Goal: Task Accomplishment & Management: Use online tool/utility

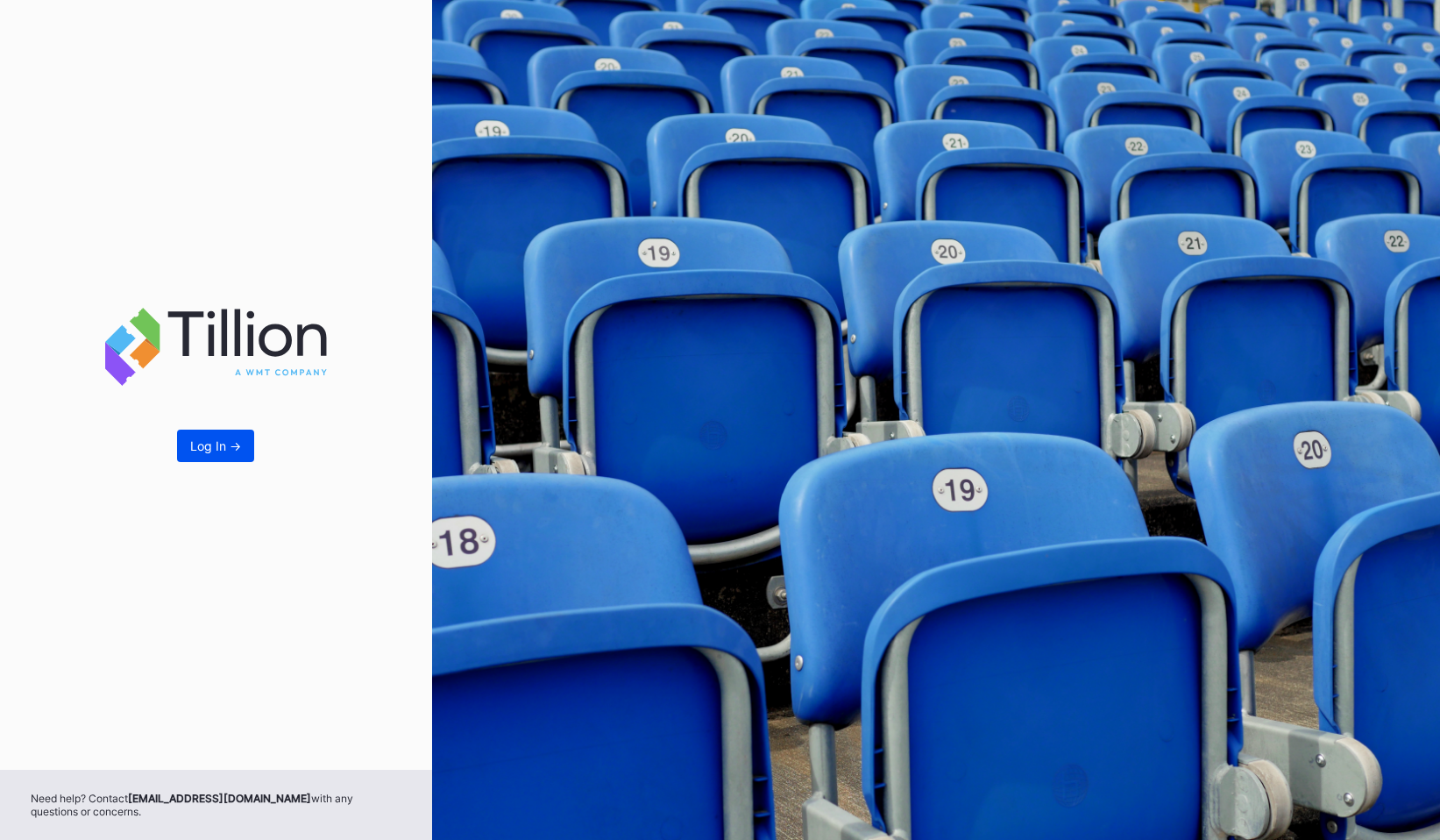
click at [221, 449] on div "Log In ->" at bounding box center [216, 445] width 51 height 15
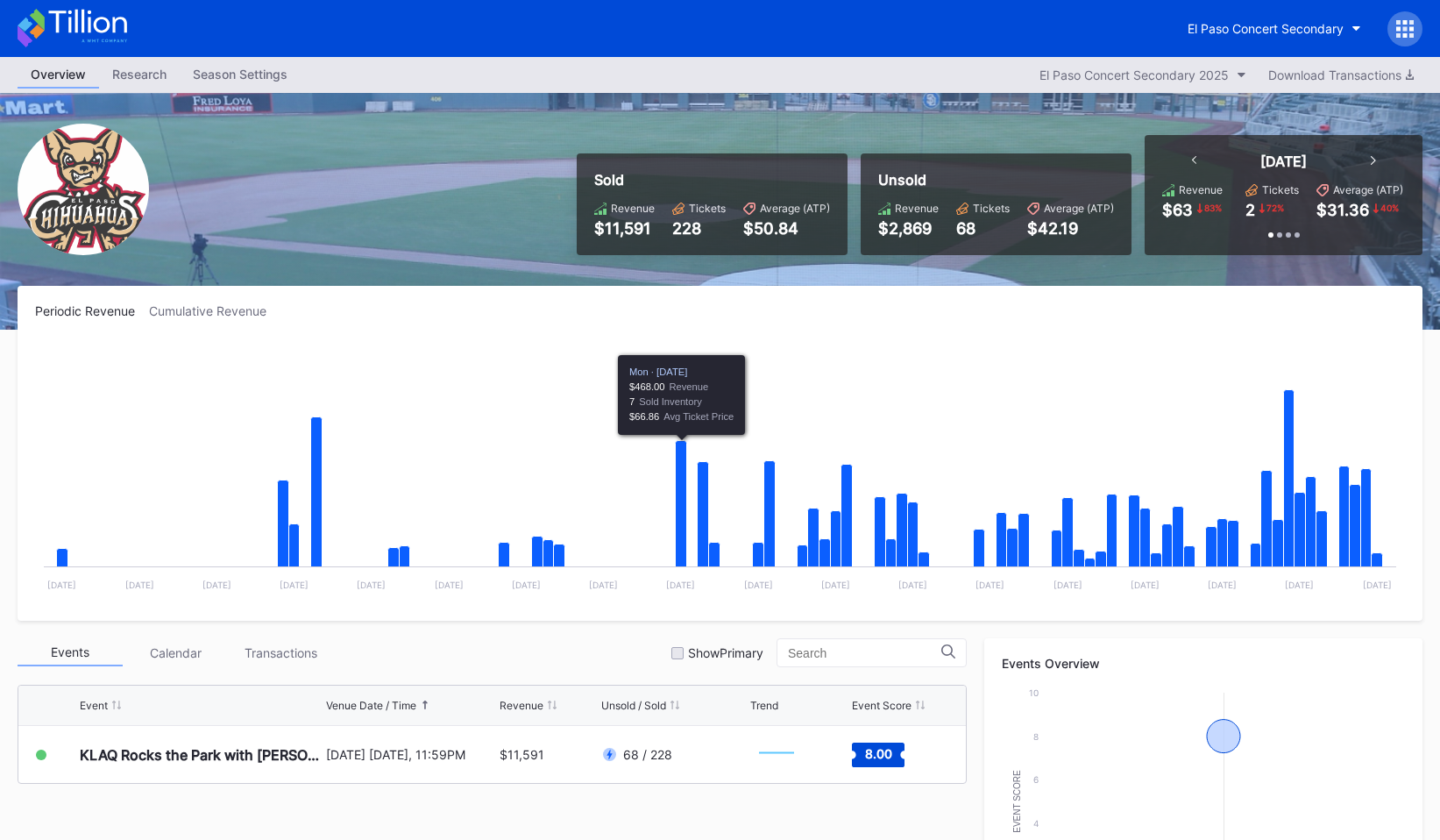
click at [1418, 15] on div "El Paso Concert Secondary" at bounding box center [1299, 29] width 248 height 35
click at [1409, 24] on icon at bounding box center [1405, 29] width 17 height 17
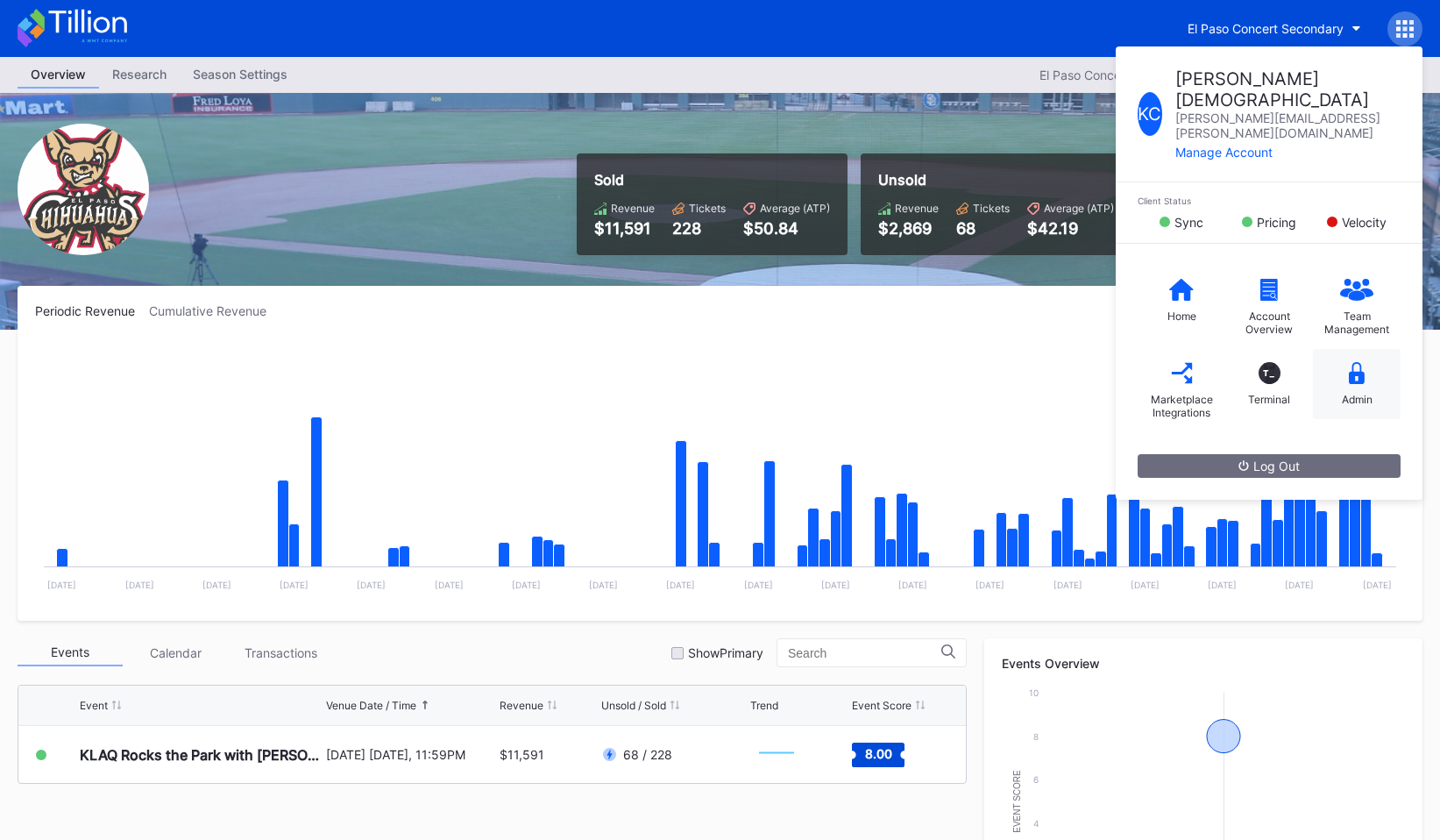
click at [1365, 348] on div "Admin" at bounding box center [1357, 383] width 88 height 70
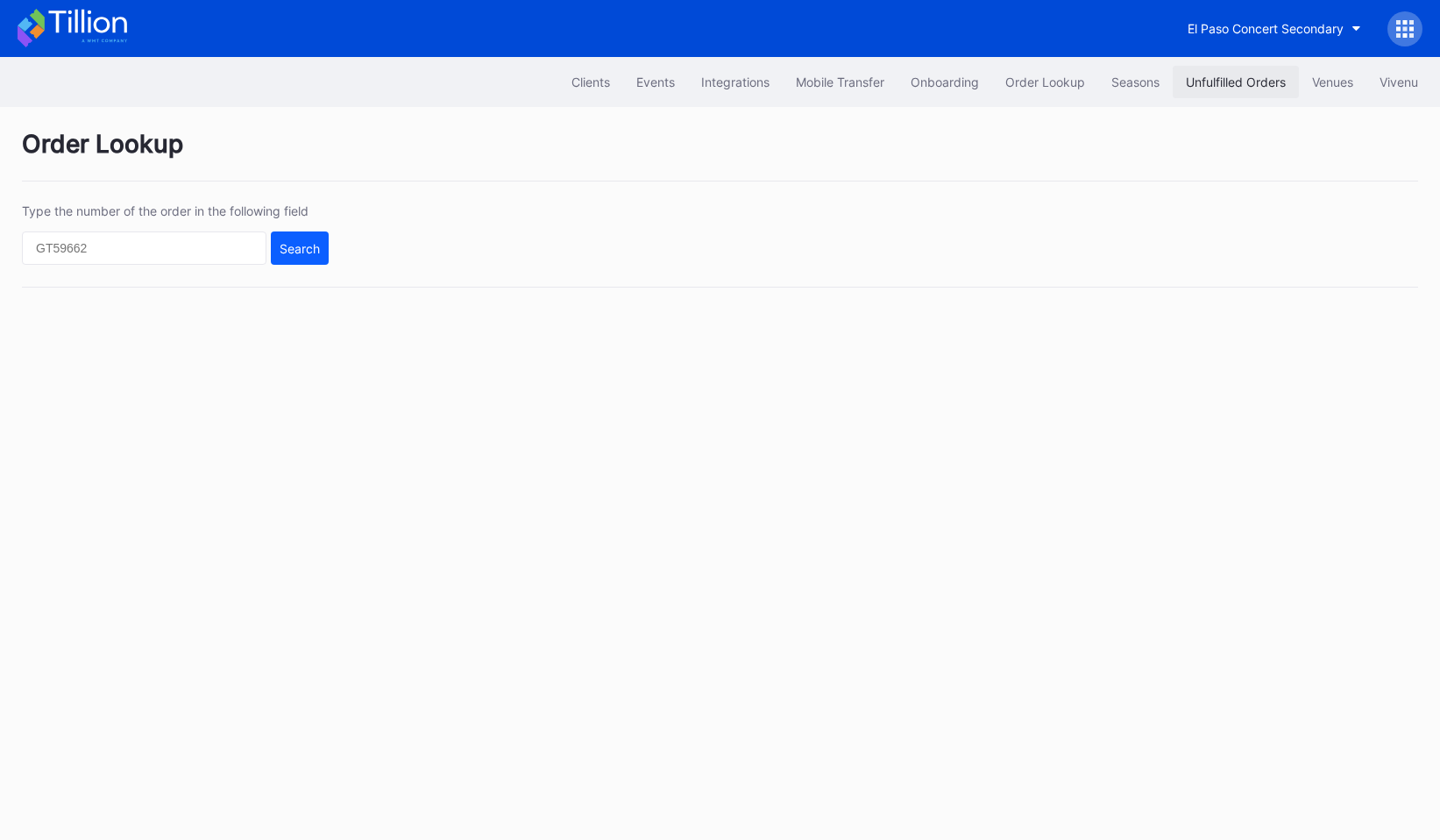
click at [1198, 79] on div "Unfulfilled Orders" at bounding box center [1235, 81] width 100 height 15
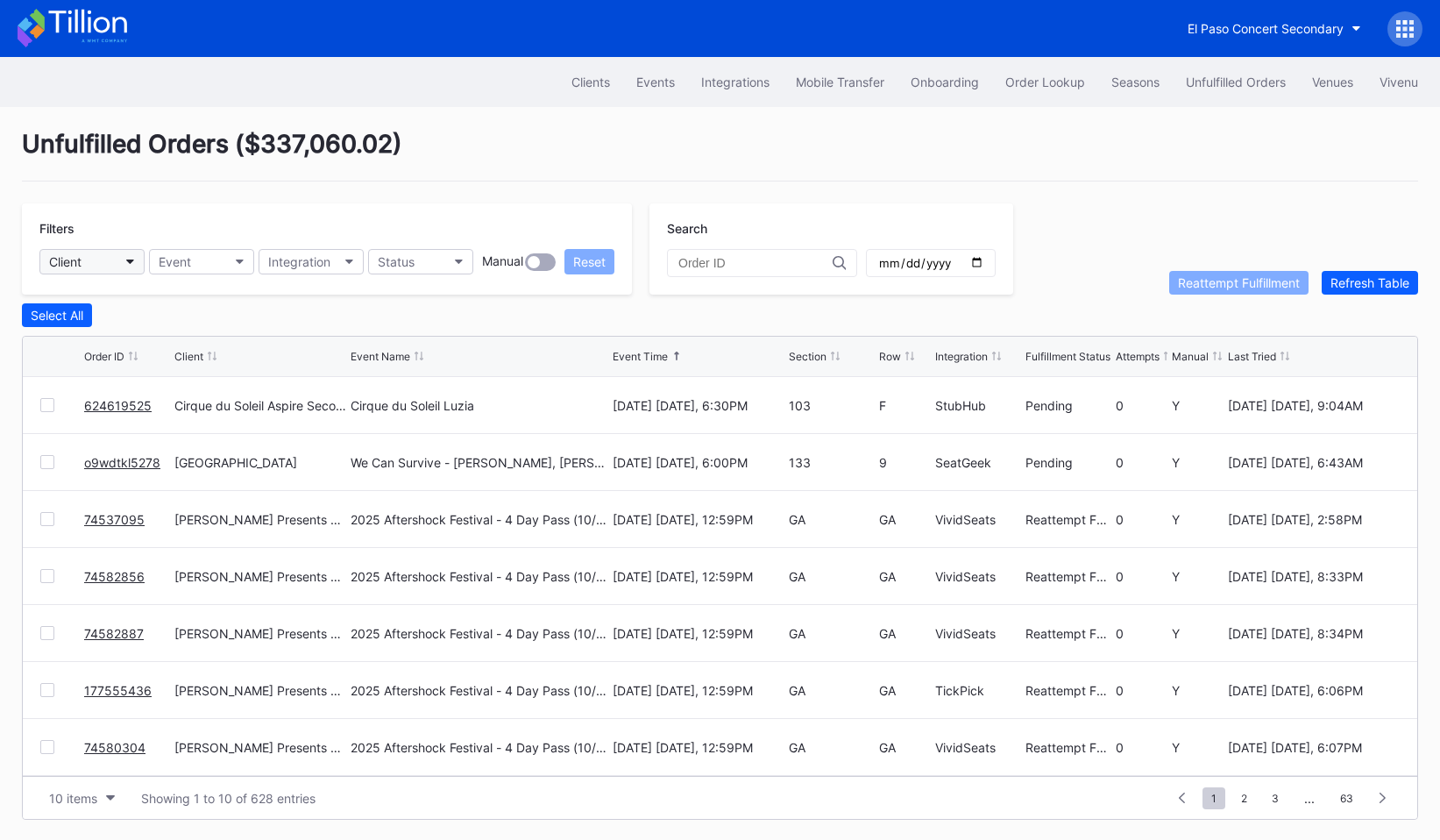
click at [105, 255] on button "Client" at bounding box center [92, 261] width 105 height 25
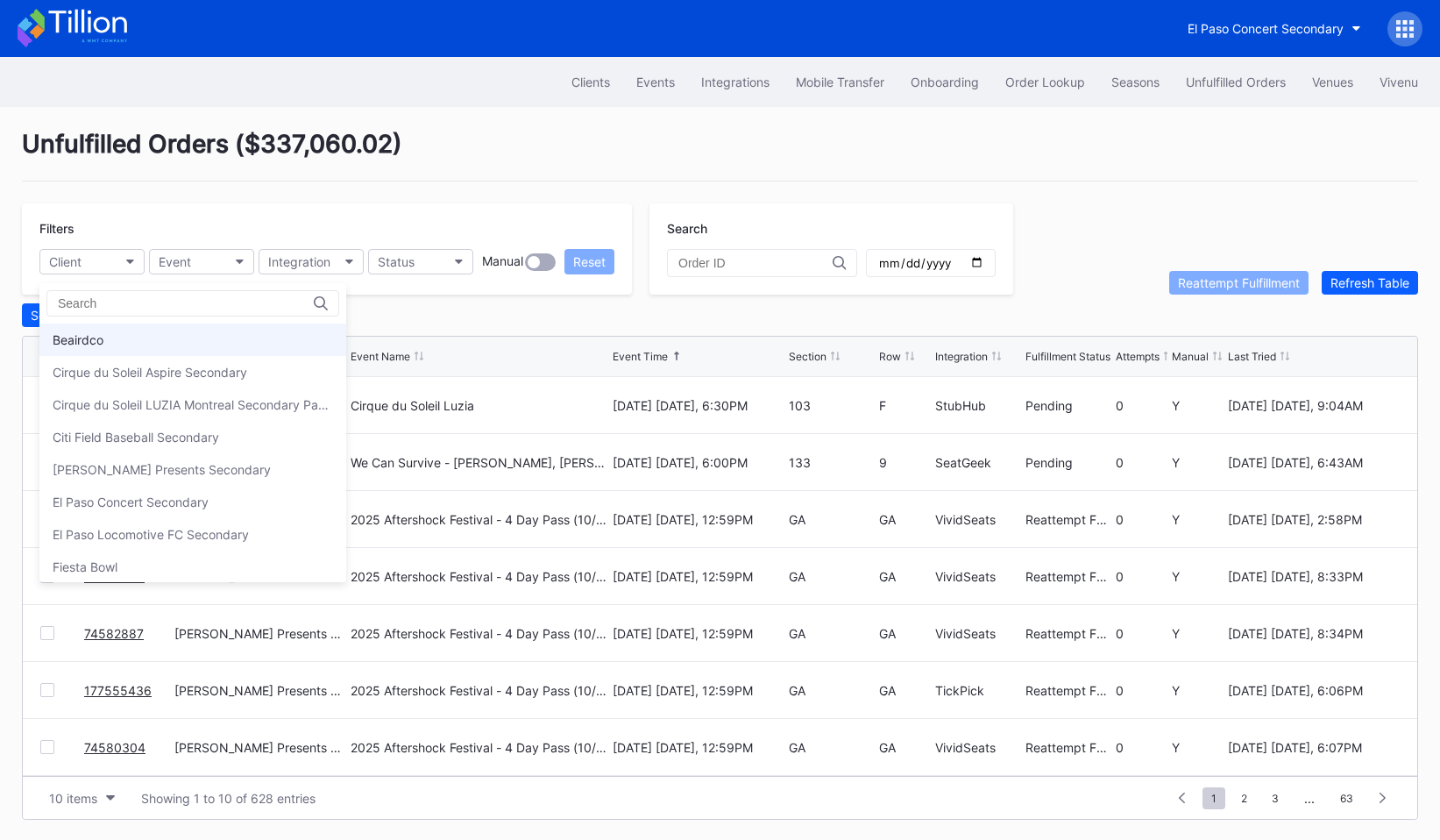
click at [112, 340] on div "Beairdco" at bounding box center [193, 340] width 307 height 33
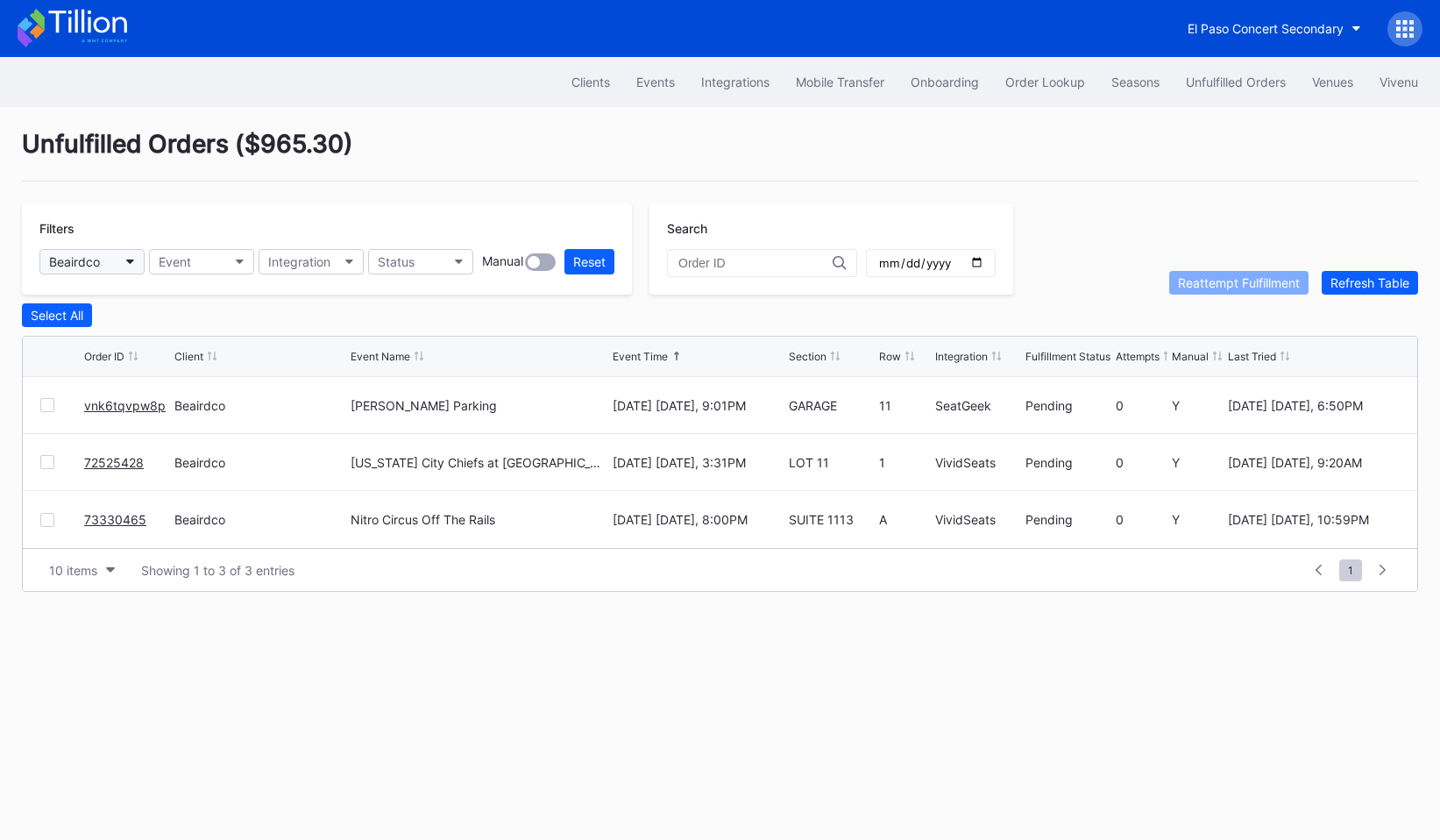
click at [117, 263] on button "Beairdco" at bounding box center [92, 261] width 105 height 25
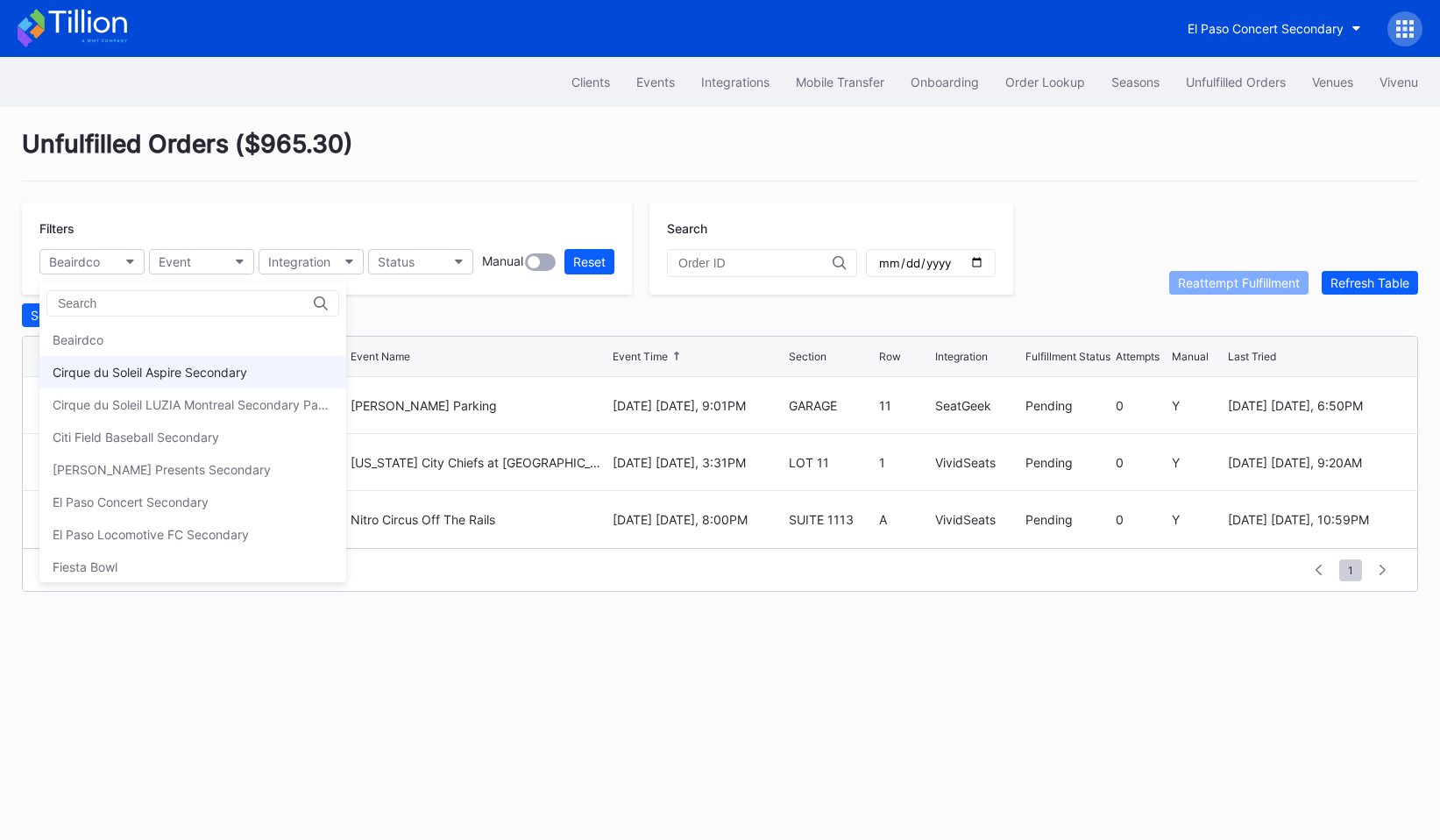
click at [114, 359] on div "Cirque du Soleil Aspire Secondary" at bounding box center [193, 373] width 307 height 33
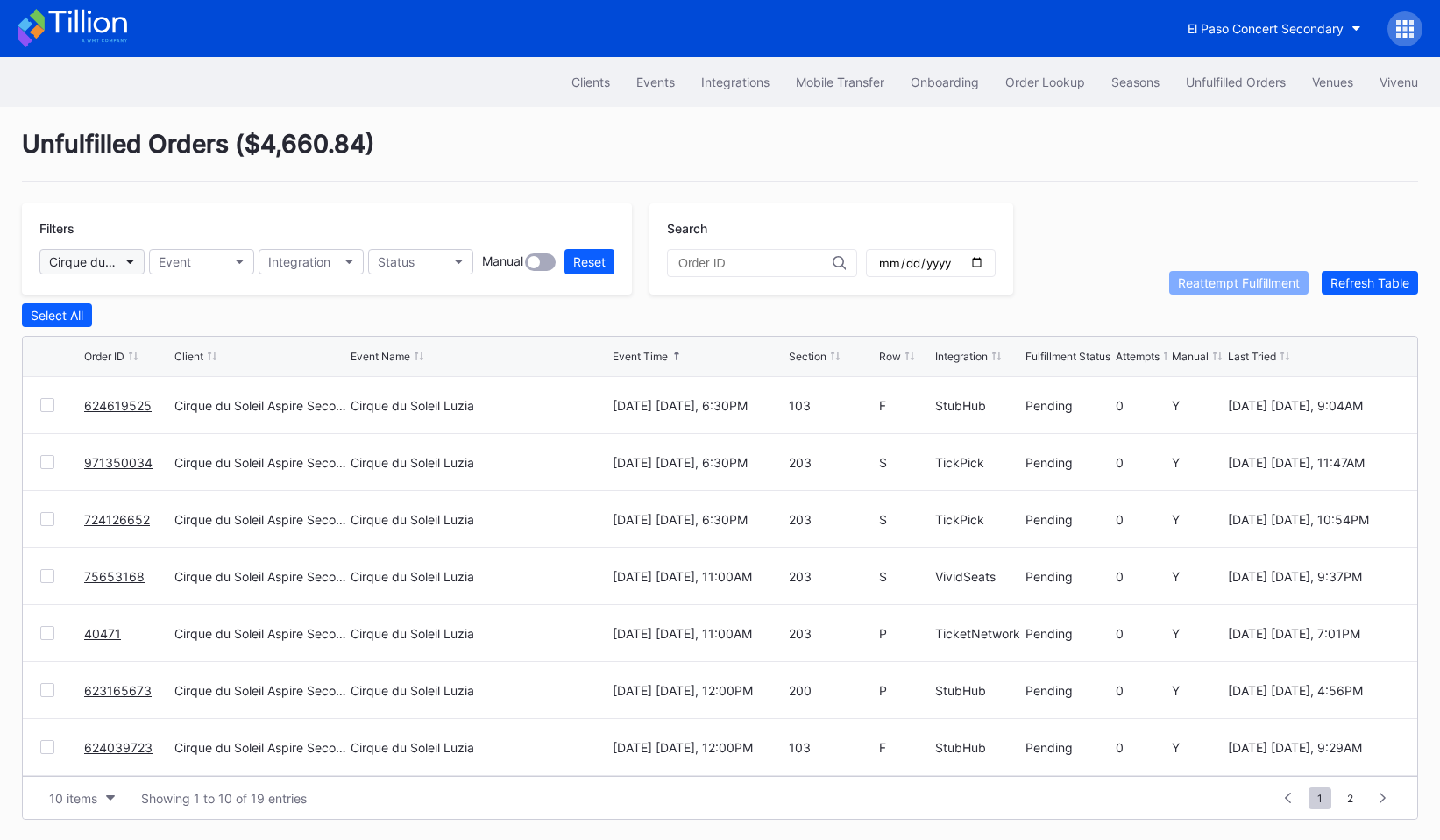
click at [126, 271] on button "Cirque du Soleil Aspire Secondary" at bounding box center [92, 261] width 105 height 25
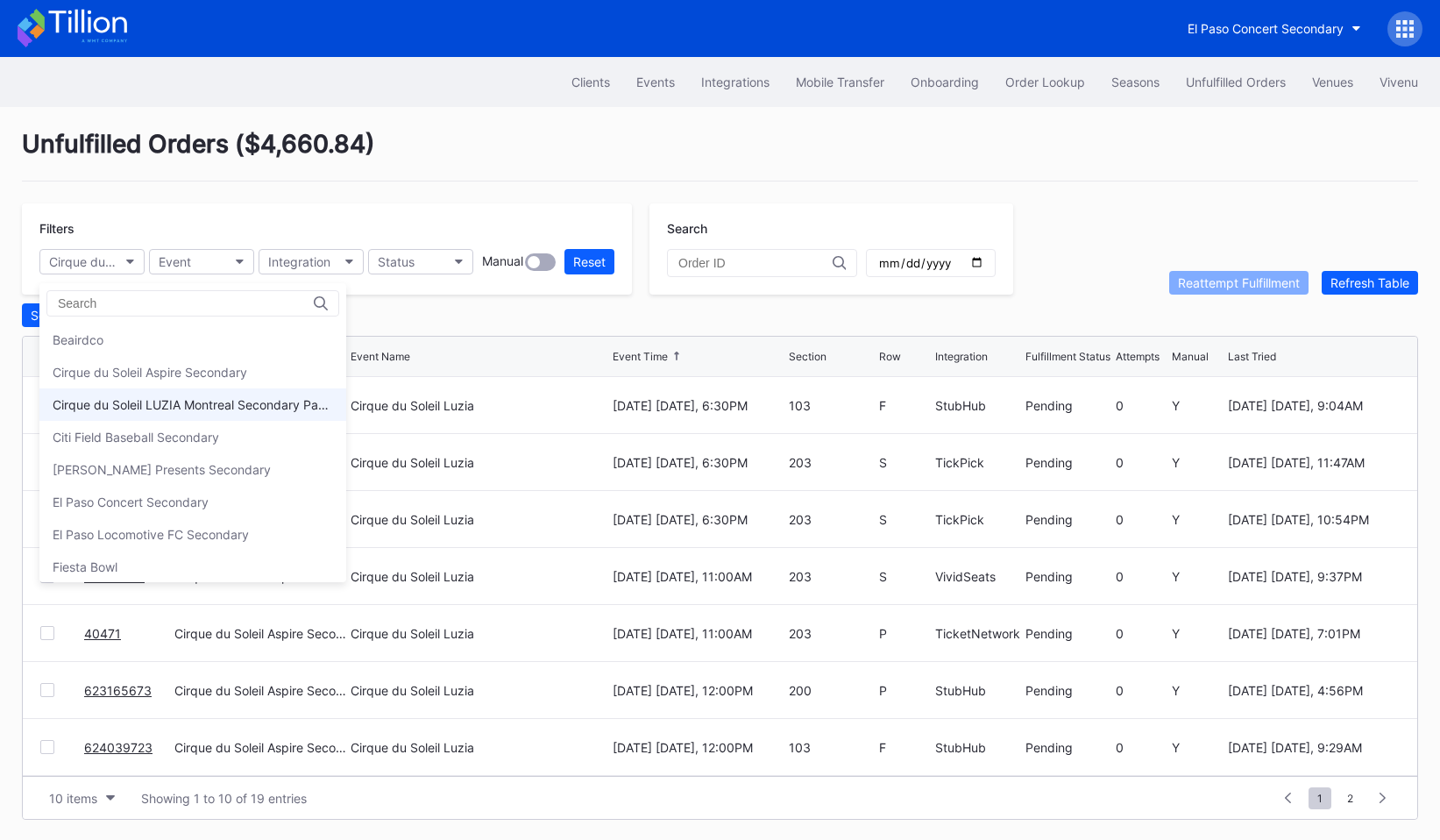
click at [122, 396] on div "Cirque du Soleil LUZIA Montreal Secondary Payment Tickets" at bounding box center [193, 405] width 307 height 33
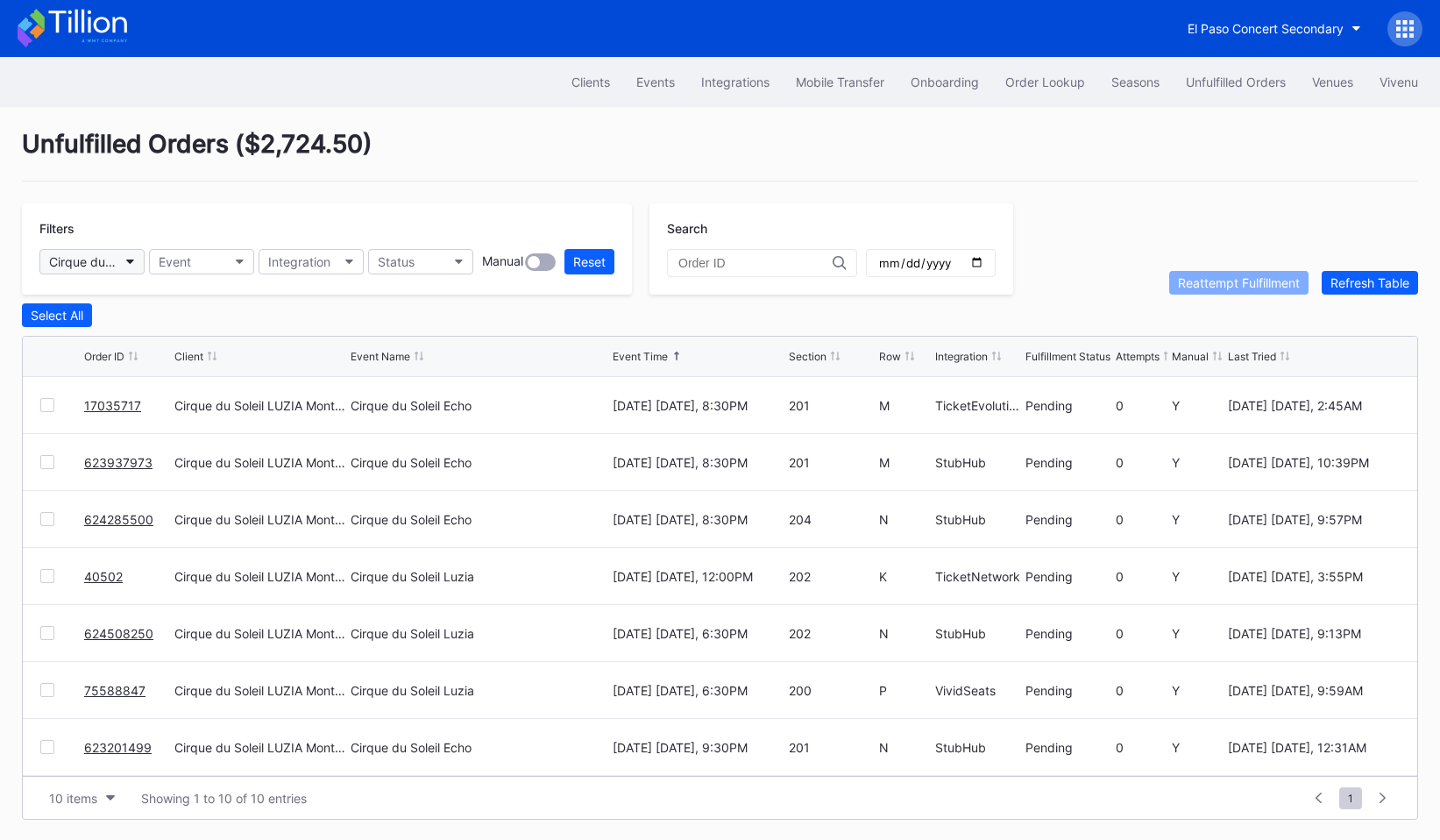
click at [124, 264] on button "Cirque du Soleil LUZIA Montreal Secondary Payment Tickets" at bounding box center [92, 261] width 105 height 25
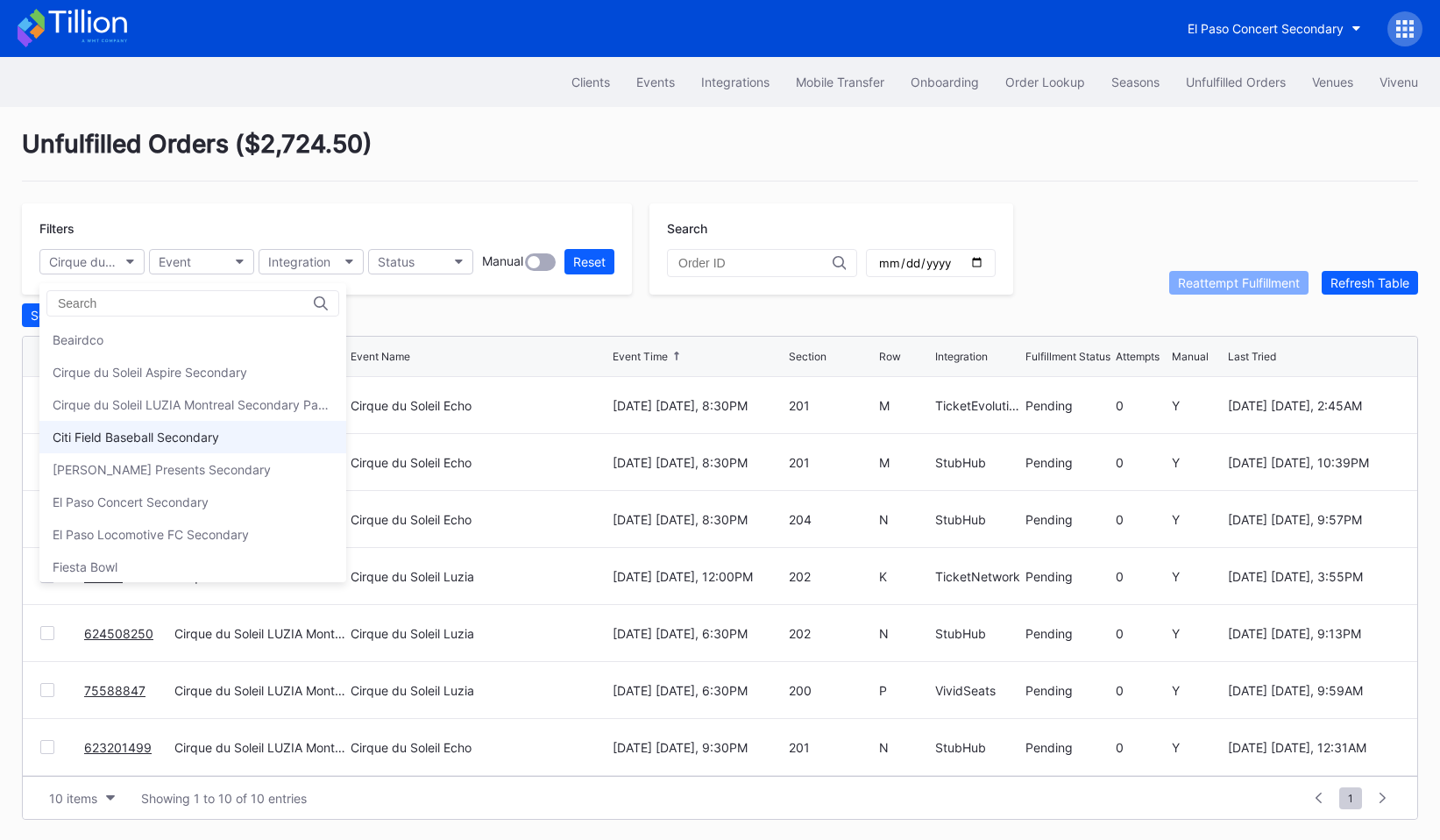
click at [124, 423] on div "Citi Field Baseball Secondary" at bounding box center [193, 437] width 307 height 33
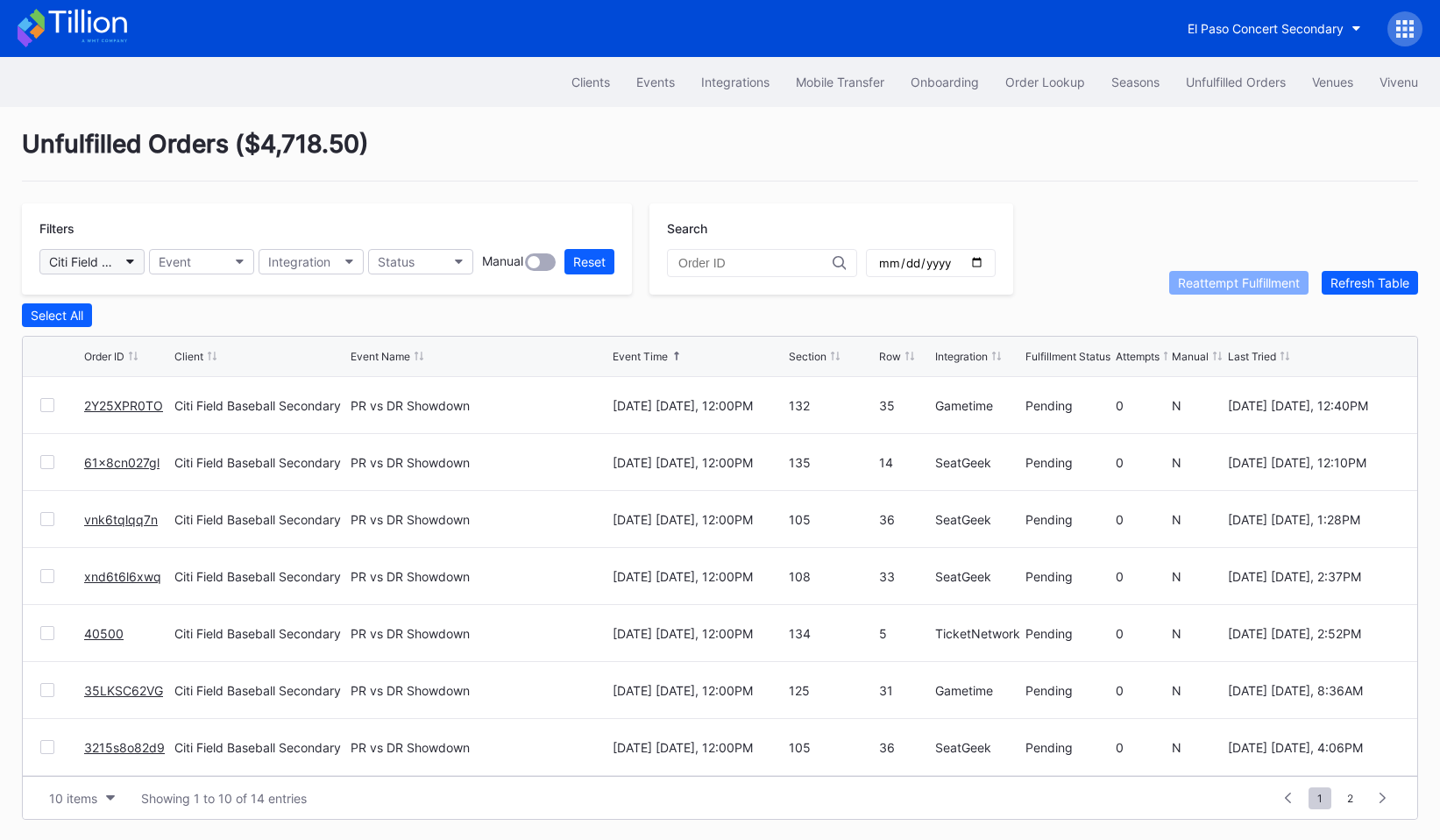
click at [121, 263] on button "Citi Field Baseball Secondary" at bounding box center [92, 261] width 105 height 25
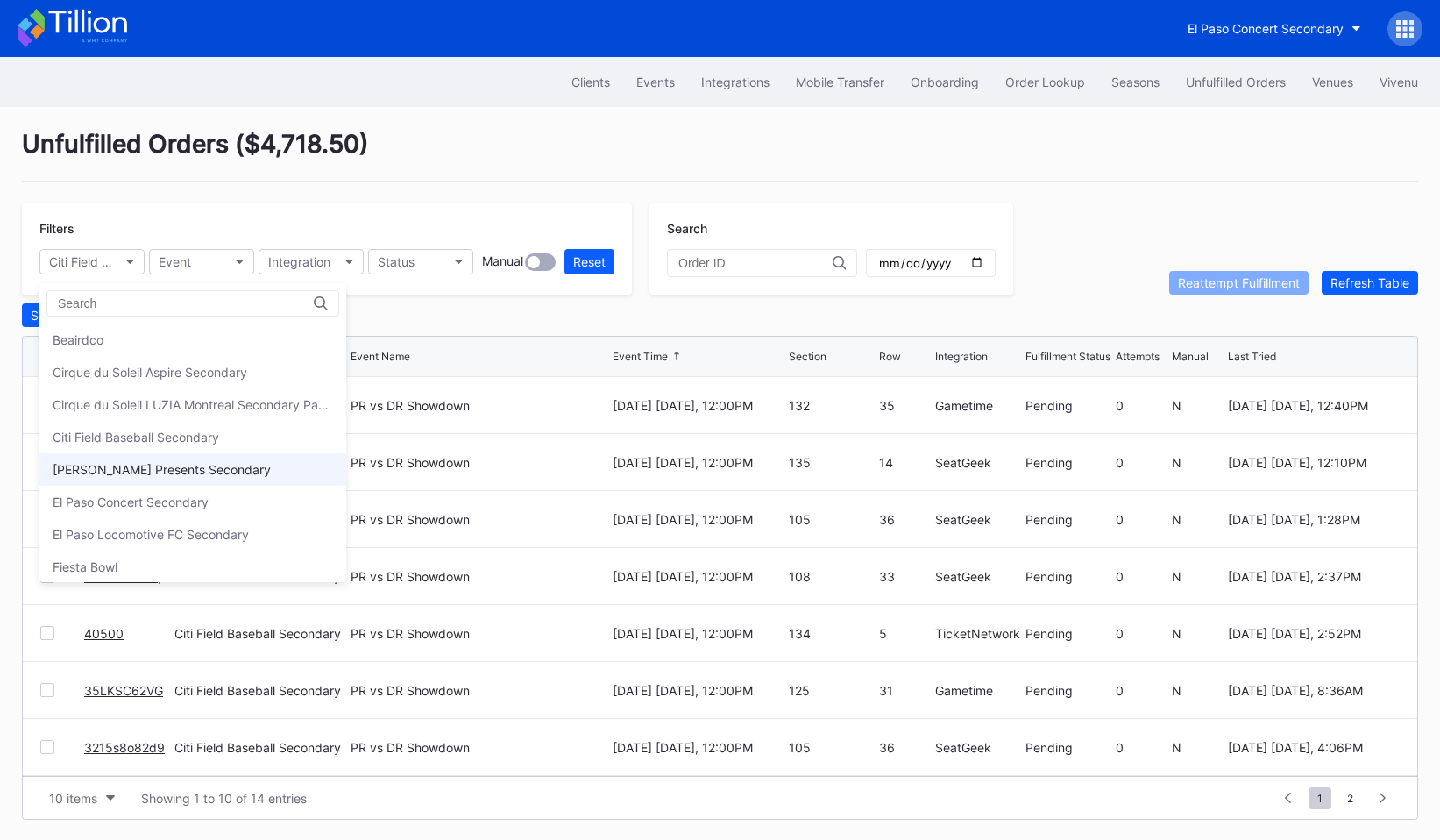
click at [132, 470] on div "[PERSON_NAME] Presents Secondary" at bounding box center [162, 468] width 219 height 15
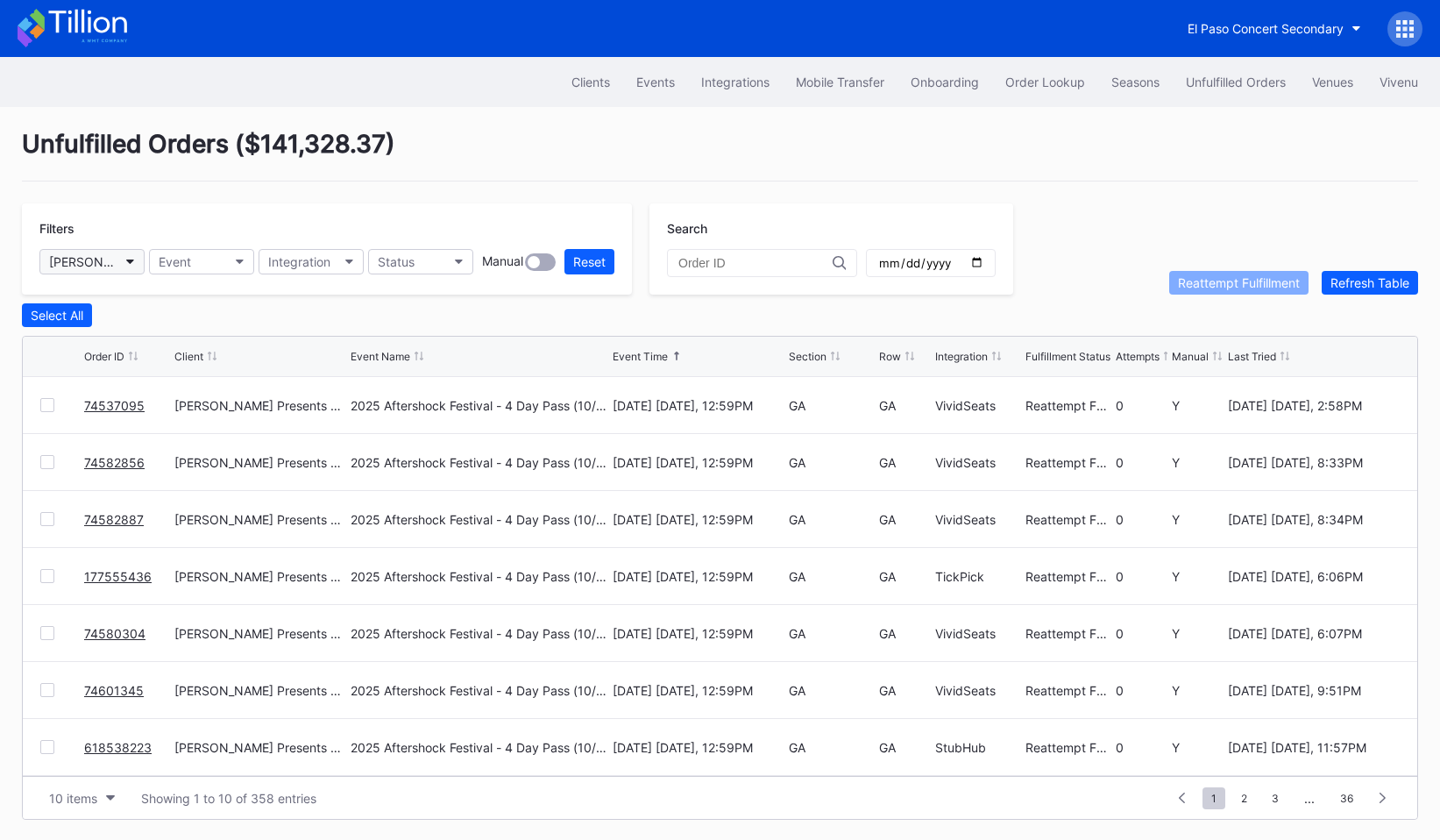
click at [126, 255] on button "[PERSON_NAME] Presents Secondary" at bounding box center [92, 261] width 105 height 25
click at [127, 272] on button "[PERSON_NAME] Presents Secondary" at bounding box center [92, 261] width 105 height 25
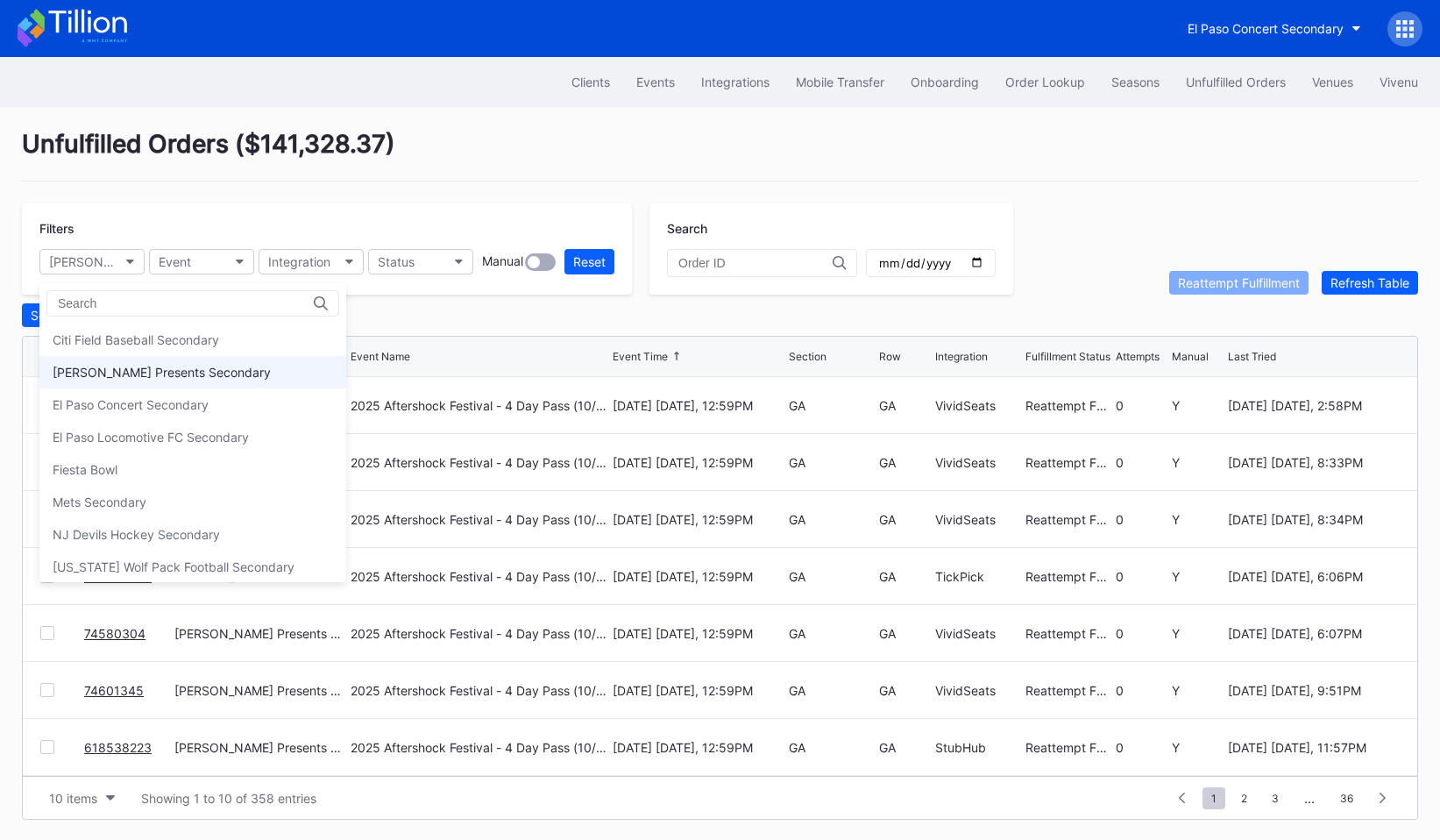
scroll to position [107, 0]
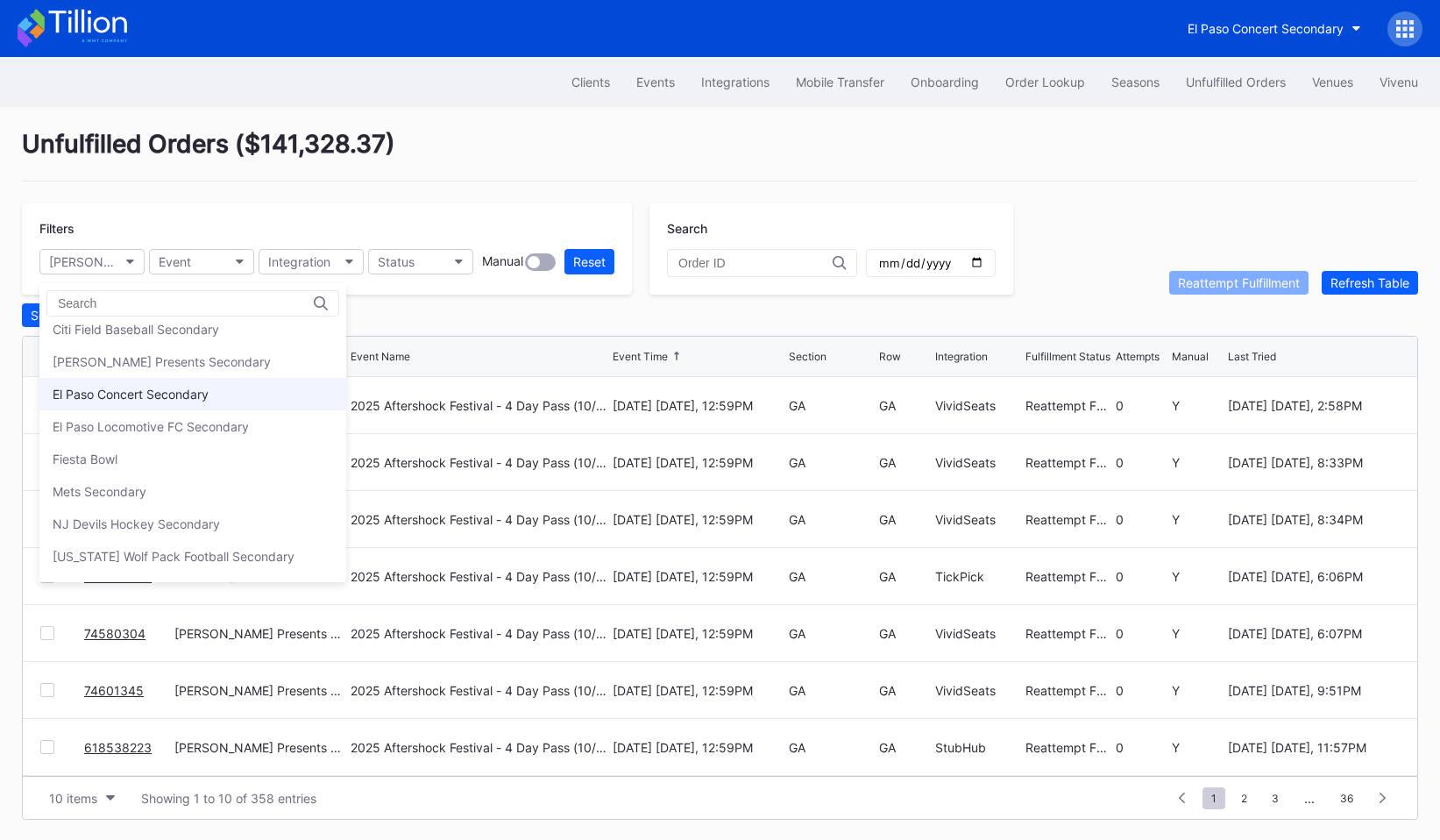
click at [133, 404] on div "El Paso Concert Secondary" at bounding box center [193, 394] width 307 height 33
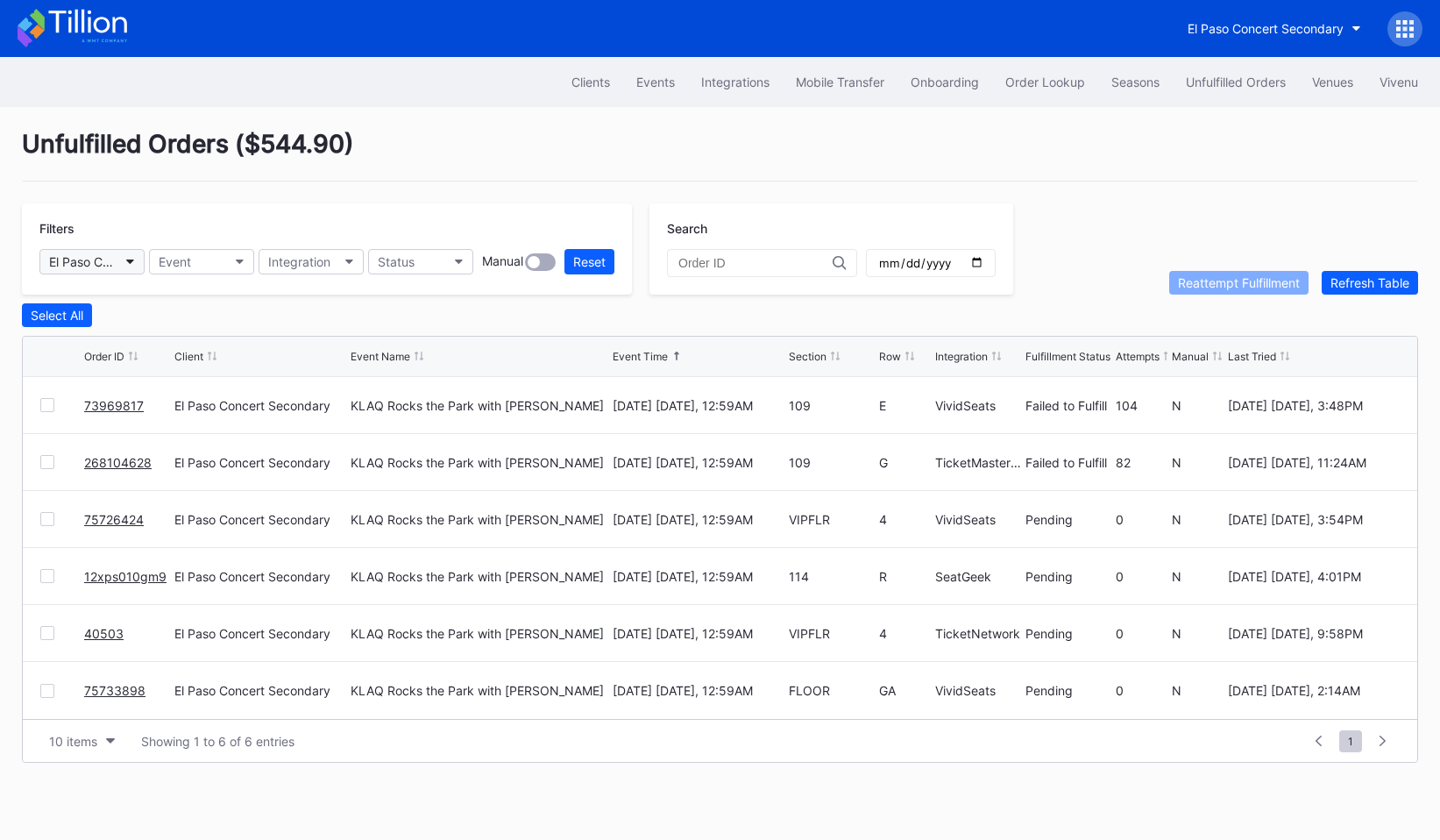
click at [121, 257] on button "El Paso Concert Secondary" at bounding box center [92, 261] width 105 height 25
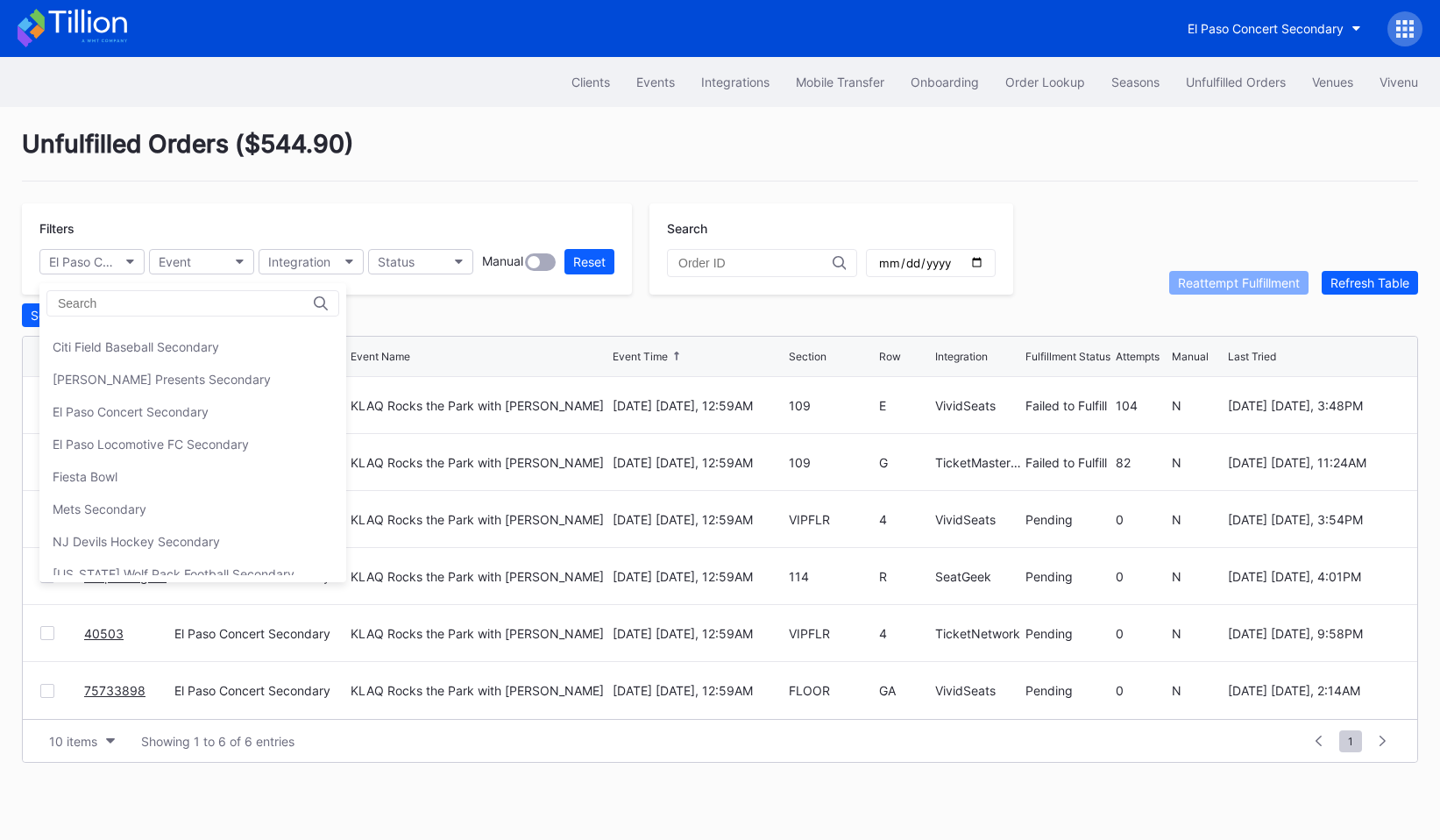
scroll to position [114, 0]
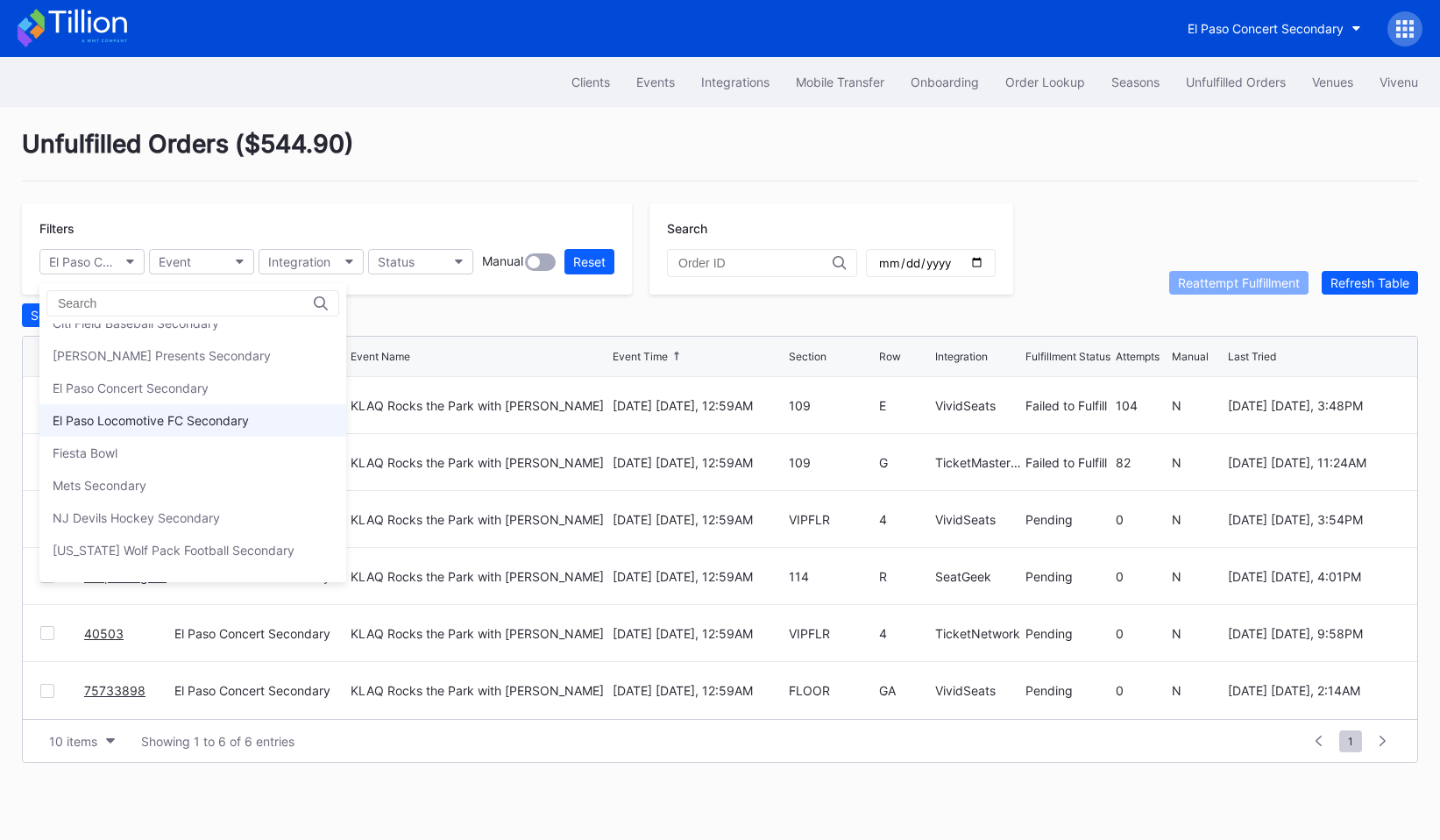
click at [125, 411] on div "El Paso Locomotive FC Secondary" at bounding box center [193, 421] width 307 height 33
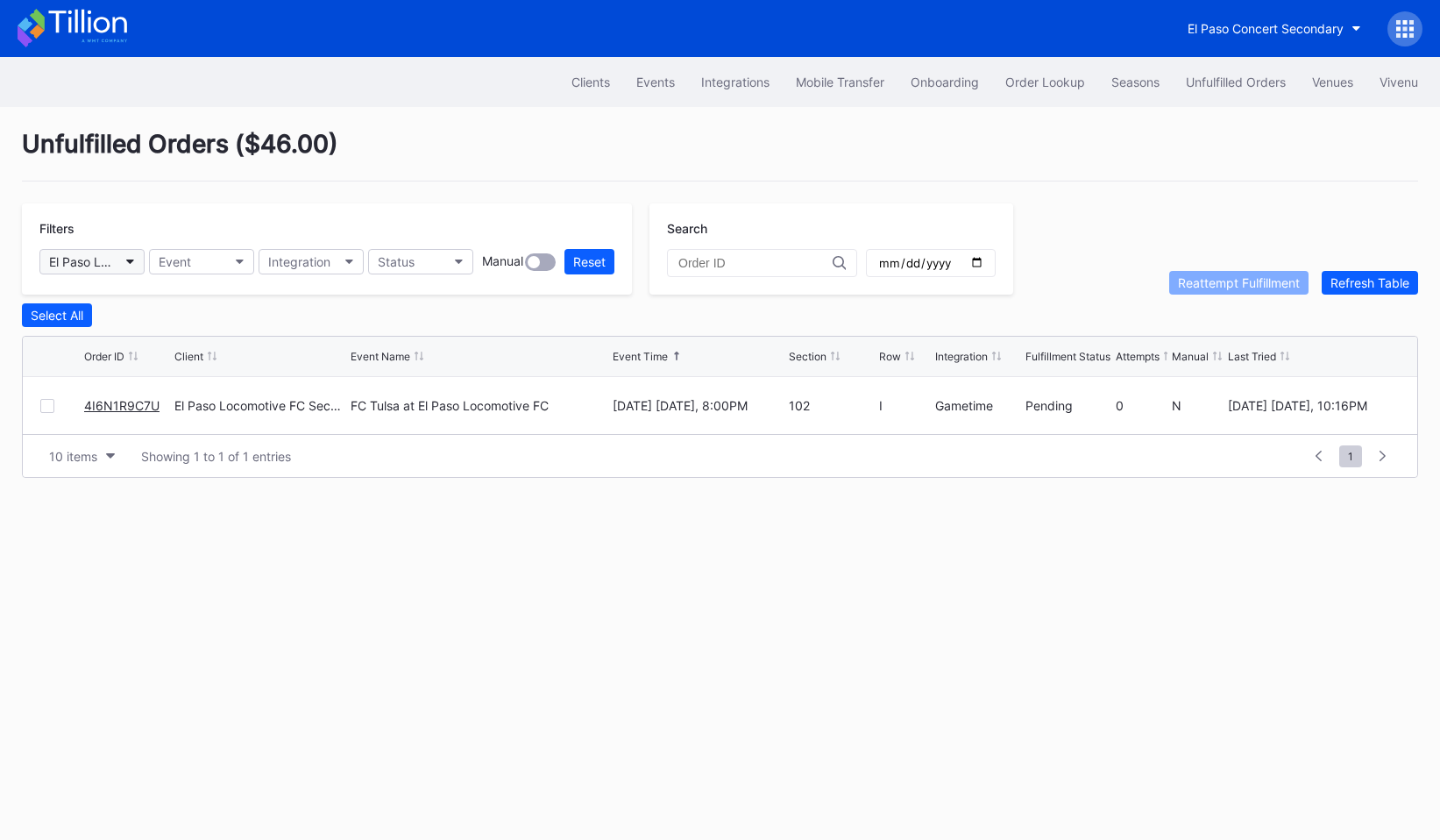
click at [106, 256] on div "El Paso Locomotive FC Secondary" at bounding box center [83, 261] width 69 height 15
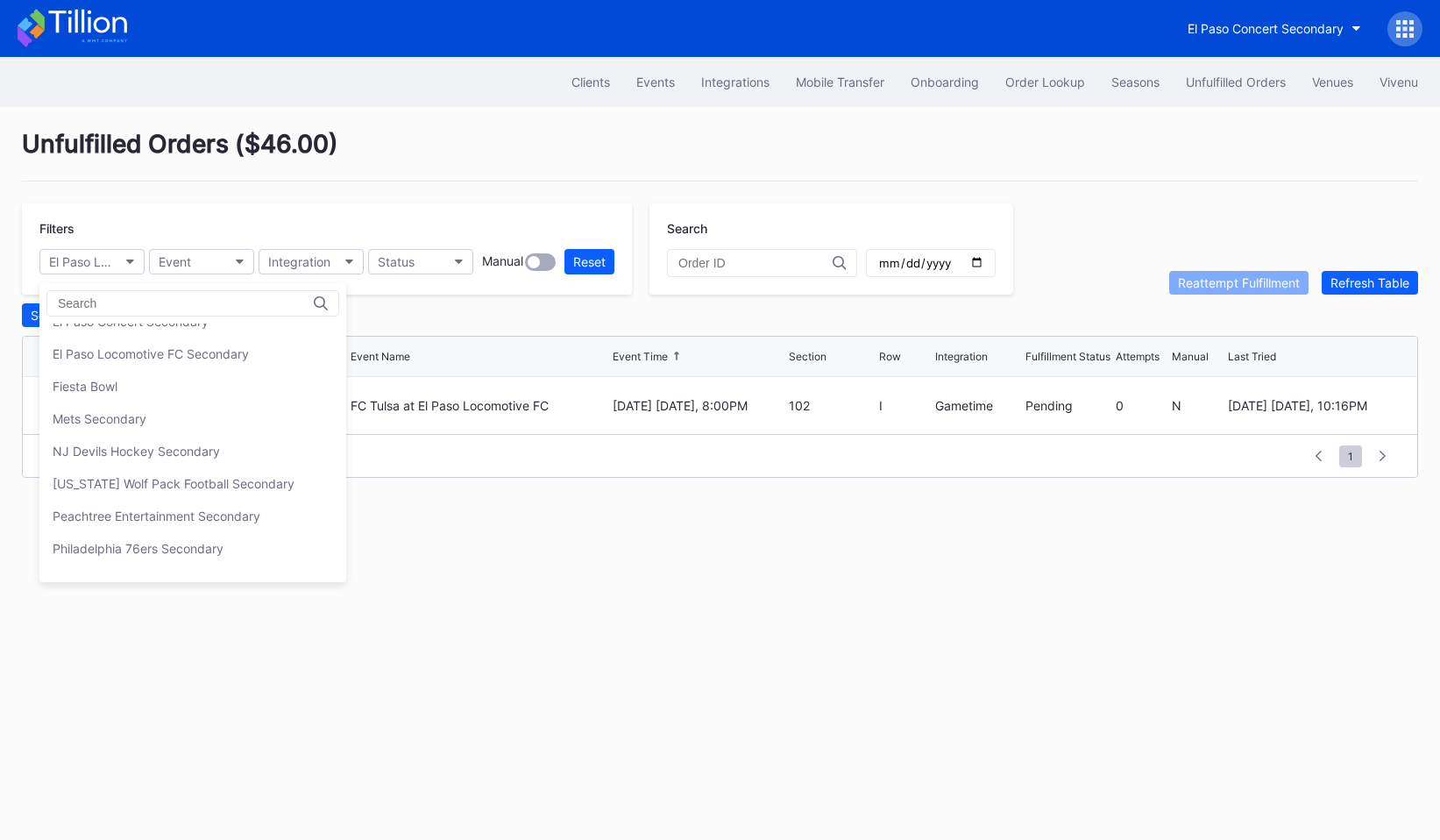
scroll to position [189, 0]
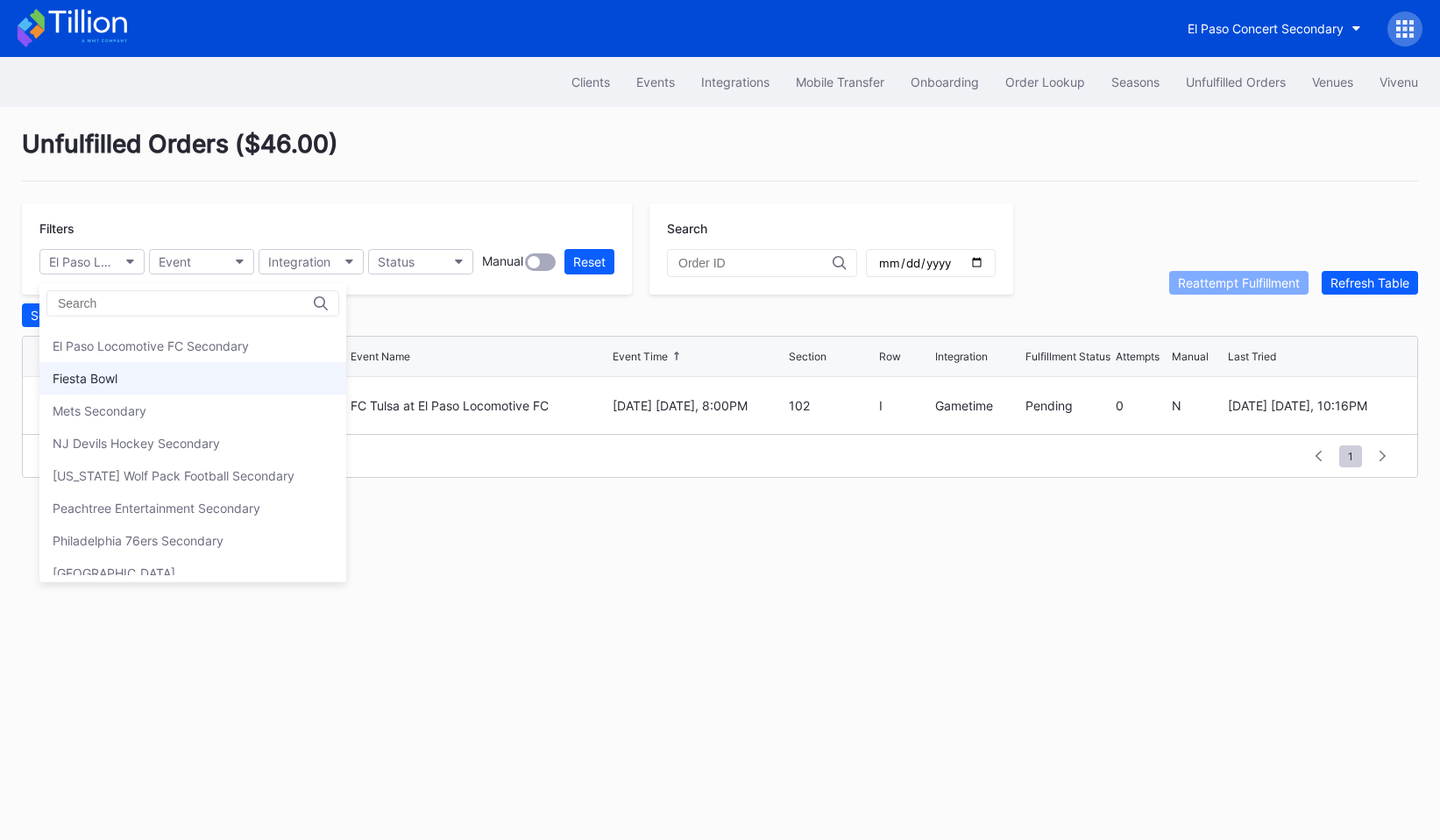
click at [105, 384] on div "Fiesta Bowl" at bounding box center [84, 377] width 65 height 15
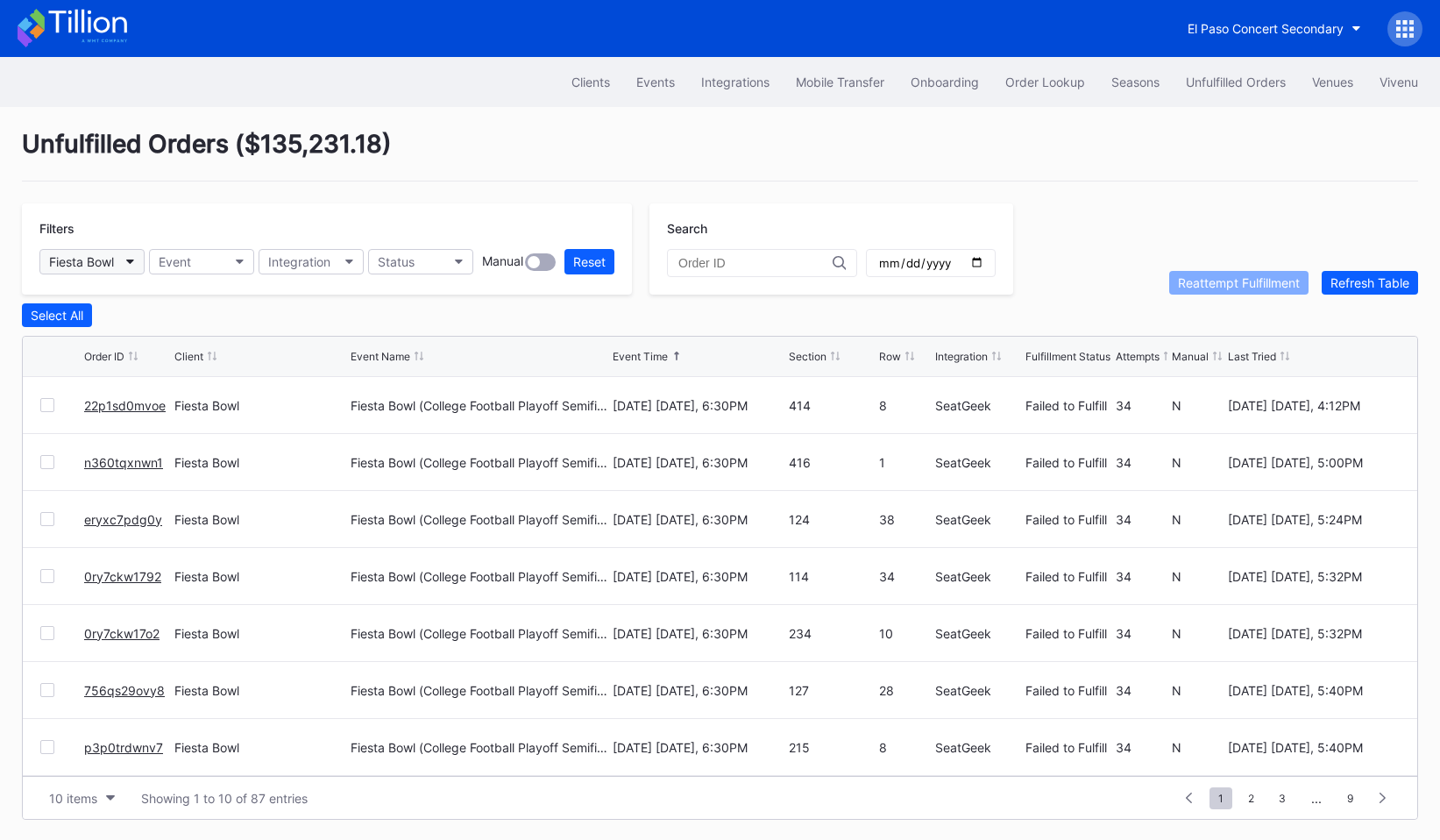
click at [120, 256] on button "Fiesta Bowl" at bounding box center [92, 261] width 105 height 25
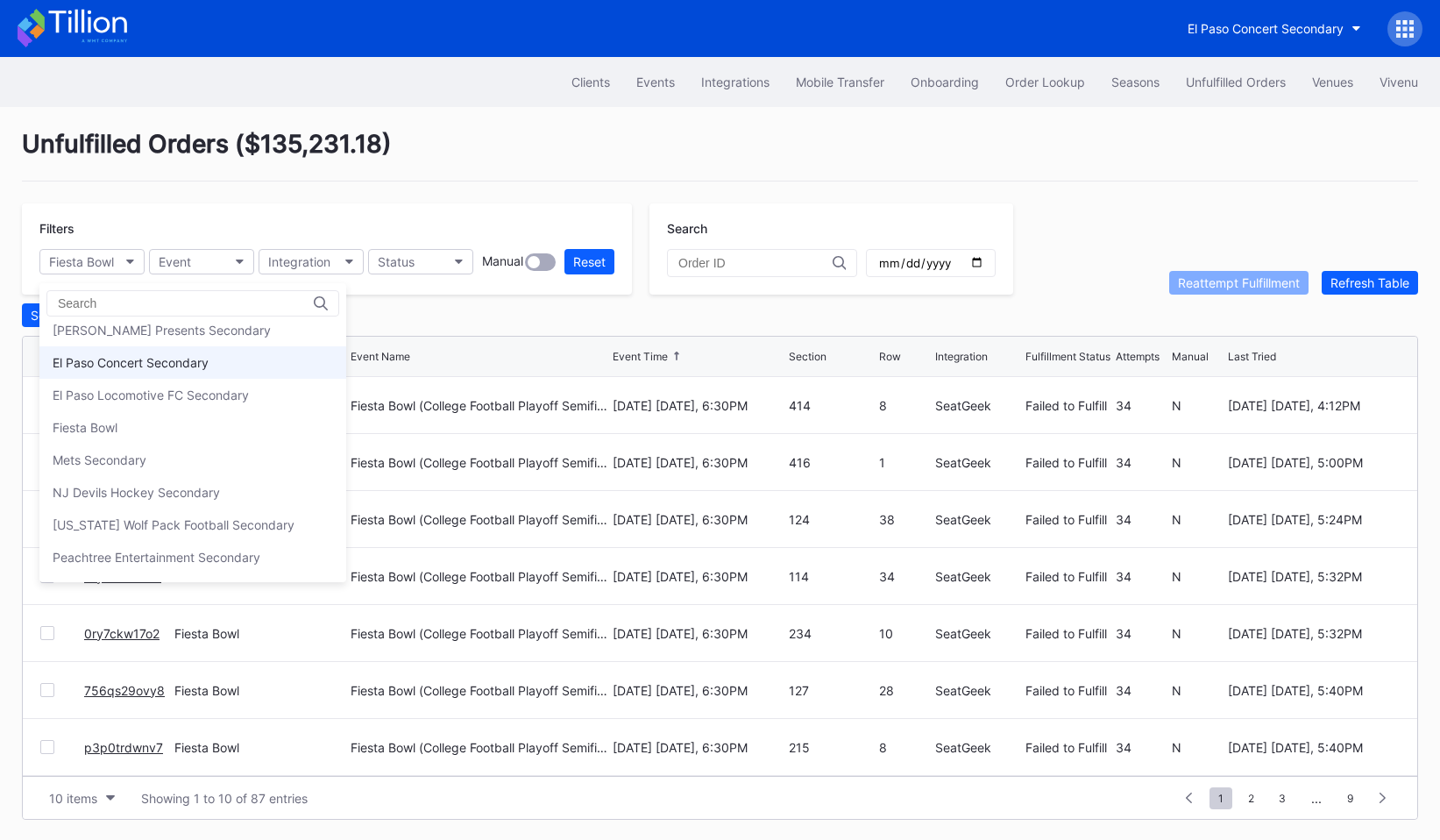
scroll to position [145, 0]
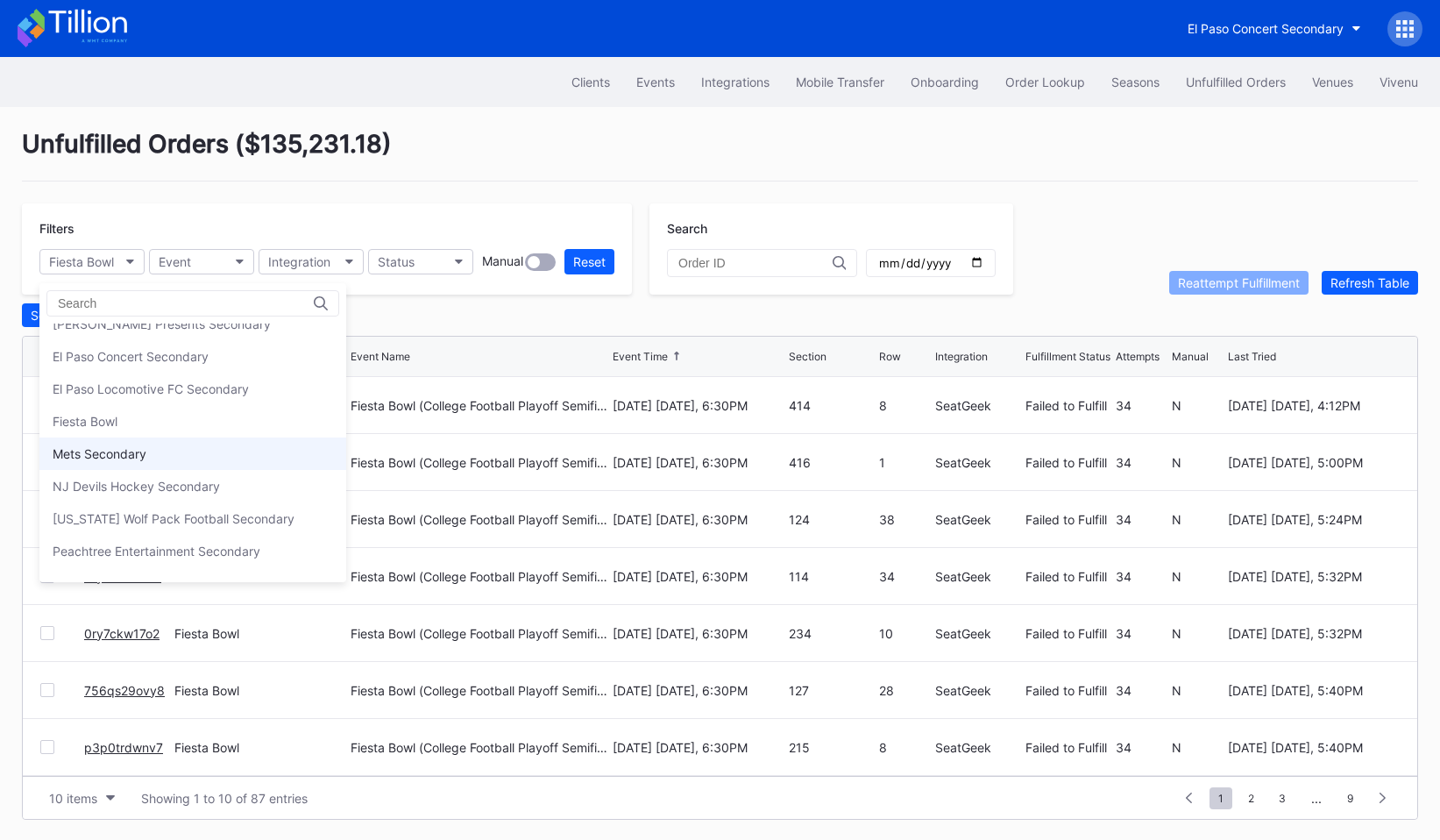
click at [165, 443] on div "Mets Secondary" at bounding box center [193, 454] width 307 height 33
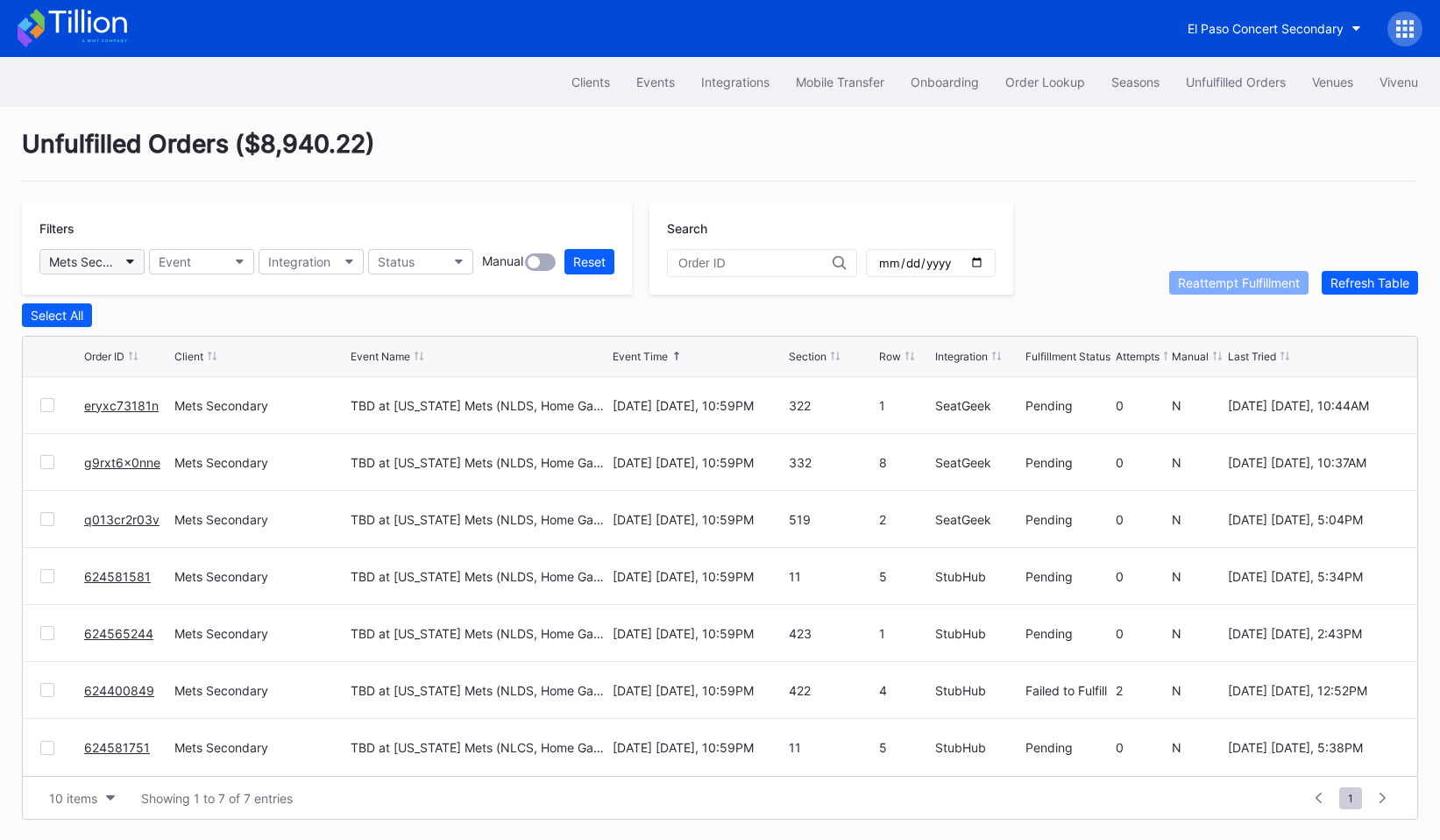
click at [106, 267] on div "Mets Secondary" at bounding box center [83, 261] width 69 height 15
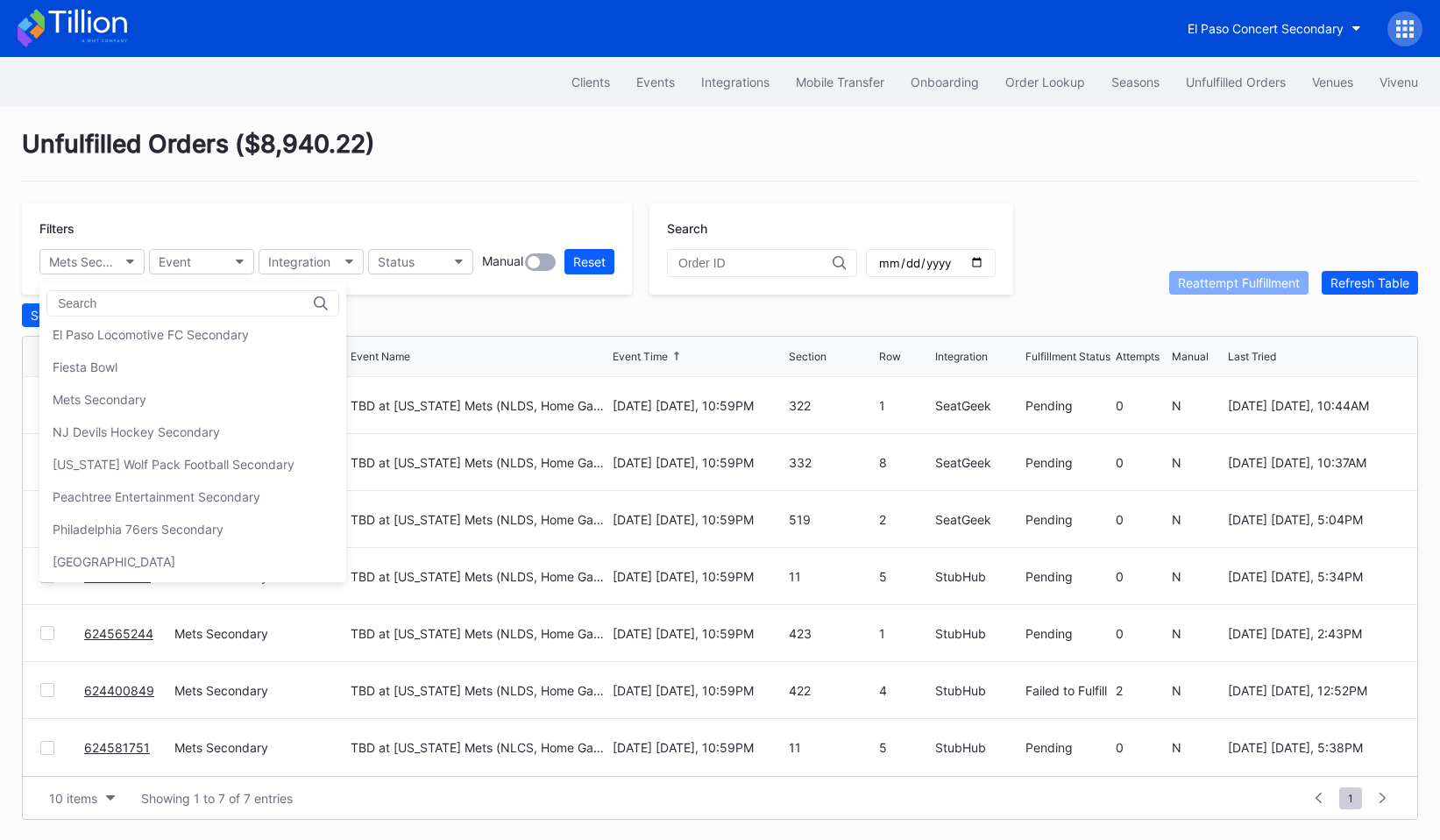
scroll to position [199, 0]
click at [142, 423] on div "NJ Devils Hockey Secondary" at bounding box center [193, 433] width 307 height 33
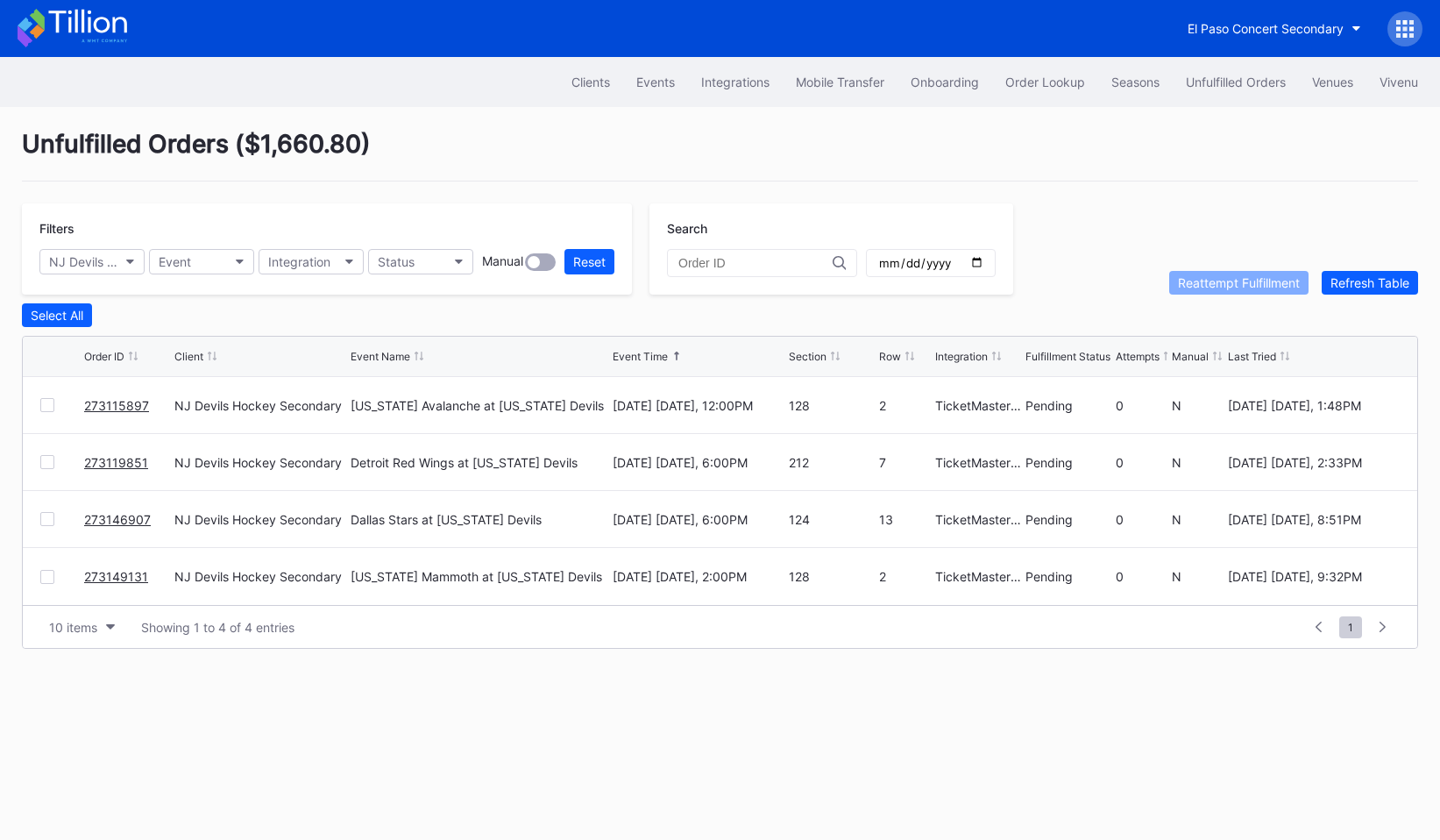
click at [105, 276] on div "Filters NJ Devils Hockey Secondary Event Integration Status Manual Reset" at bounding box center [327, 249] width 610 height 91
click at [105, 267] on div "NJ Devils Hockey Secondary" at bounding box center [83, 261] width 69 height 15
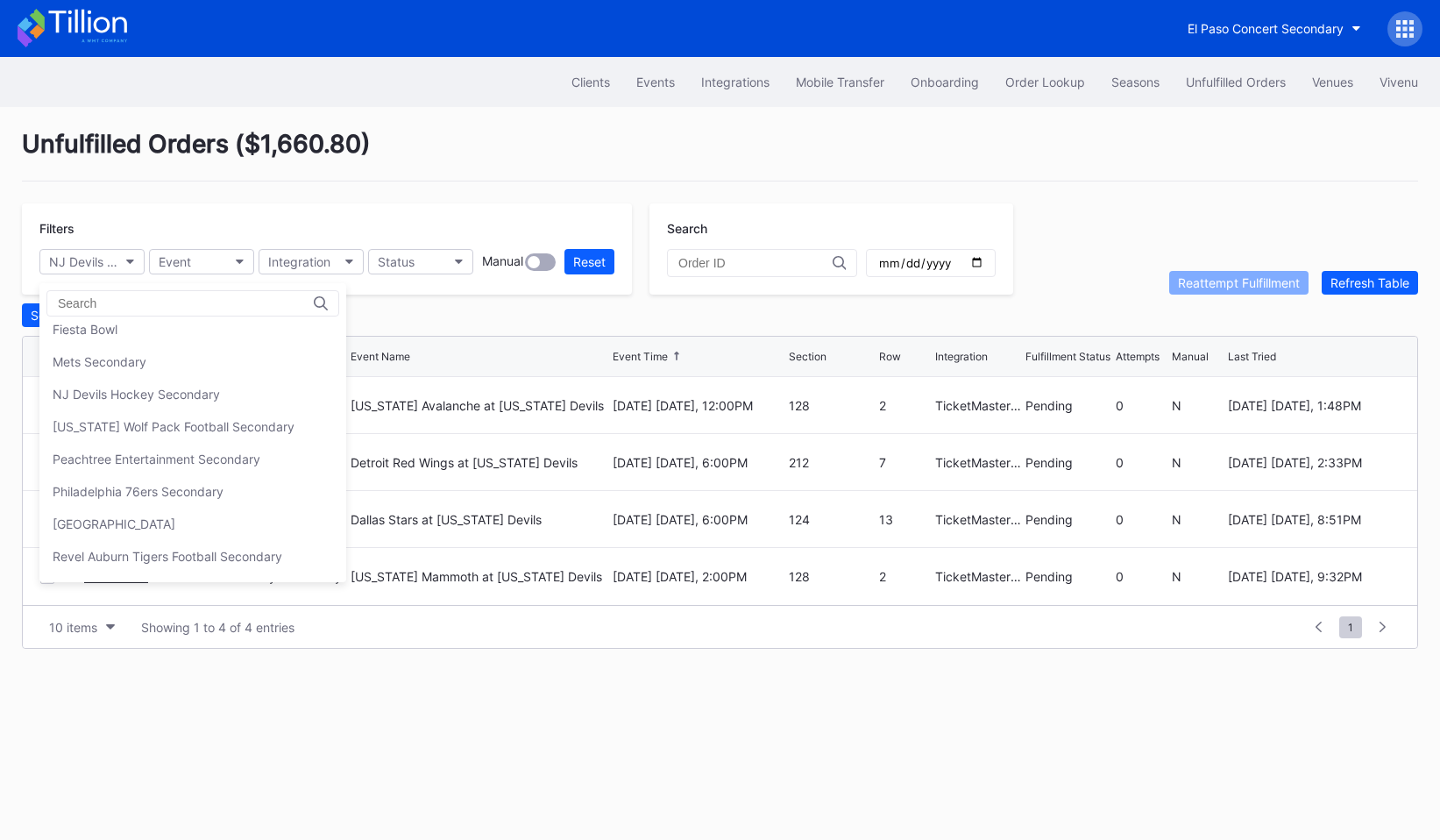
scroll to position [262, 0]
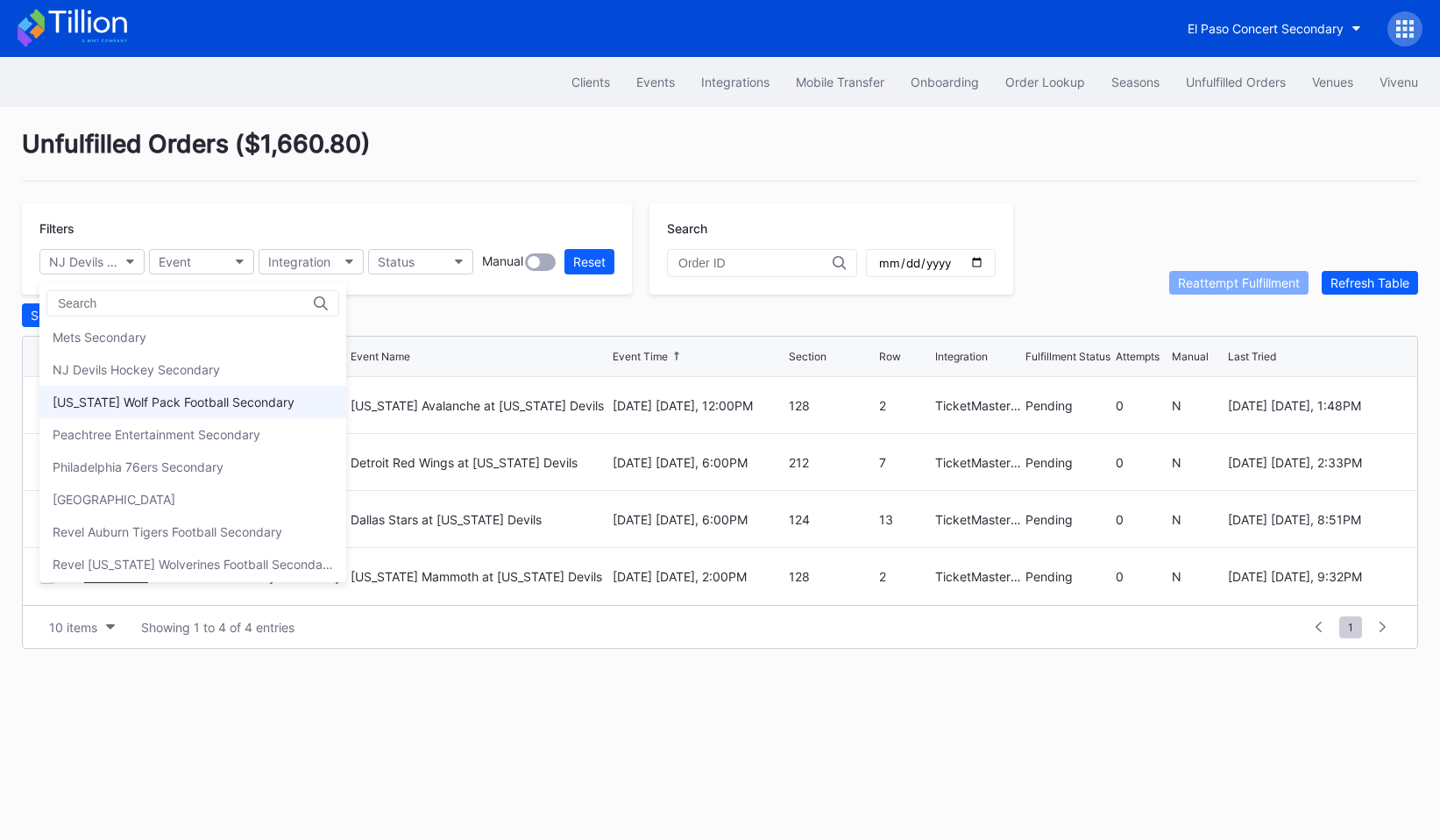
click at [134, 398] on div "[US_STATE] Wolf Pack Football Secondary" at bounding box center [173, 402] width 242 height 15
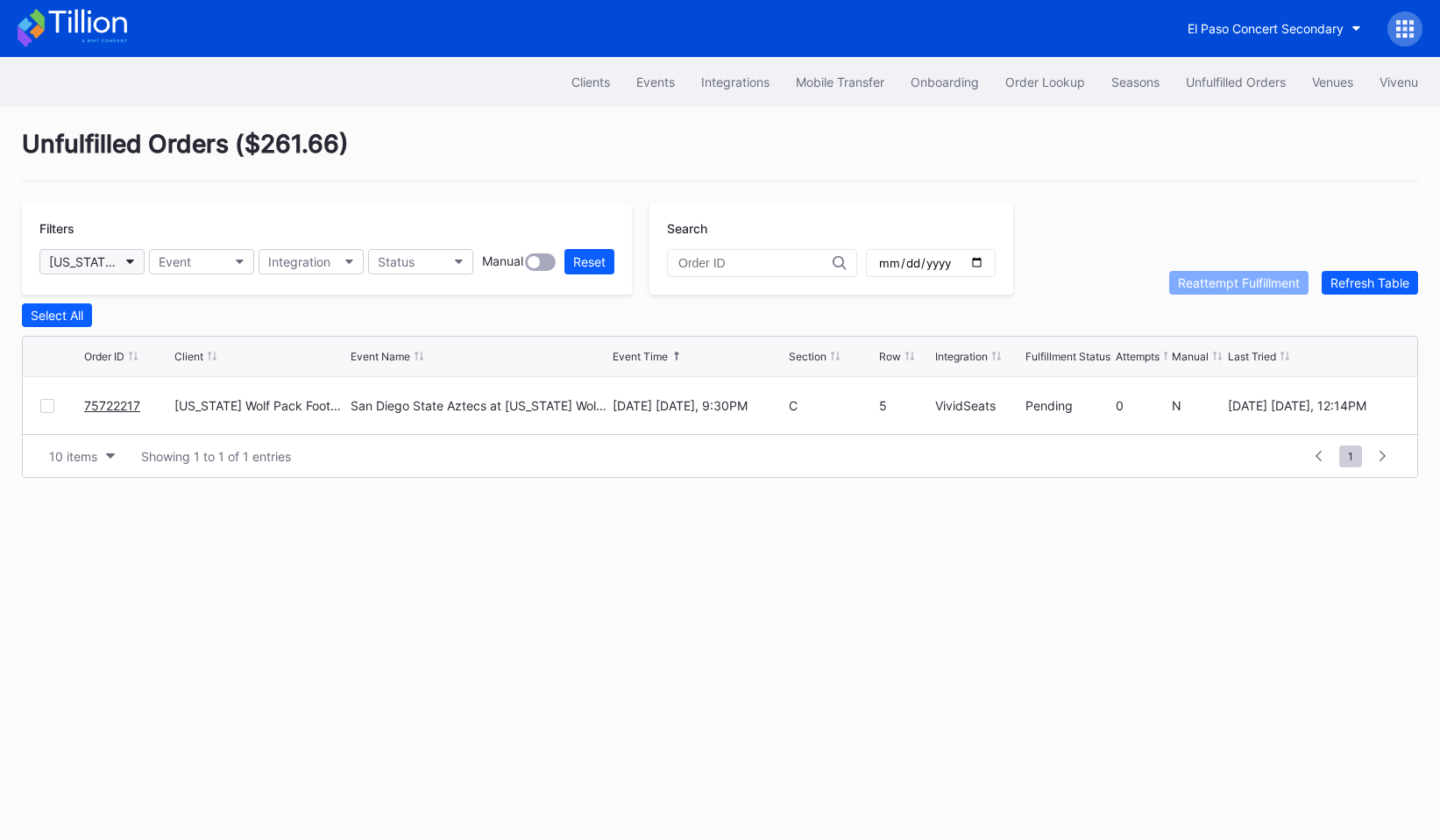
click at [112, 264] on div "[US_STATE] Wolf Pack Football Secondary" at bounding box center [83, 261] width 69 height 15
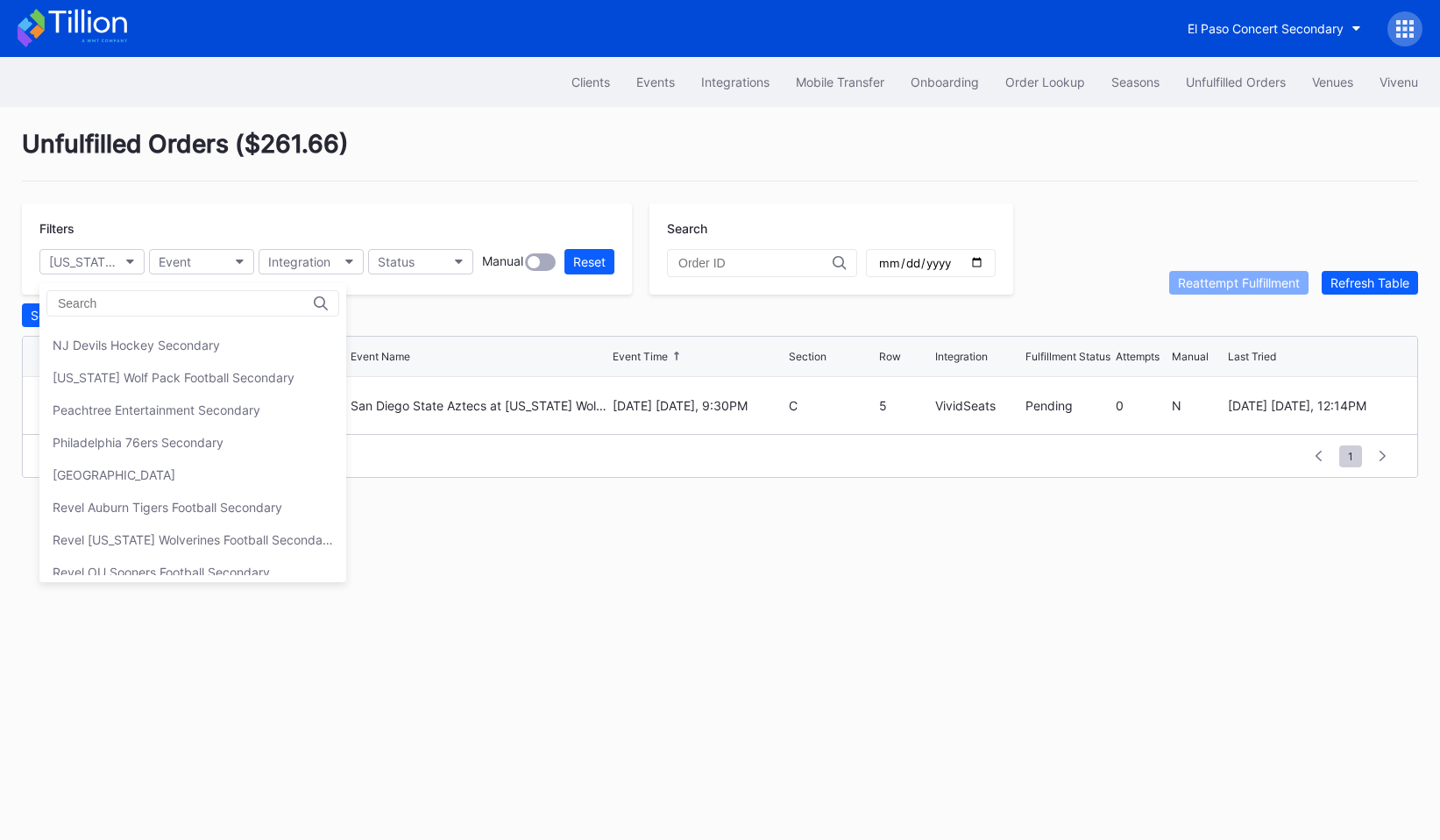
scroll to position [290, 0]
drag, startPoint x: 135, startPoint y: 358, endPoint x: 135, endPoint y: 343, distance: 15.0
click at [135, 343] on div "Beairdco Cirque du Soleil Aspire Secondary Cirque du Soleil LUZIA Montreal Seco…" at bounding box center [193, 449] width 307 height 252
click at [135, 343] on div "NJ Devils Hockey Secondary" at bounding box center [135, 341] width 167 height 15
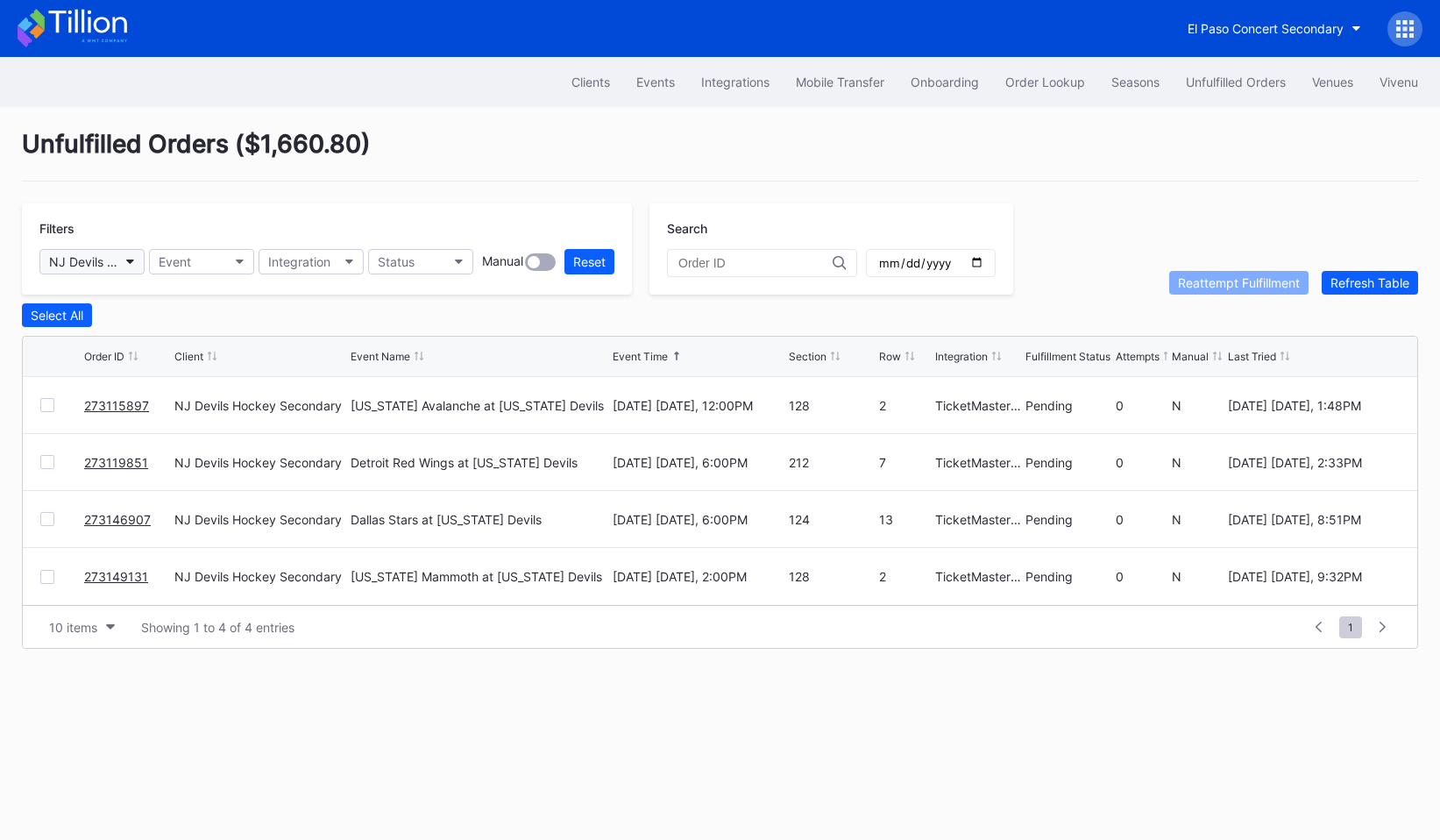
click at [134, 257] on button "NJ Devils Hockey Secondary" at bounding box center [92, 261] width 105 height 25
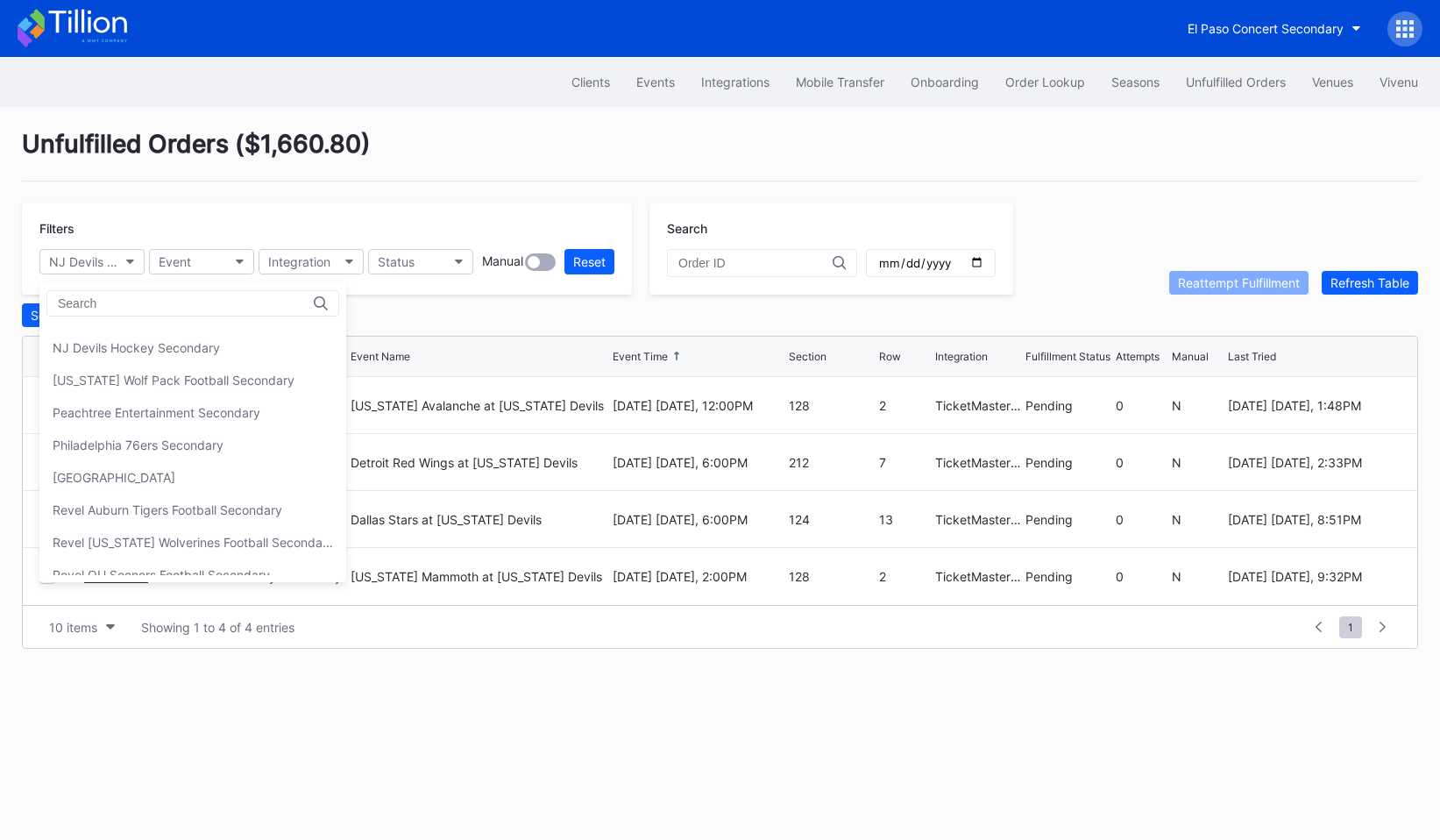
scroll to position [285, 0]
click at [135, 418] on div "Peachtree Entertainment Secondary" at bounding box center [193, 411] width 307 height 33
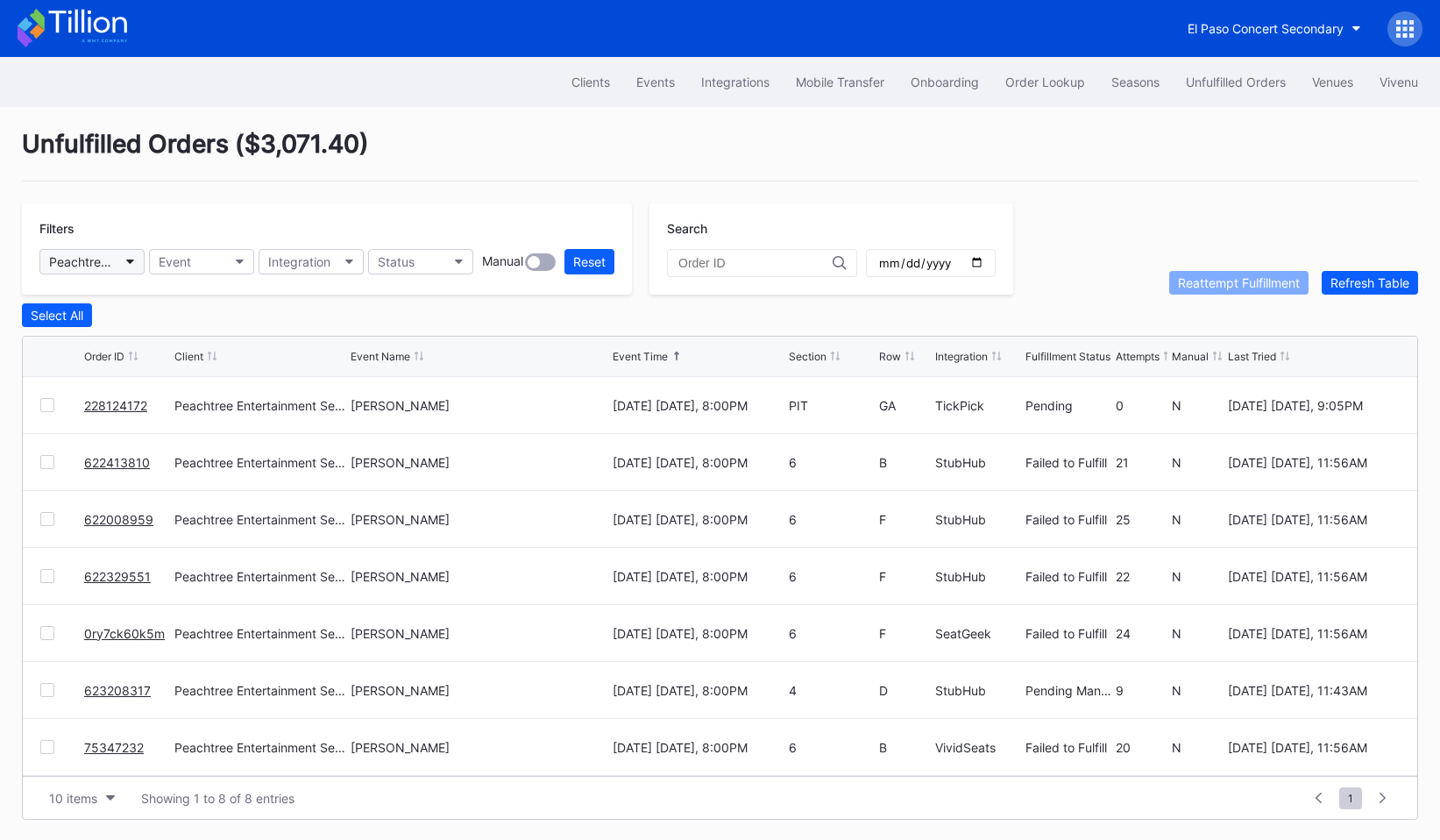
click at [116, 264] on div "Peachtree Entertainment Secondary" at bounding box center [83, 261] width 69 height 15
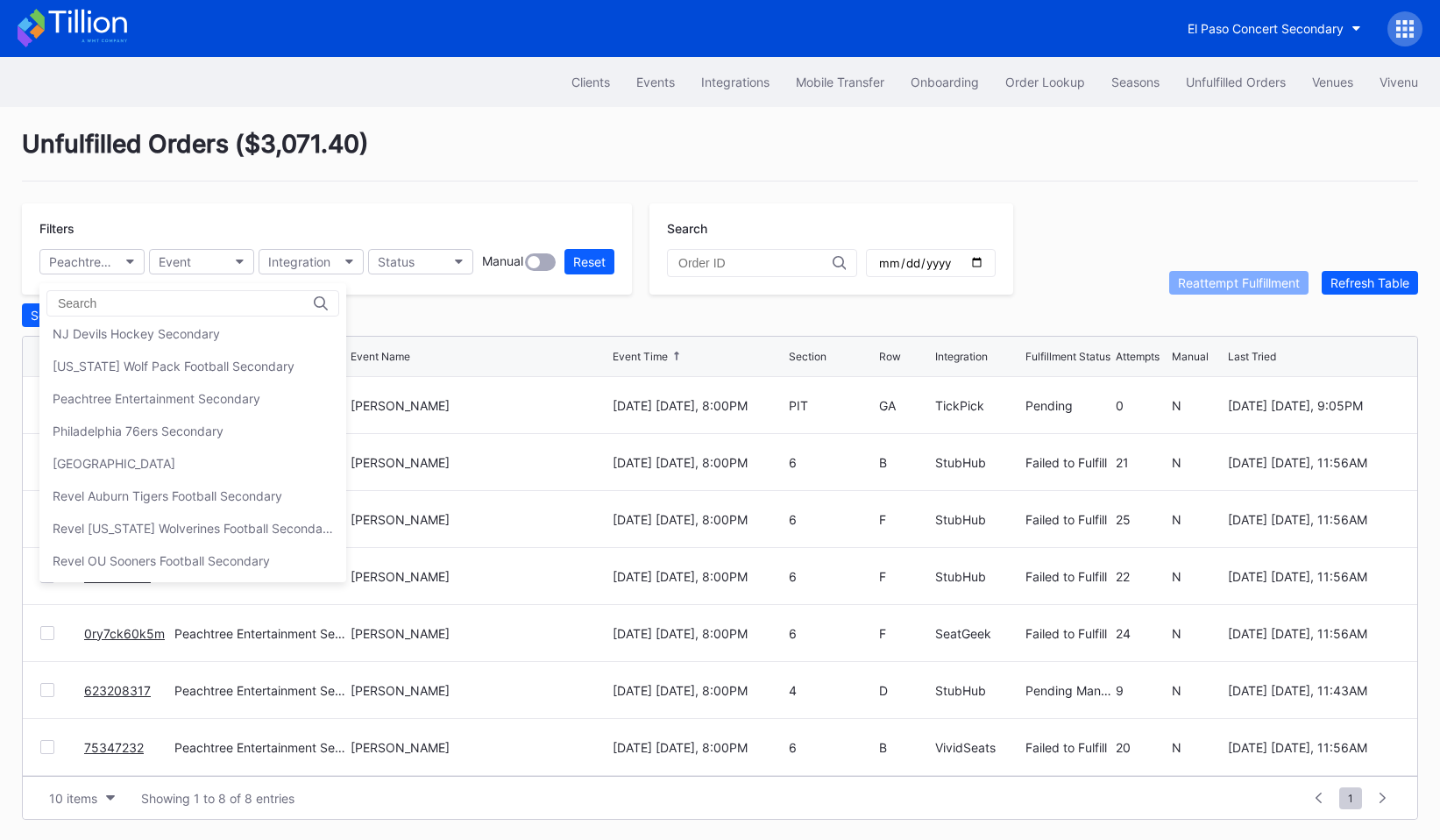
scroll to position [303, 0]
click at [148, 427] on div "Philadelphia 76ers Secondary" at bounding box center [137, 425] width 171 height 15
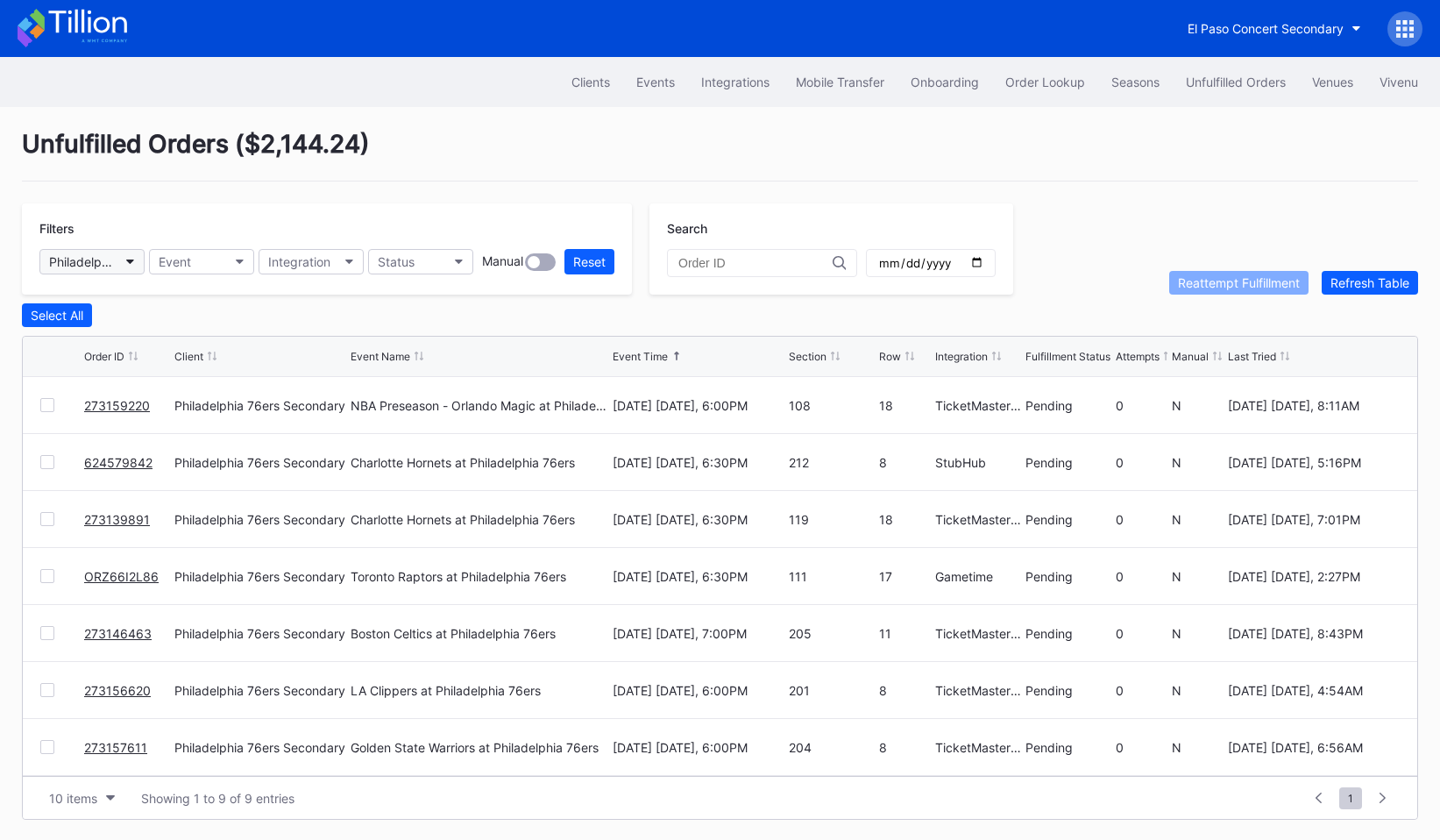
click at [119, 266] on button "Philadelphia 76ers Secondary" at bounding box center [92, 261] width 105 height 25
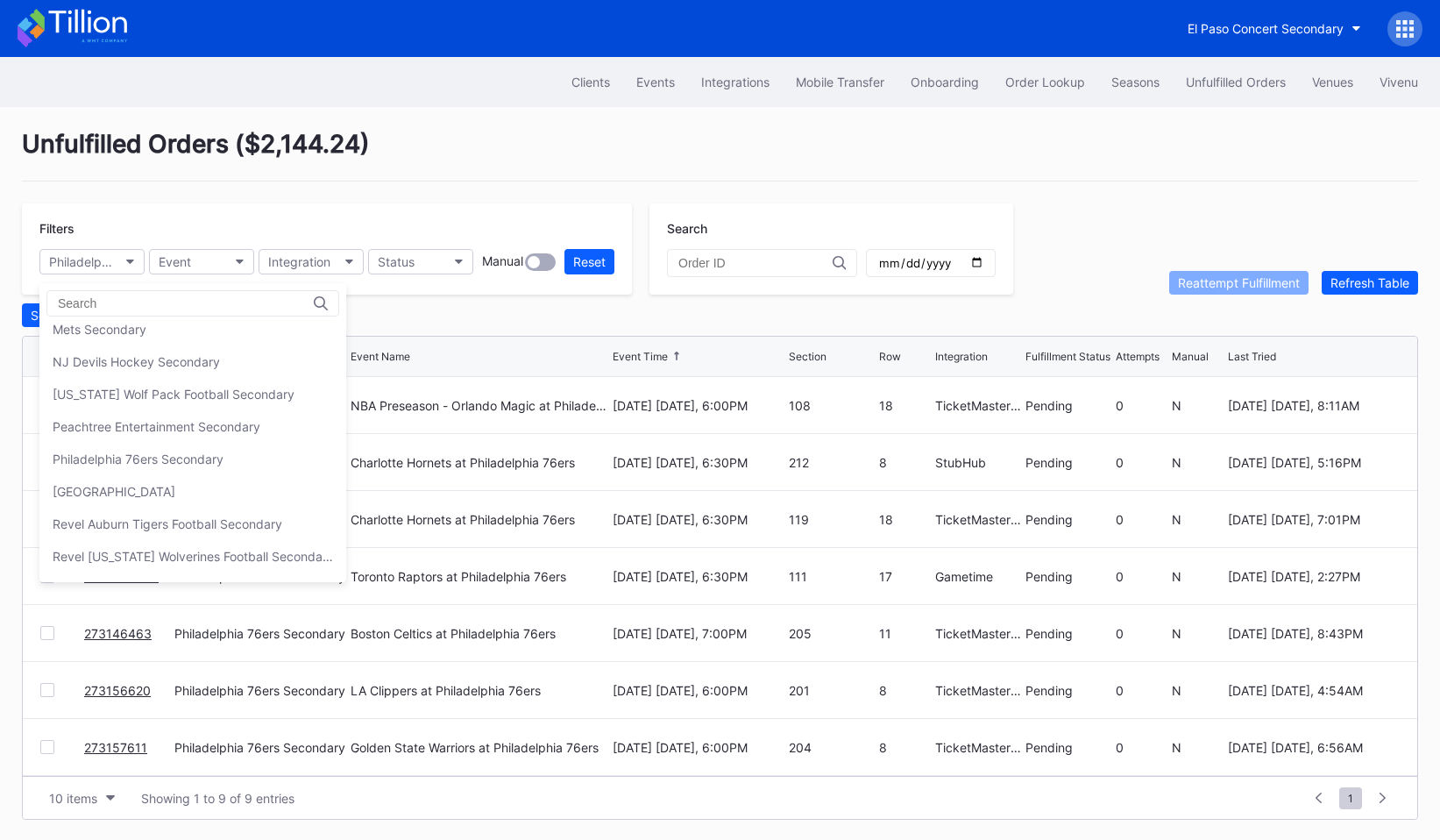
scroll to position [278, 0]
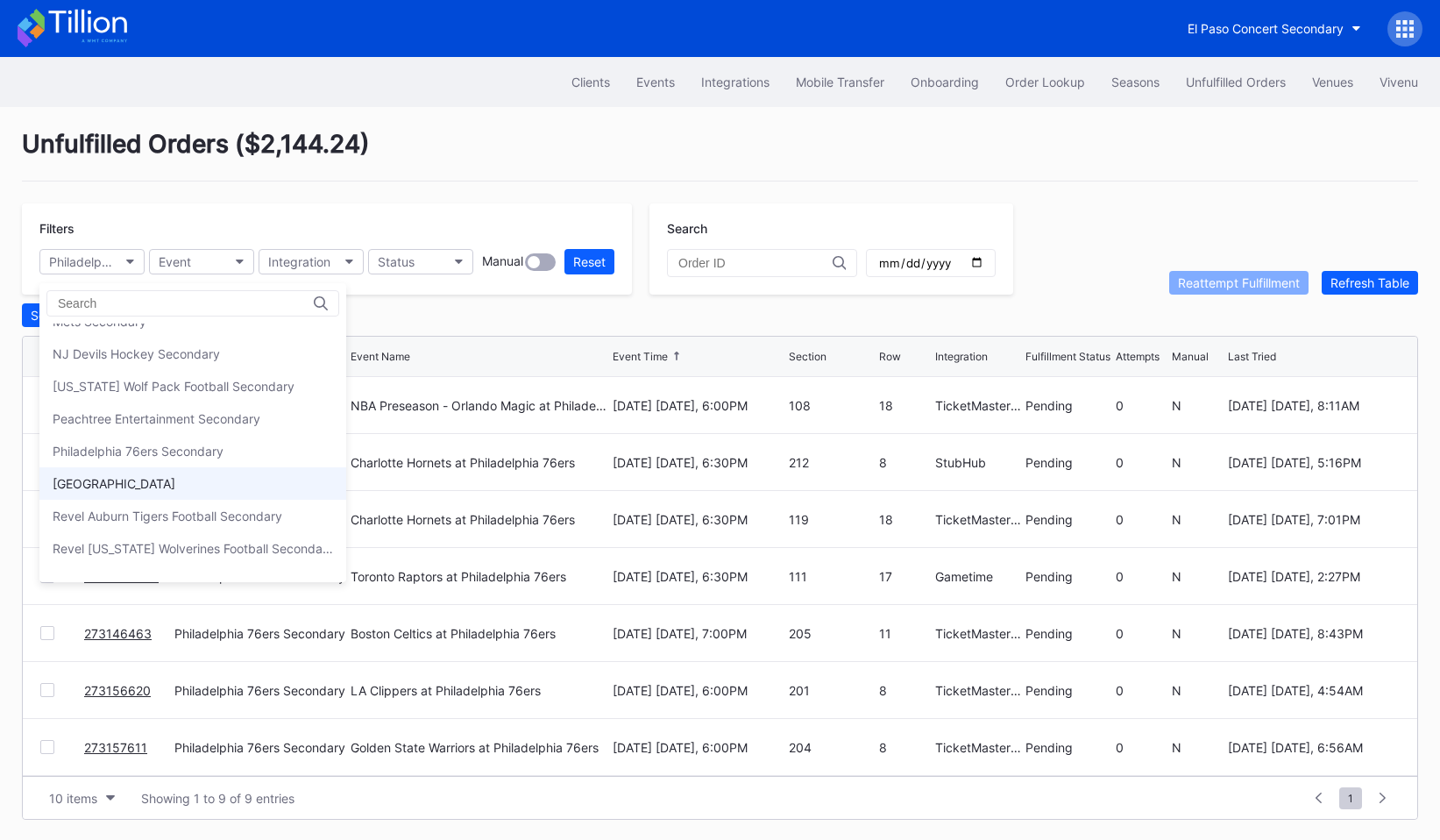
click at [135, 482] on div "[GEOGRAPHIC_DATA]" at bounding box center [113, 483] width 123 height 15
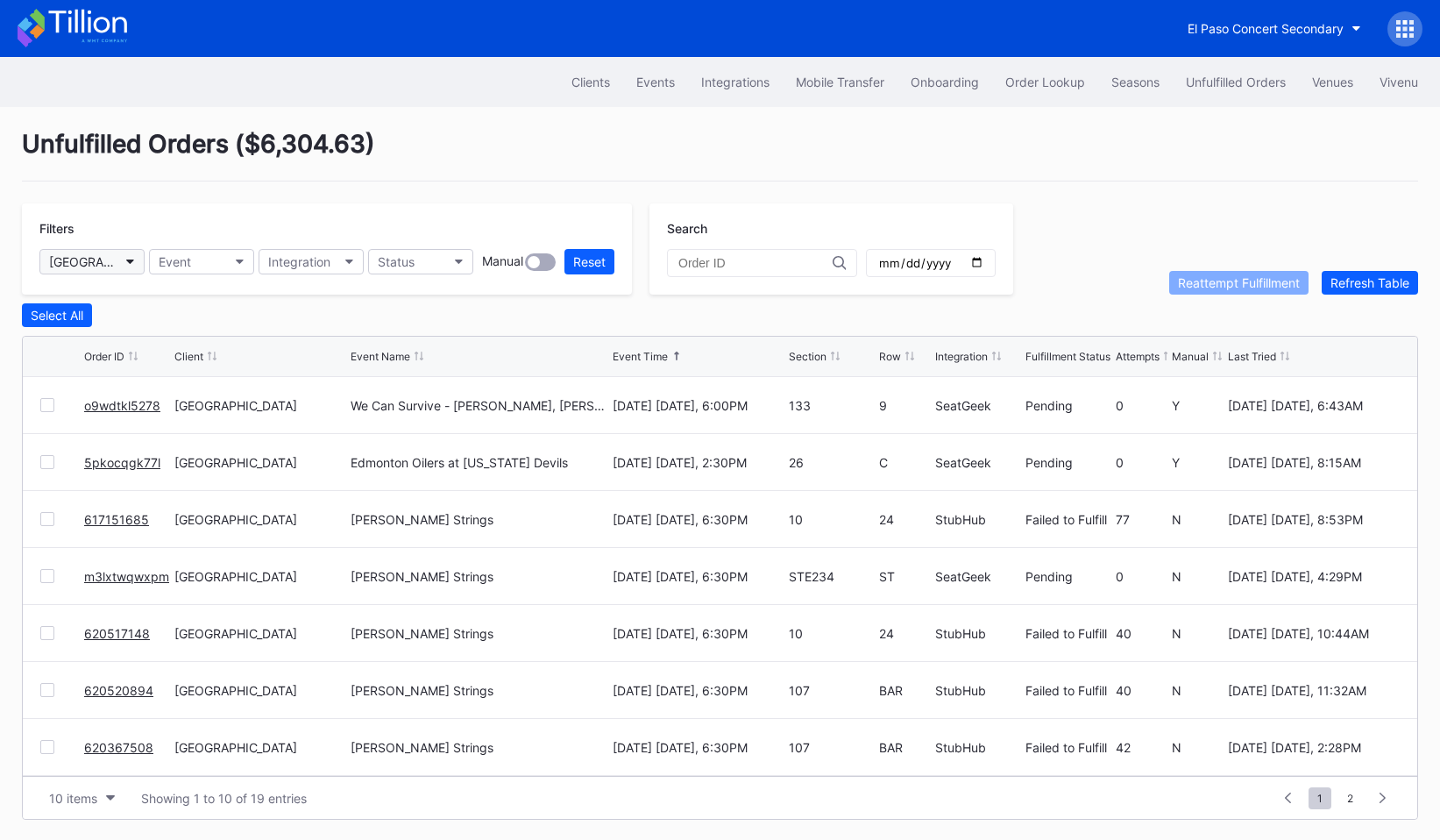
click at [118, 257] on button "[GEOGRAPHIC_DATA]" at bounding box center [92, 261] width 105 height 25
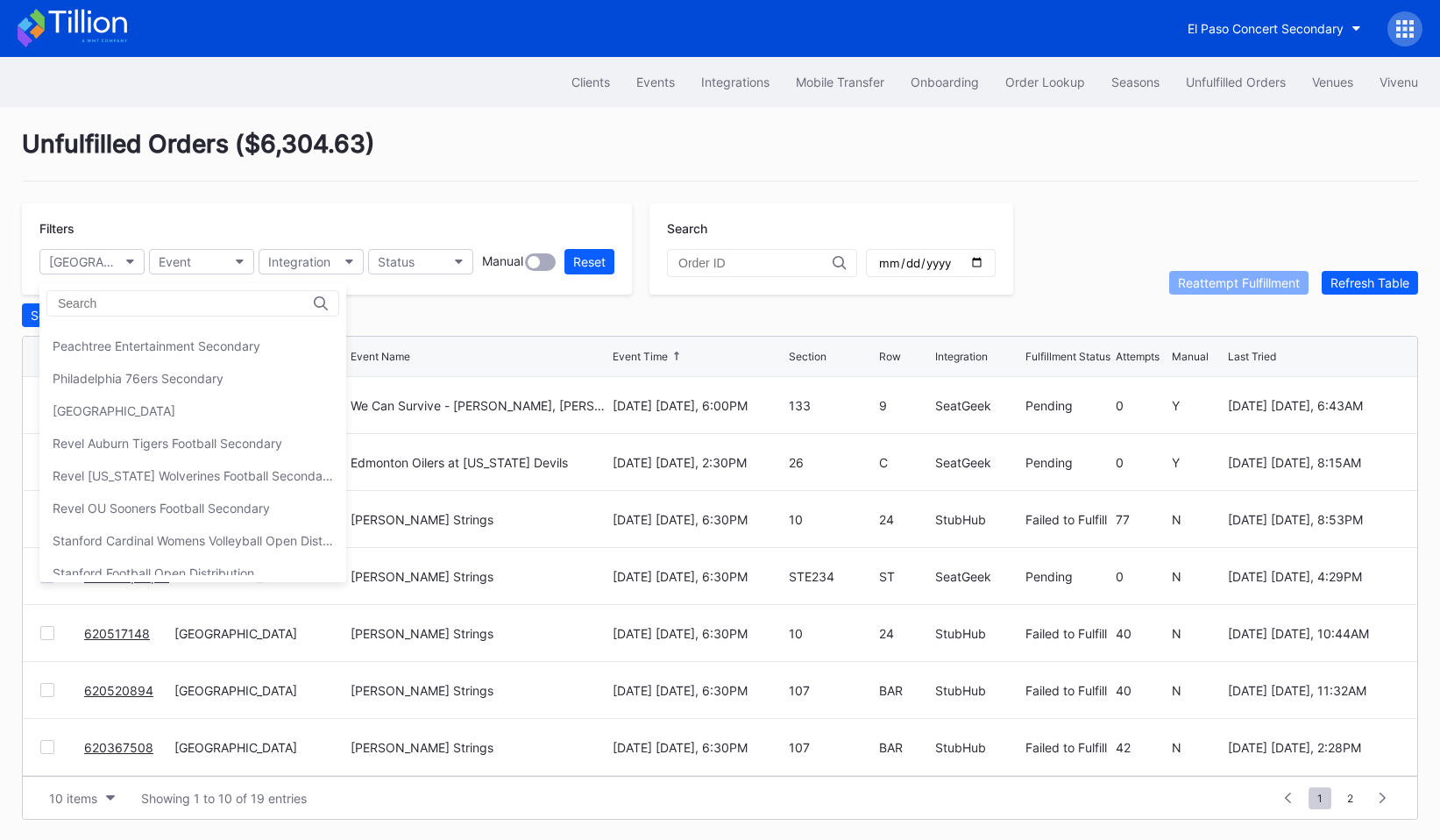
scroll to position [358, 0]
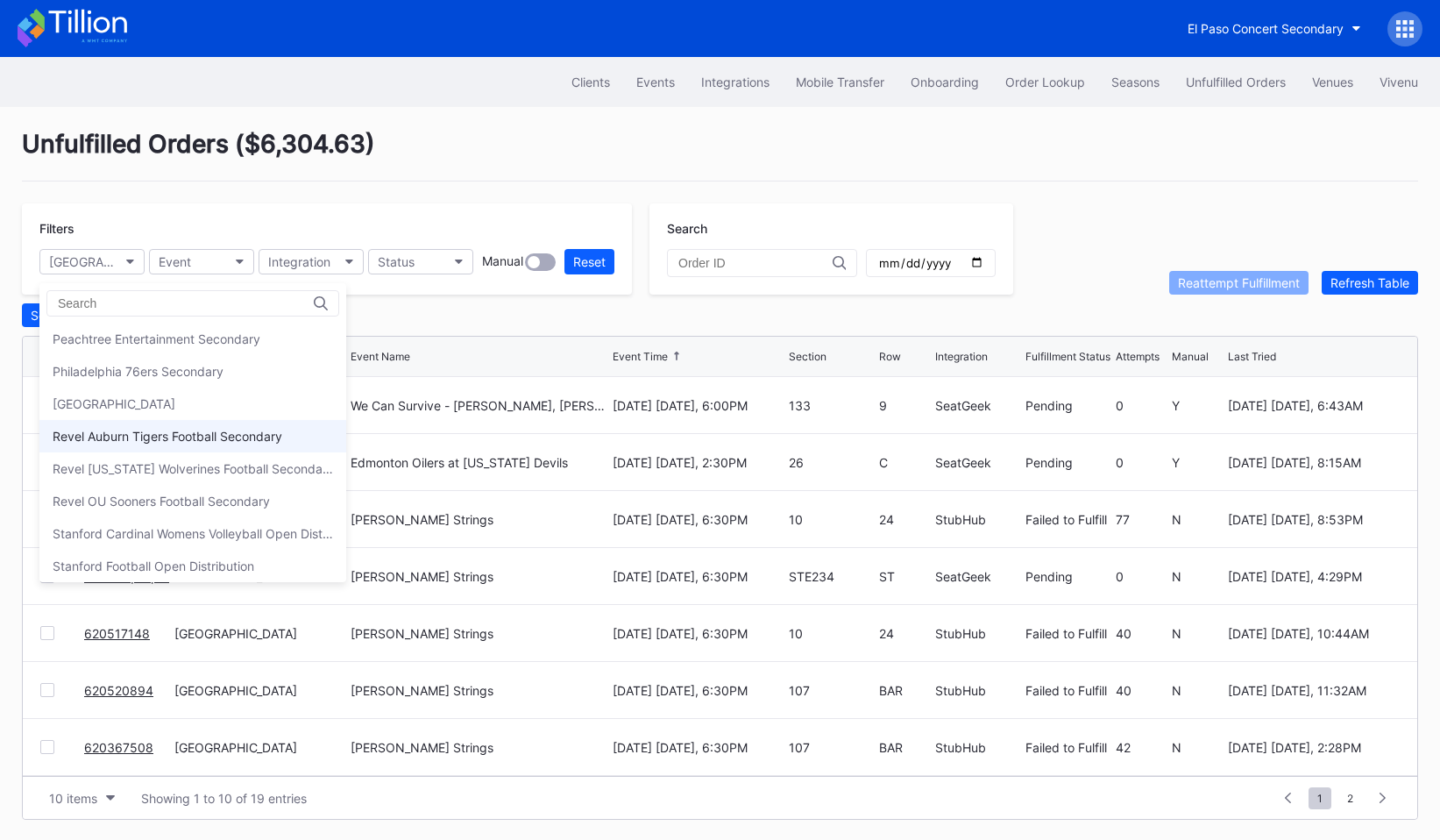
click at [124, 437] on div "Revel Auburn Tigers Football Secondary" at bounding box center [166, 435] width 229 height 15
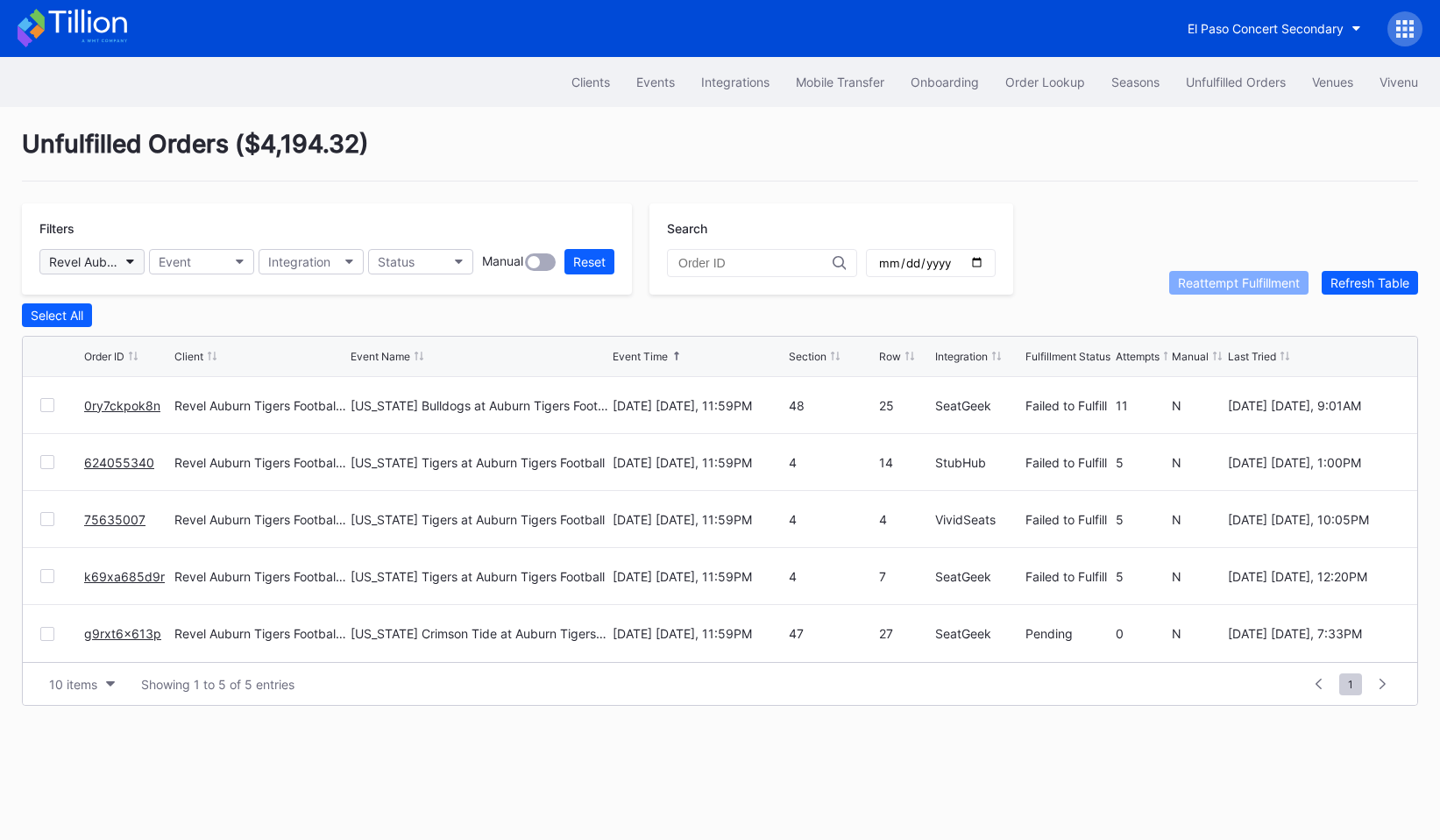
click at [112, 269] on button "Revel Auburn Tigers Football Secondary" at bounding box center [92, 261] width 105 height 25
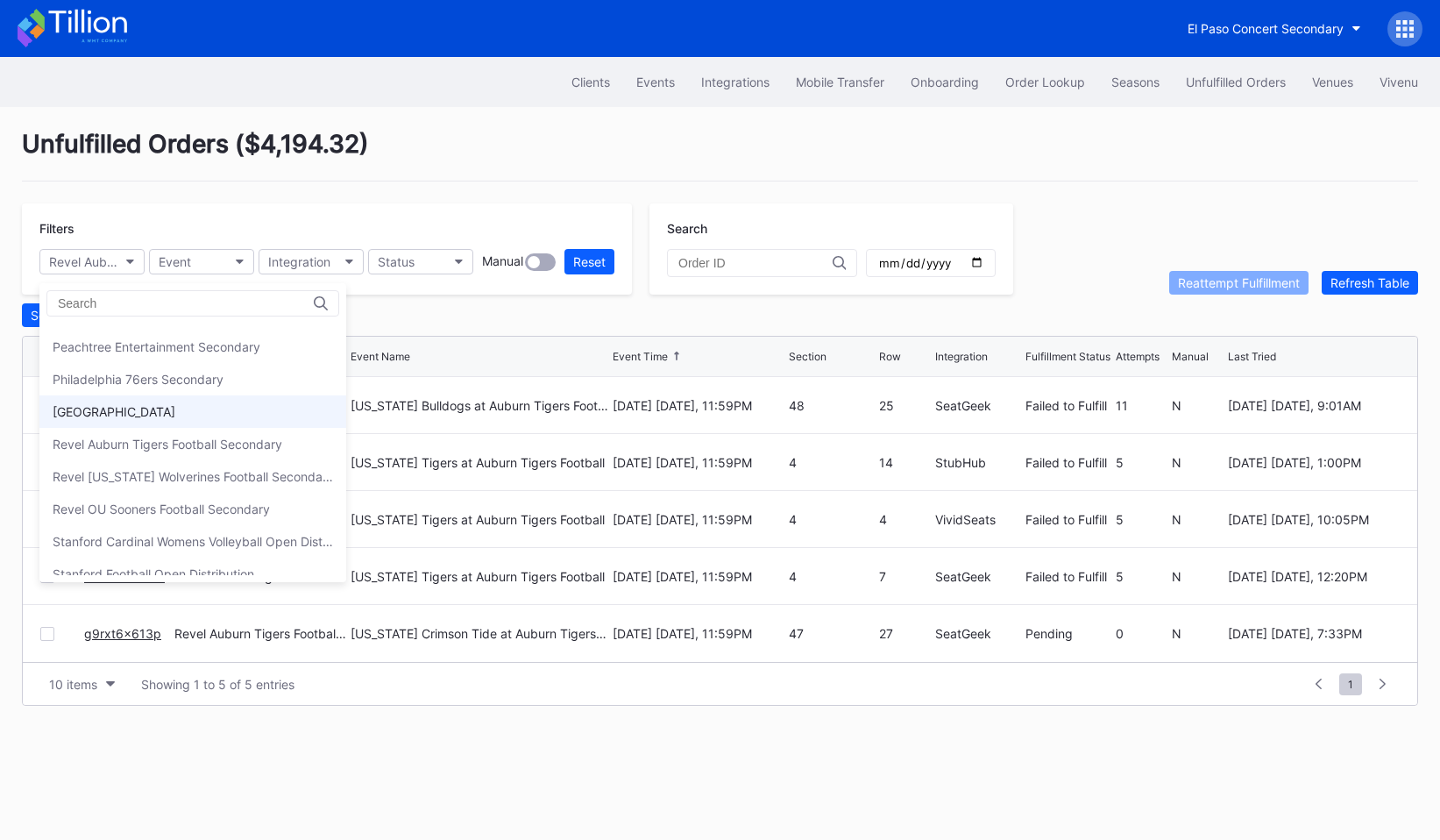
scroll to position [352, 0]
click at [121, 477] on div "Revel [US_STATE] Wolverines Football Secondary" at bounding box center [193, 473] width 281 height 15
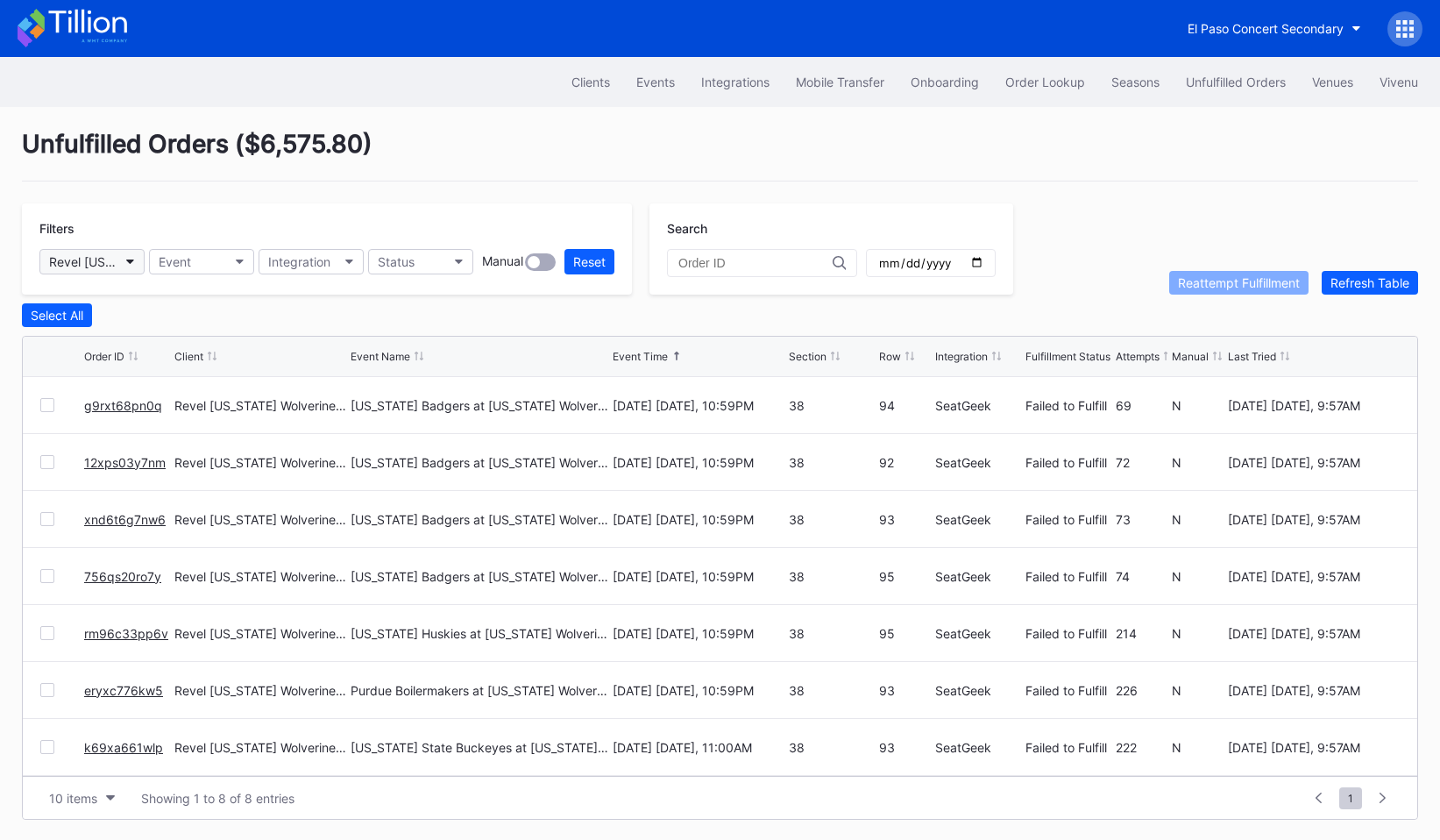
click at [125, 268] on button "Revel [US_STATE] Wolverines Football Secondary" at bounding box center [92, 261] width 105 height 25
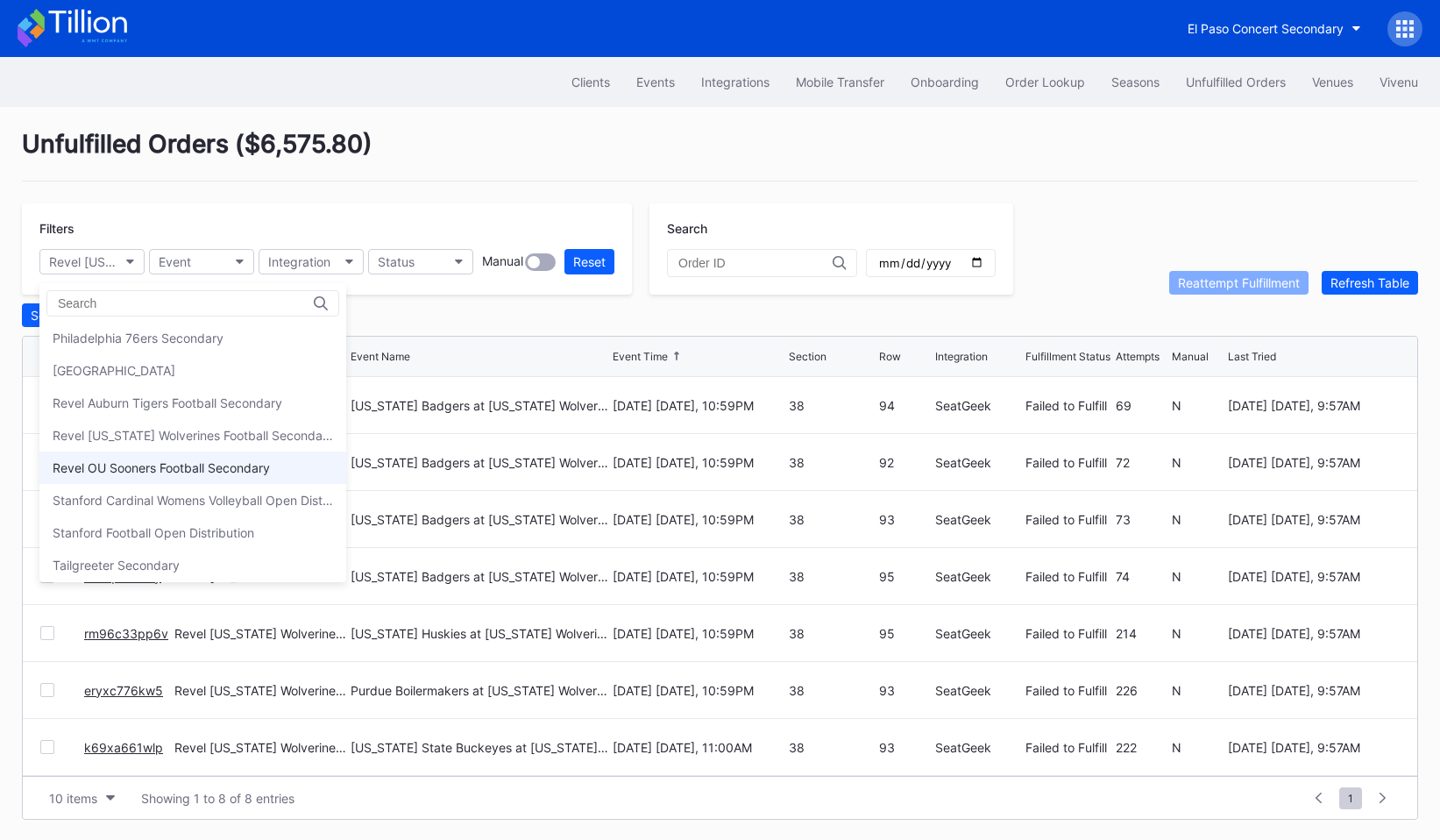
scroll to position [389, 0]
click at [143, 474] on div "Revel OU Sooners Football Secondary" at bounding box center [161, 468] width 218 height 15
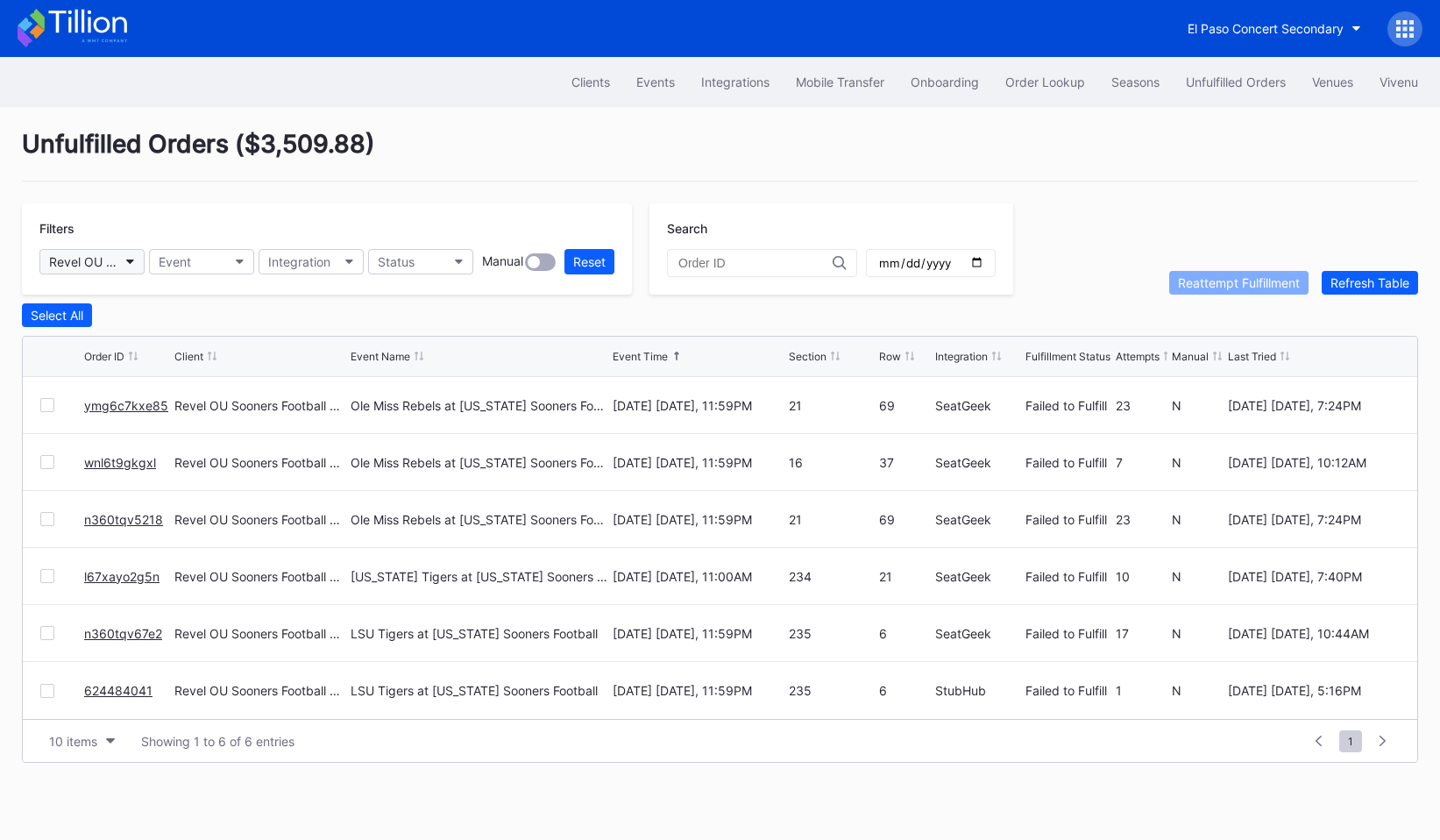
click at [129, 263] on icon "button" at bounding box center [130, 261] width 9 height 5
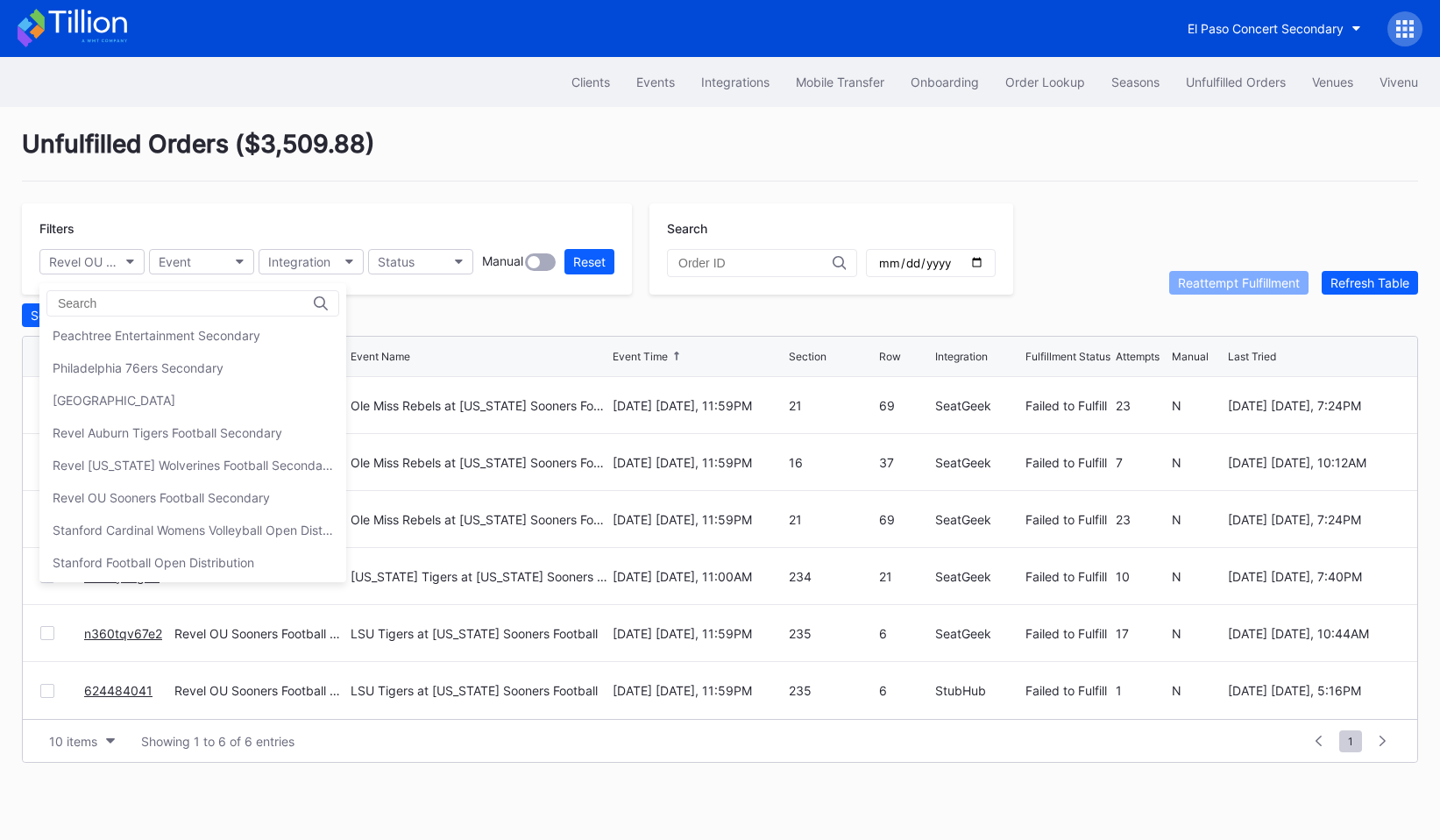
scroll to position [394, 0]
click at [125, 465] on div "Revel OU Sooners Football Secondary" at bounding box center [161, 465] width 218 height 15
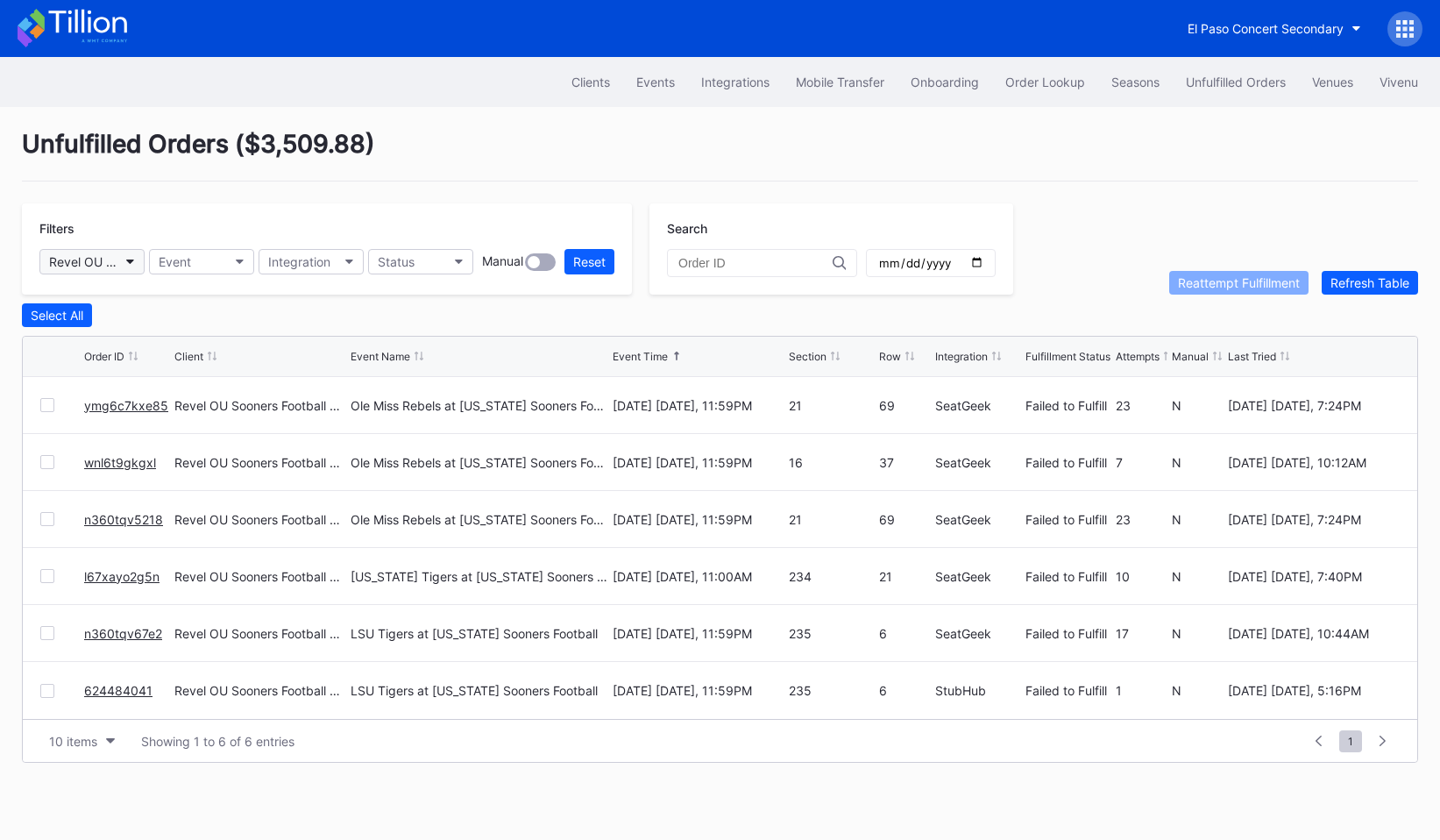
click at [126, 258] on button "Revel OU Sooners Football Secondary" at bounding box center [92, 261] width 105 height 25
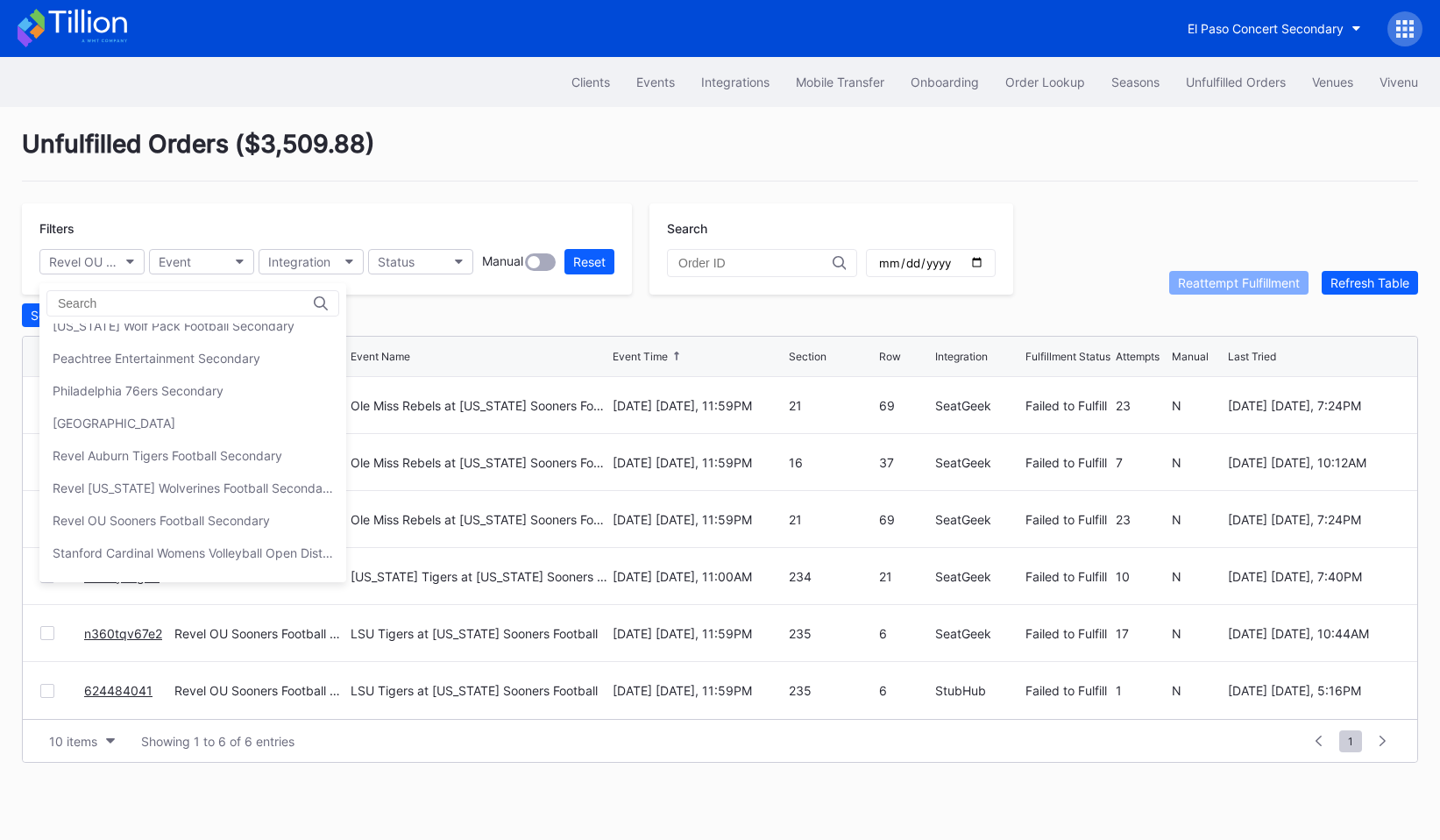
scroll to position [383, 0]
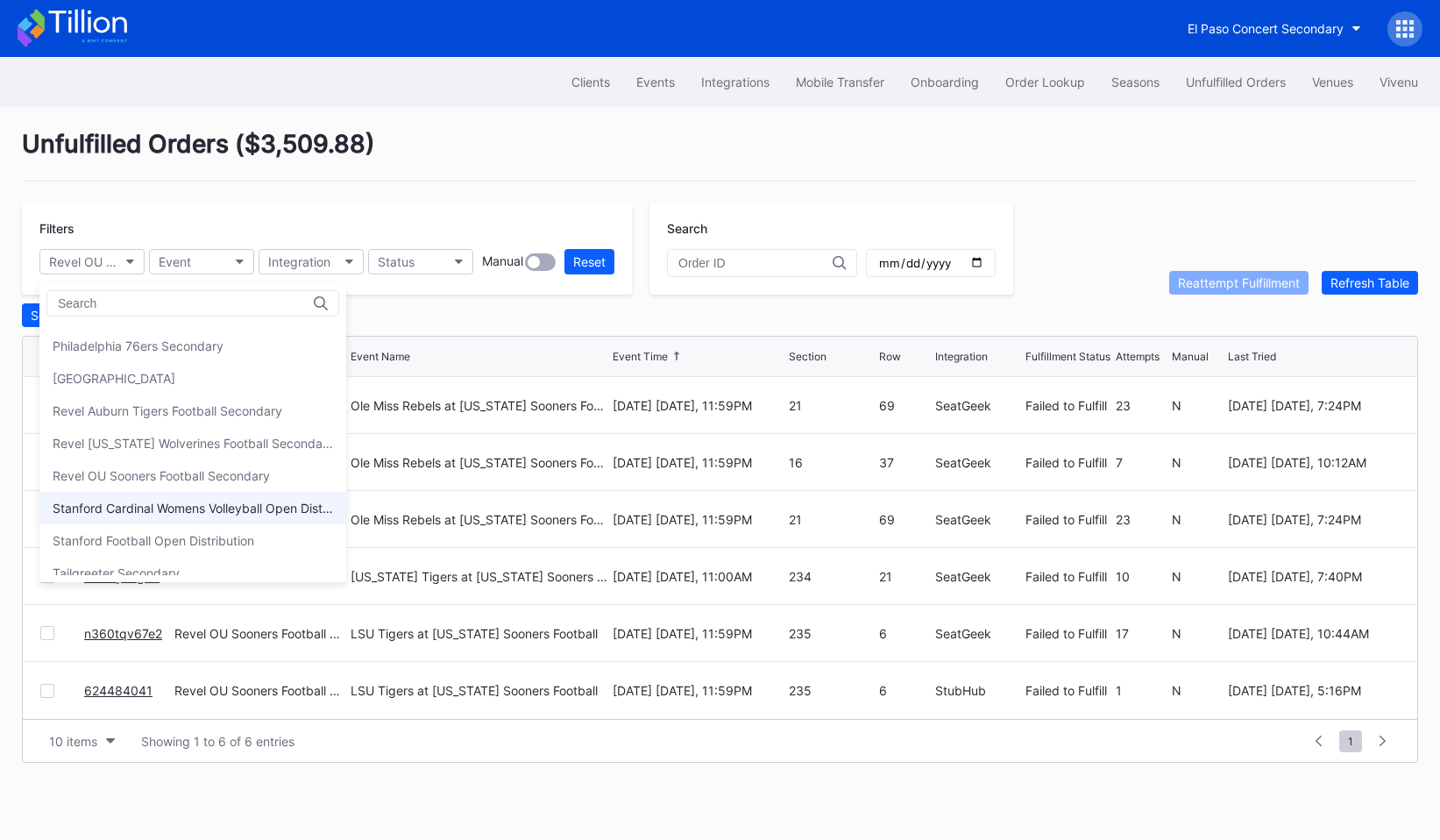
click at [126, 505] on div "Stanford Cardinal Womens Volleyball Open Distribution" at bounding box center [193, 507] width 281 height 15
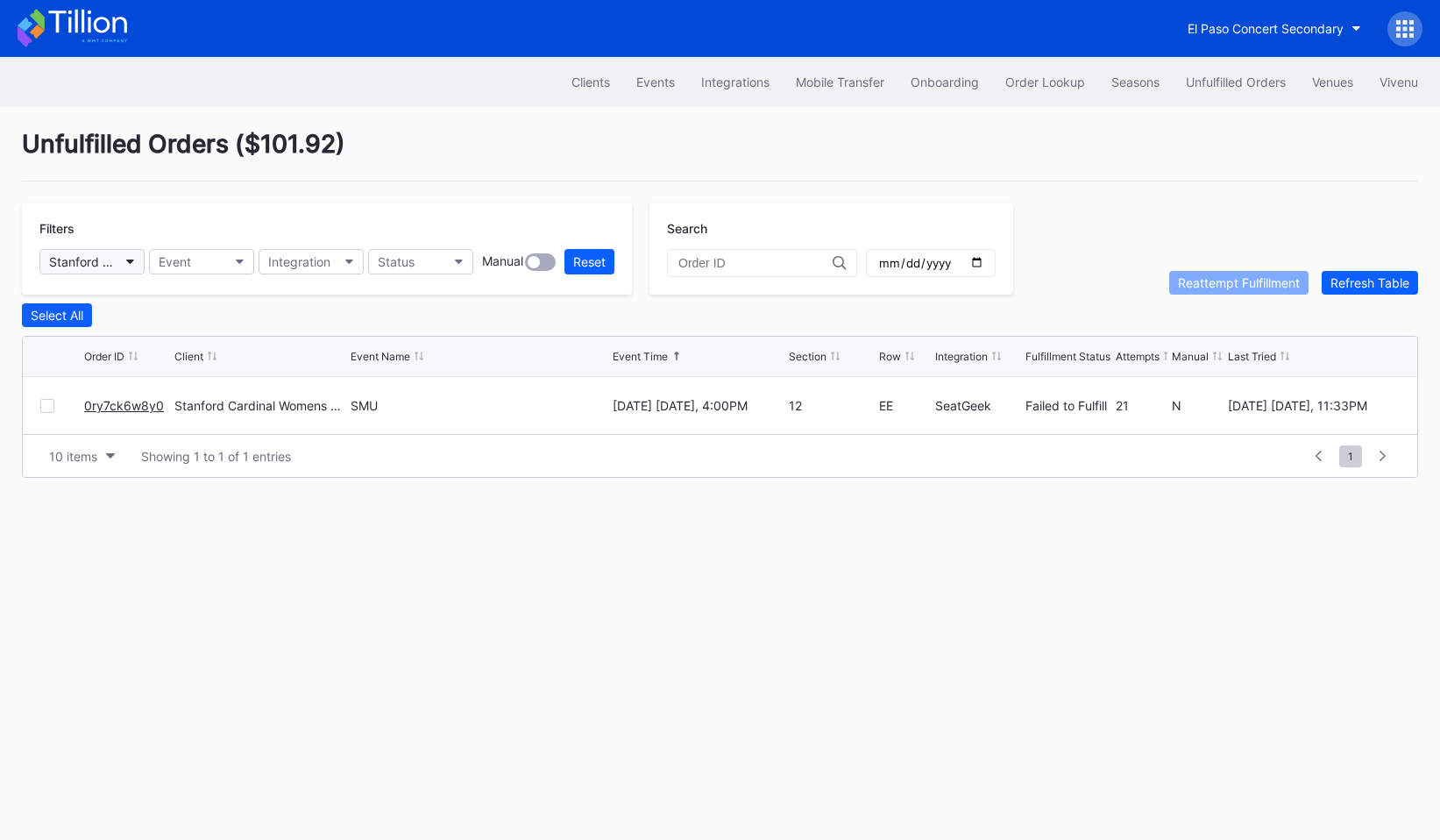
click at [117, 258] on button "Stanford Cardinal Womens Volleyball Open Distribution" at bounding box center [92, 261] width 105 height 25
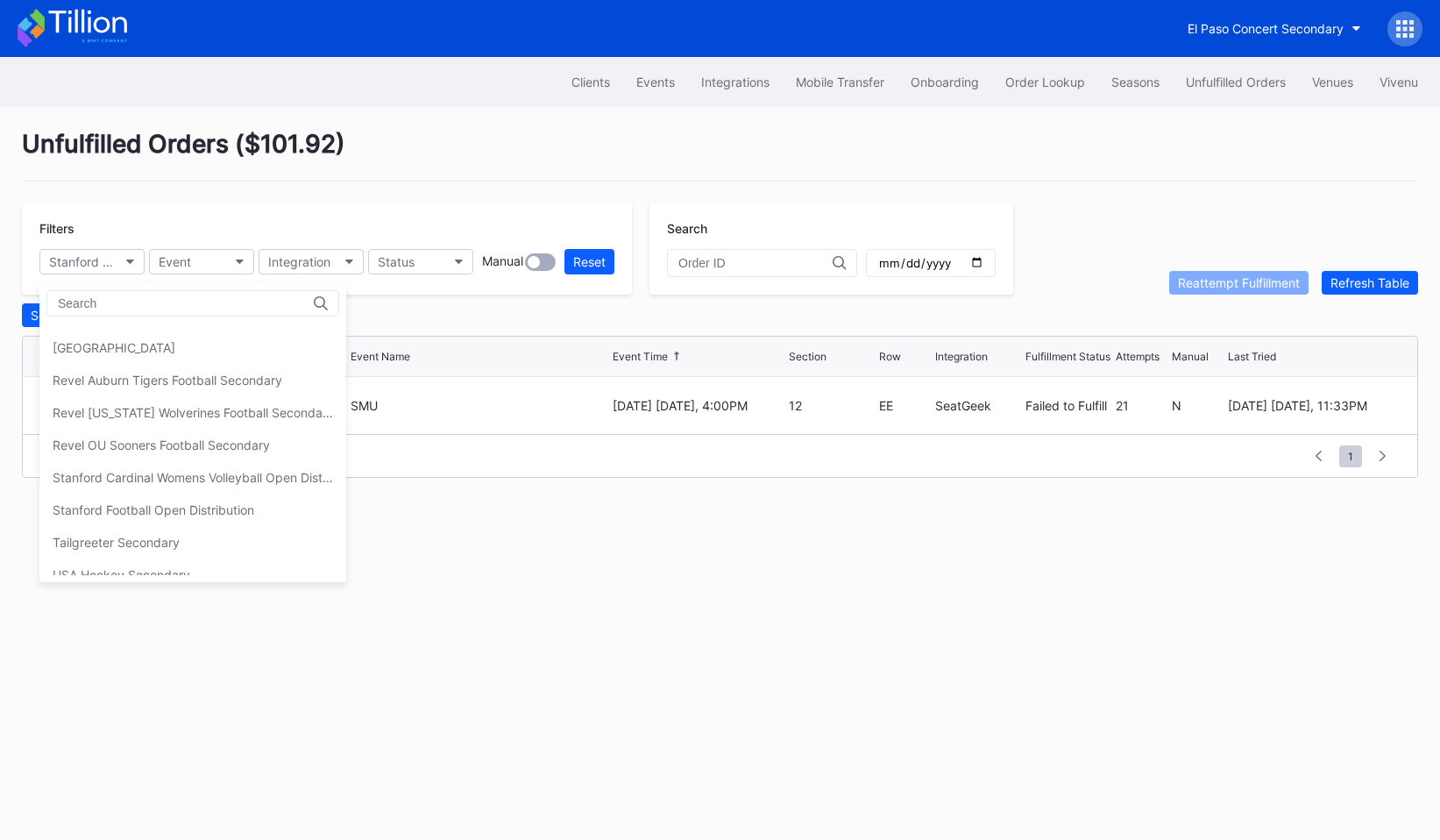
scroll to position [423, 0]
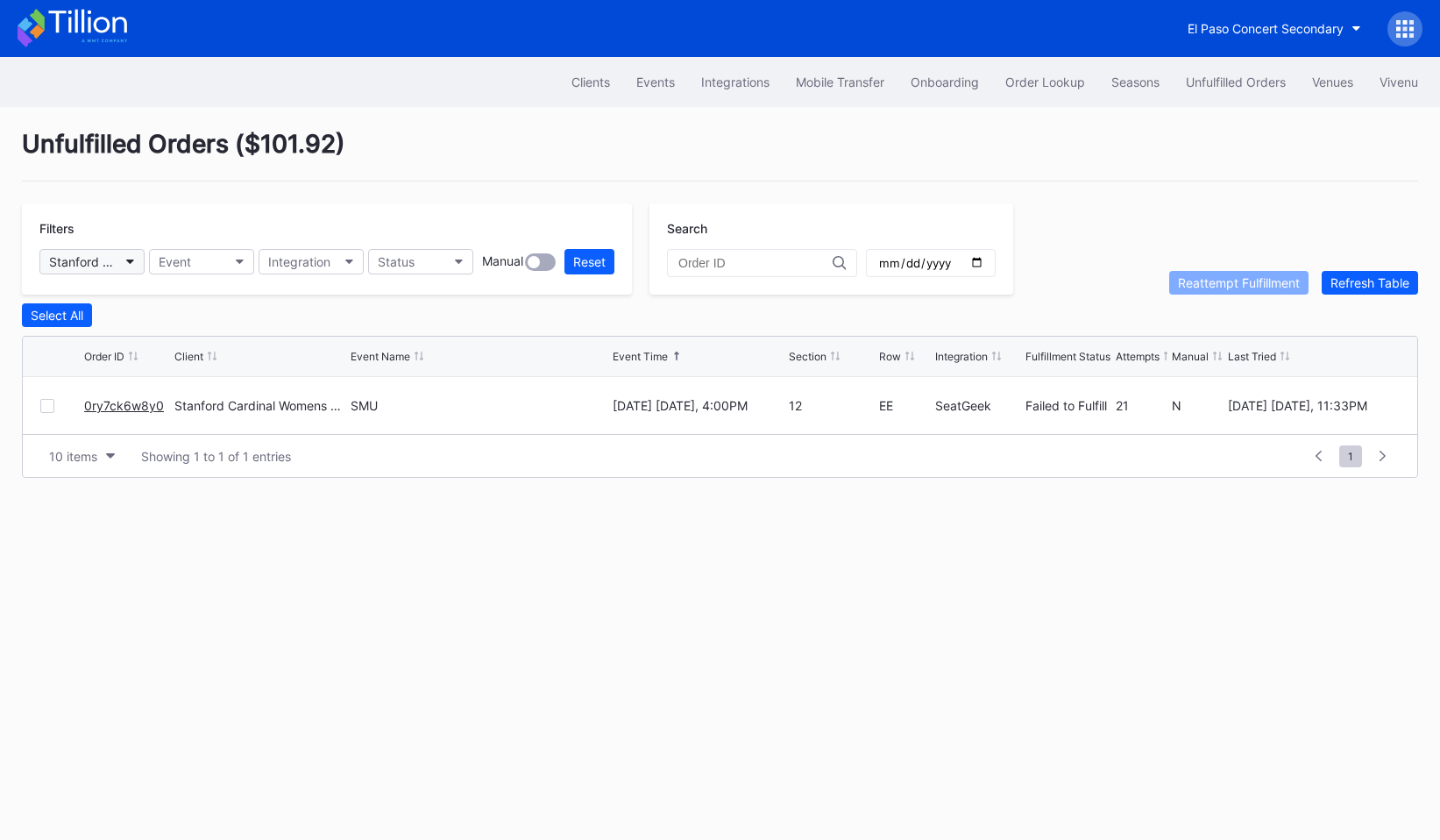
click at [121, 262] on button "Stanford Cardinal Womens Volleyball Open Distribution" at bounding box center [92, 261] width 105 height 25
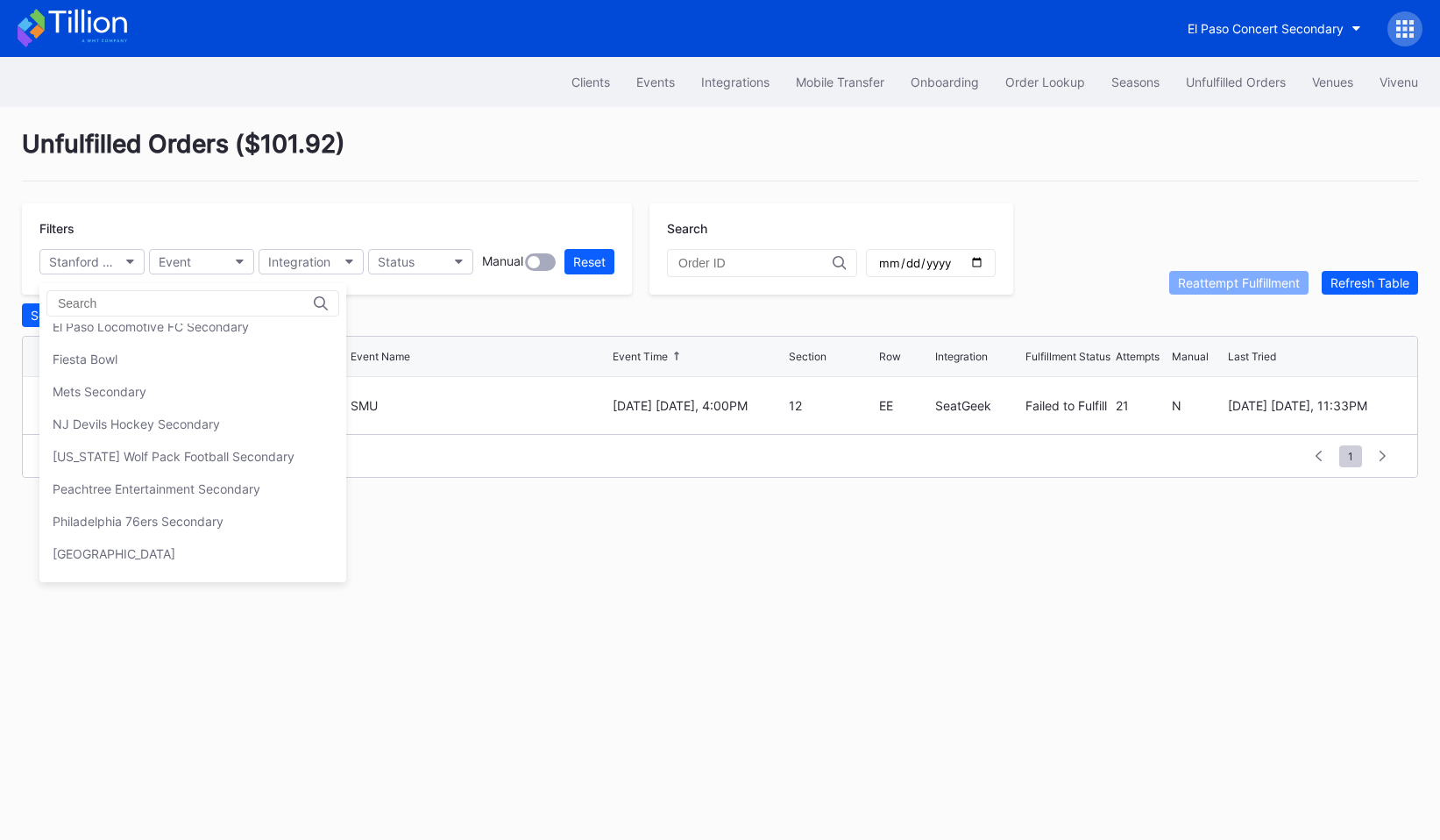
scroll to position [456, 0]
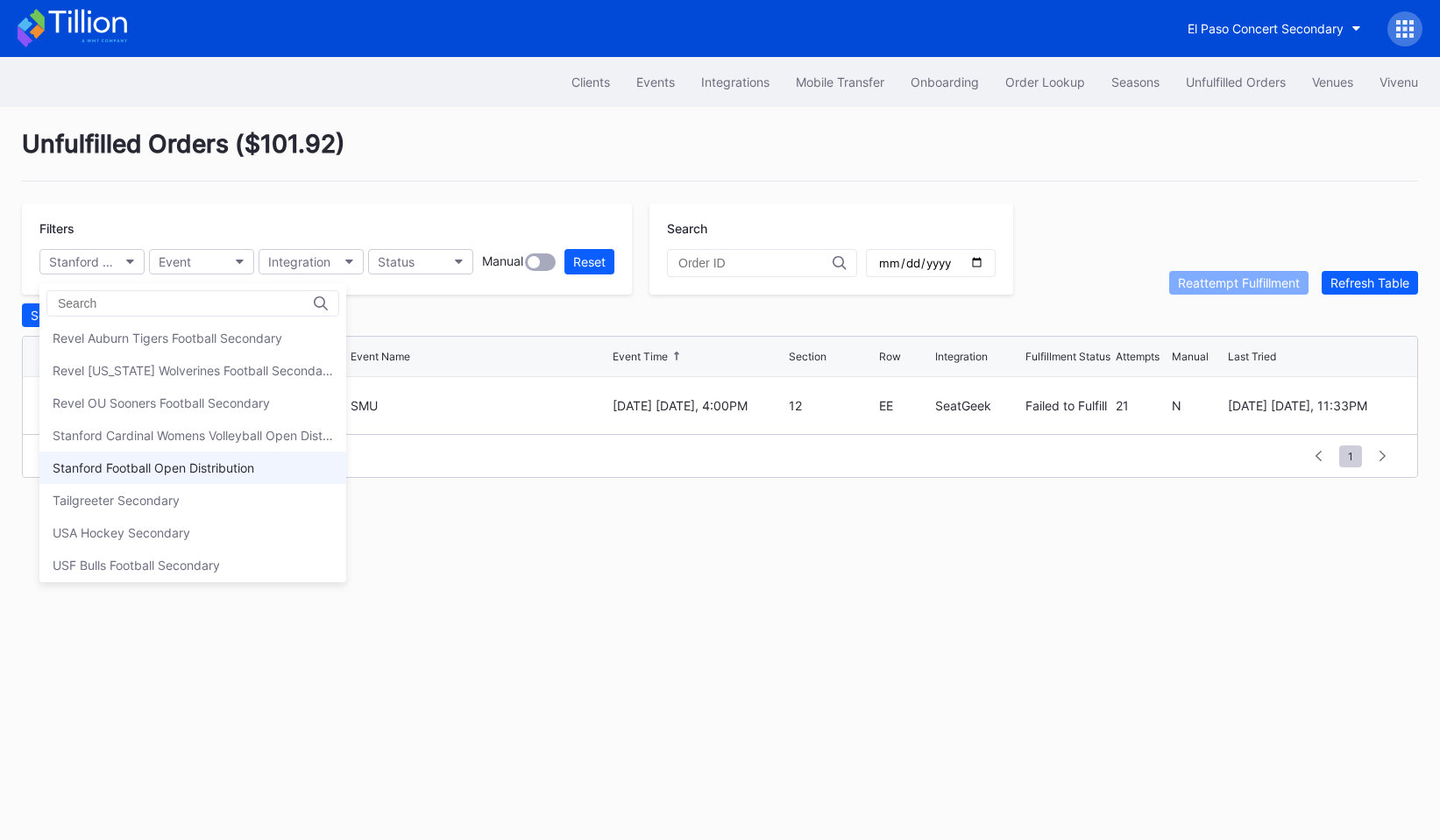
click at [121, 466] on div "Stanford Football Open Distribution" at bounding box center [153, 466] width 201 height 15
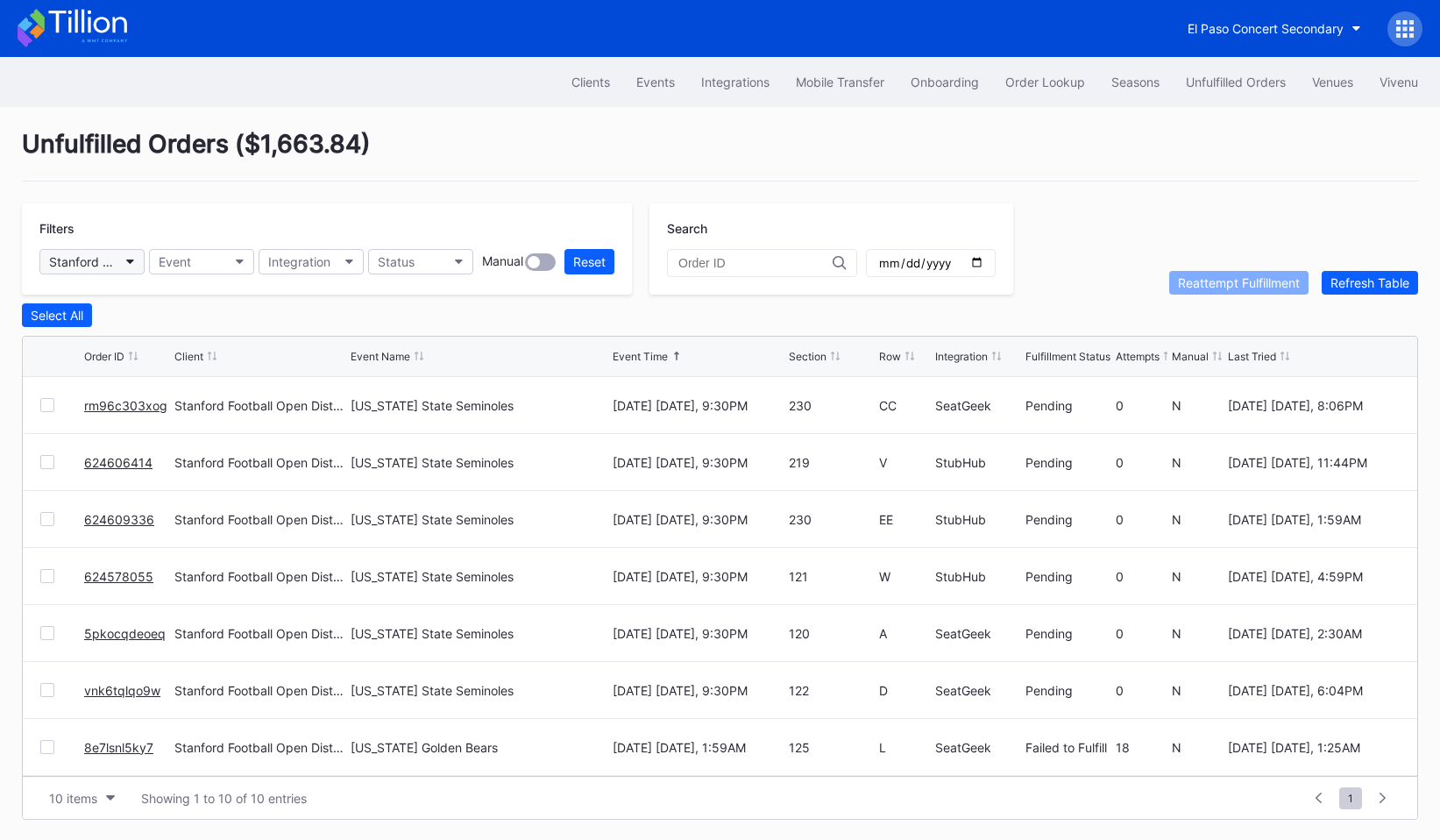
click at [122, 259] on button "Stanford Football Open Distribution" at bounding box center [92, 261] width 105 height 25
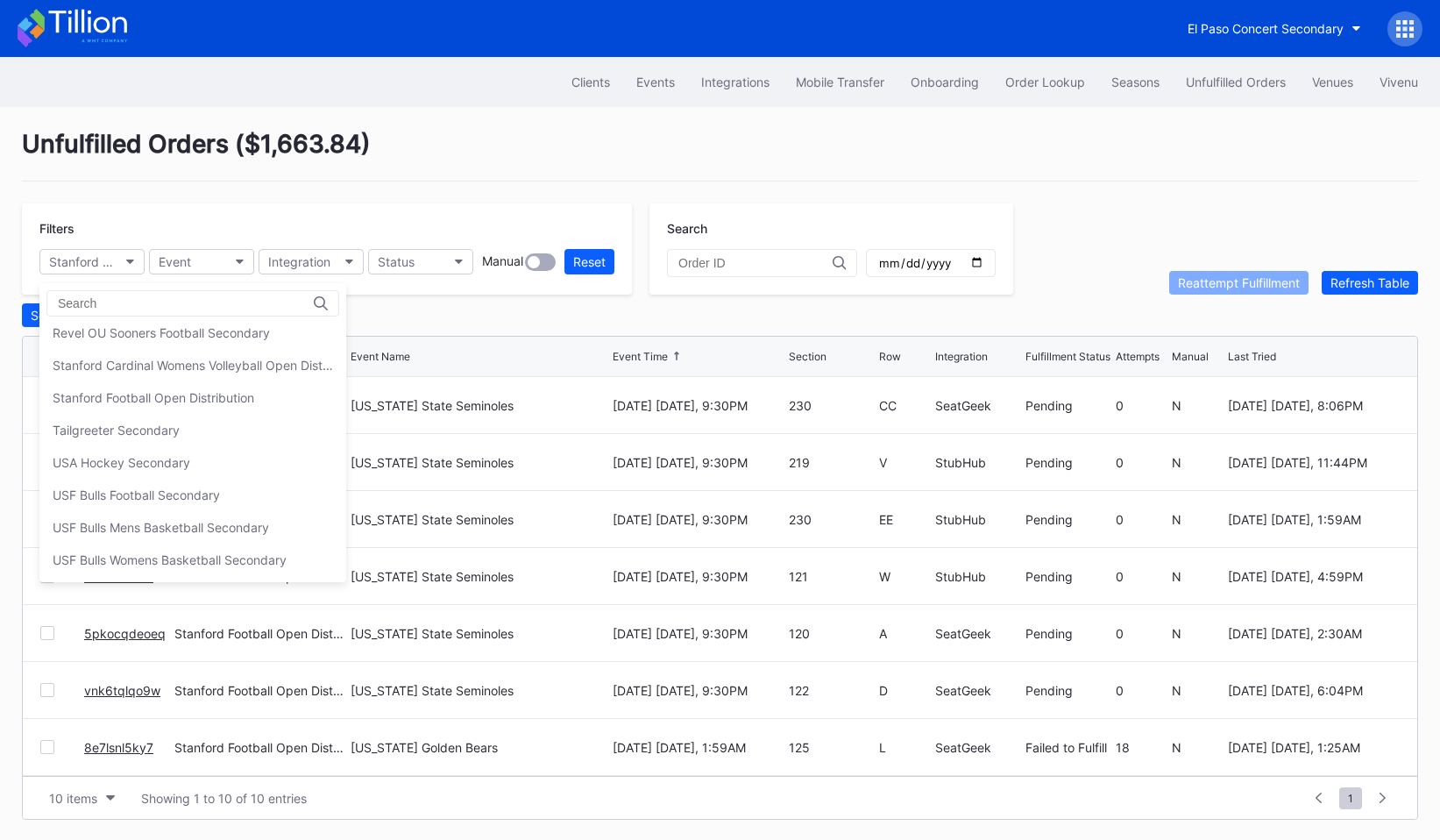
scroll to position [1, 0]
click at [122, 425] on div "Tailgreeter Secondary" at bounding box center [115, 429] width 127 height 15
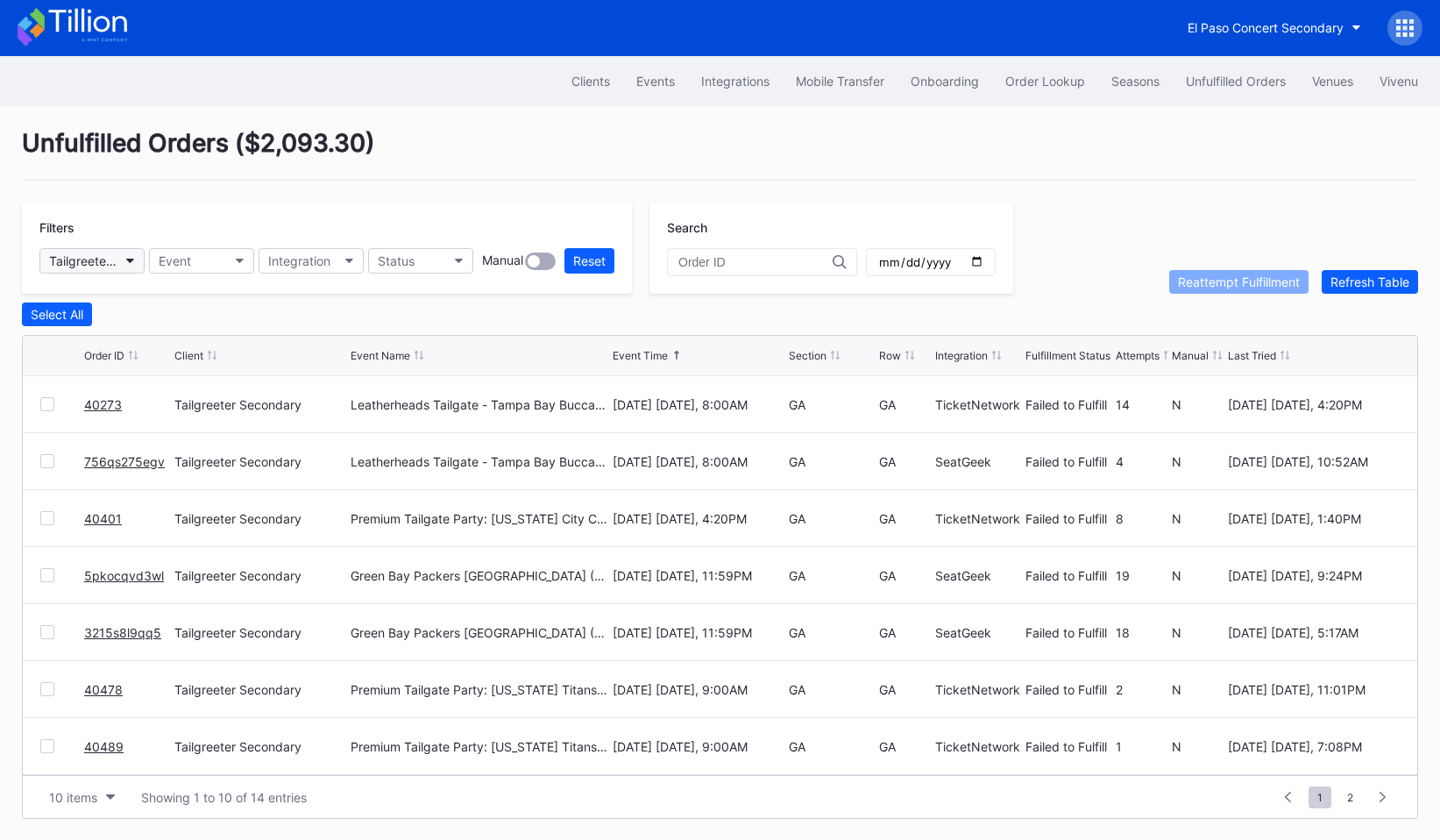
click at [124, 262] on button "Tailgreeter Secondary" at bounding box center [92, 260] width 105 height 25
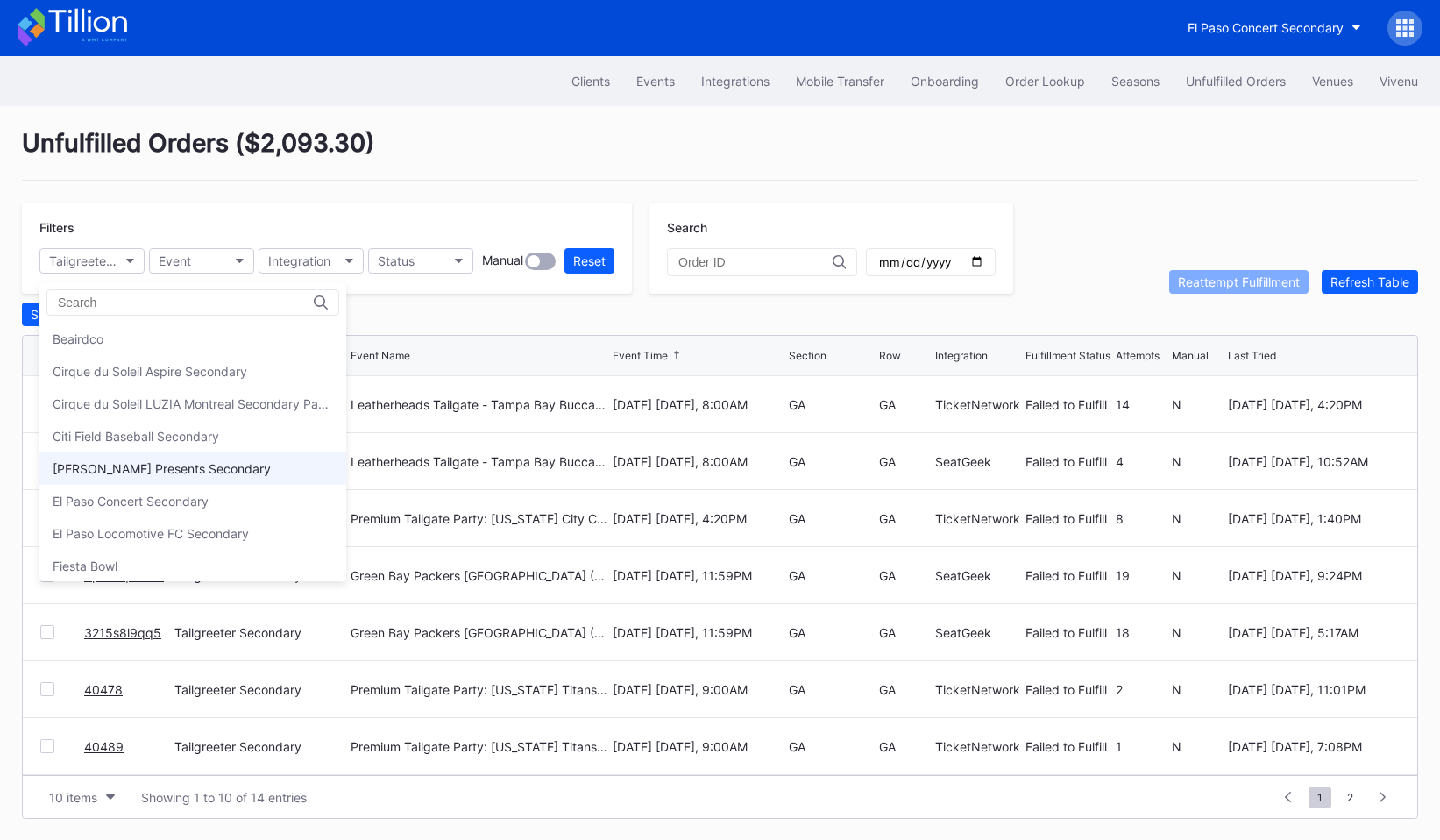
scroll to position [525, 0]
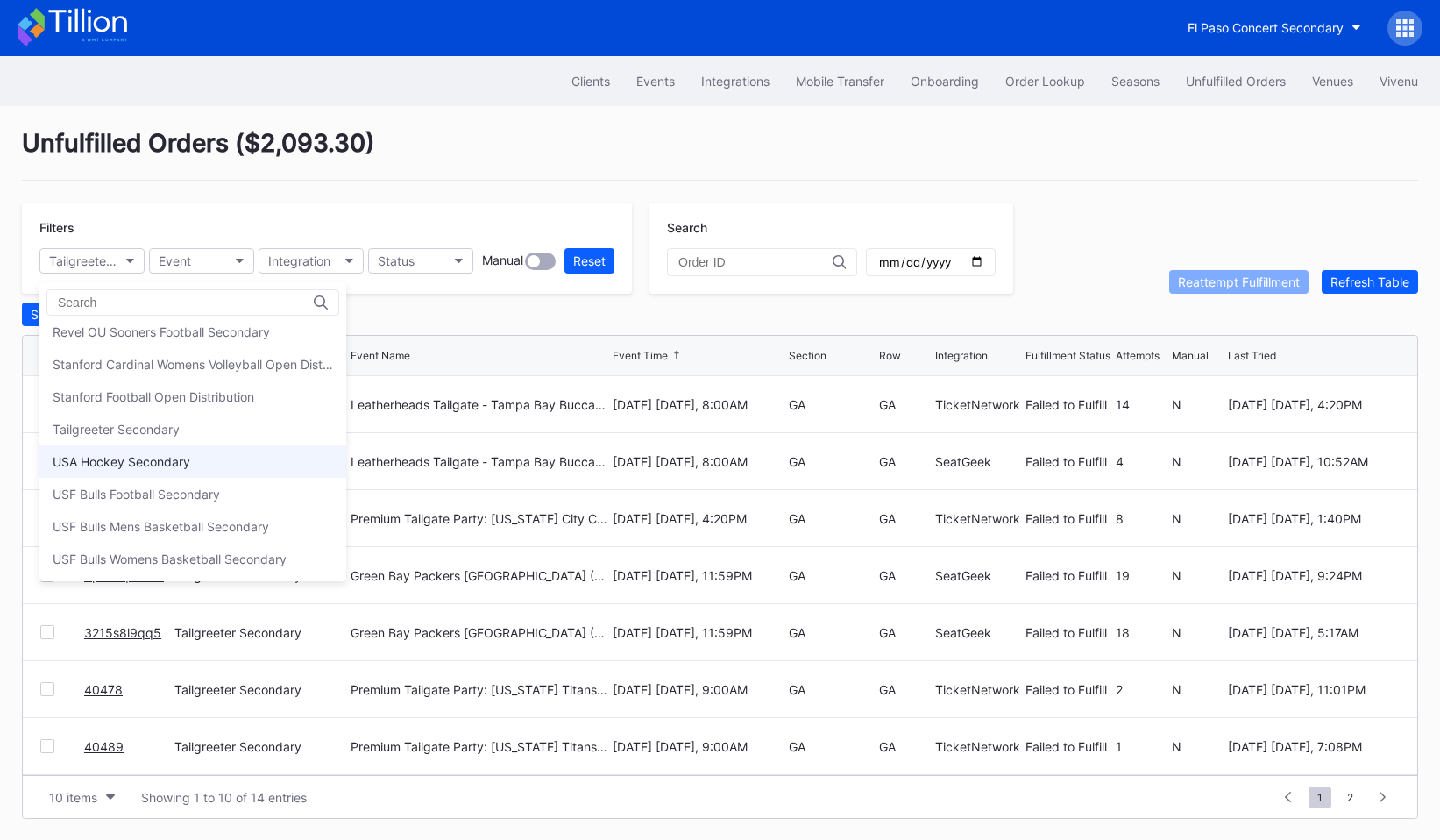
click at [135, 465] on div "USA Hockey Secondary" at bounding box center [121, 461] width 137 height 15
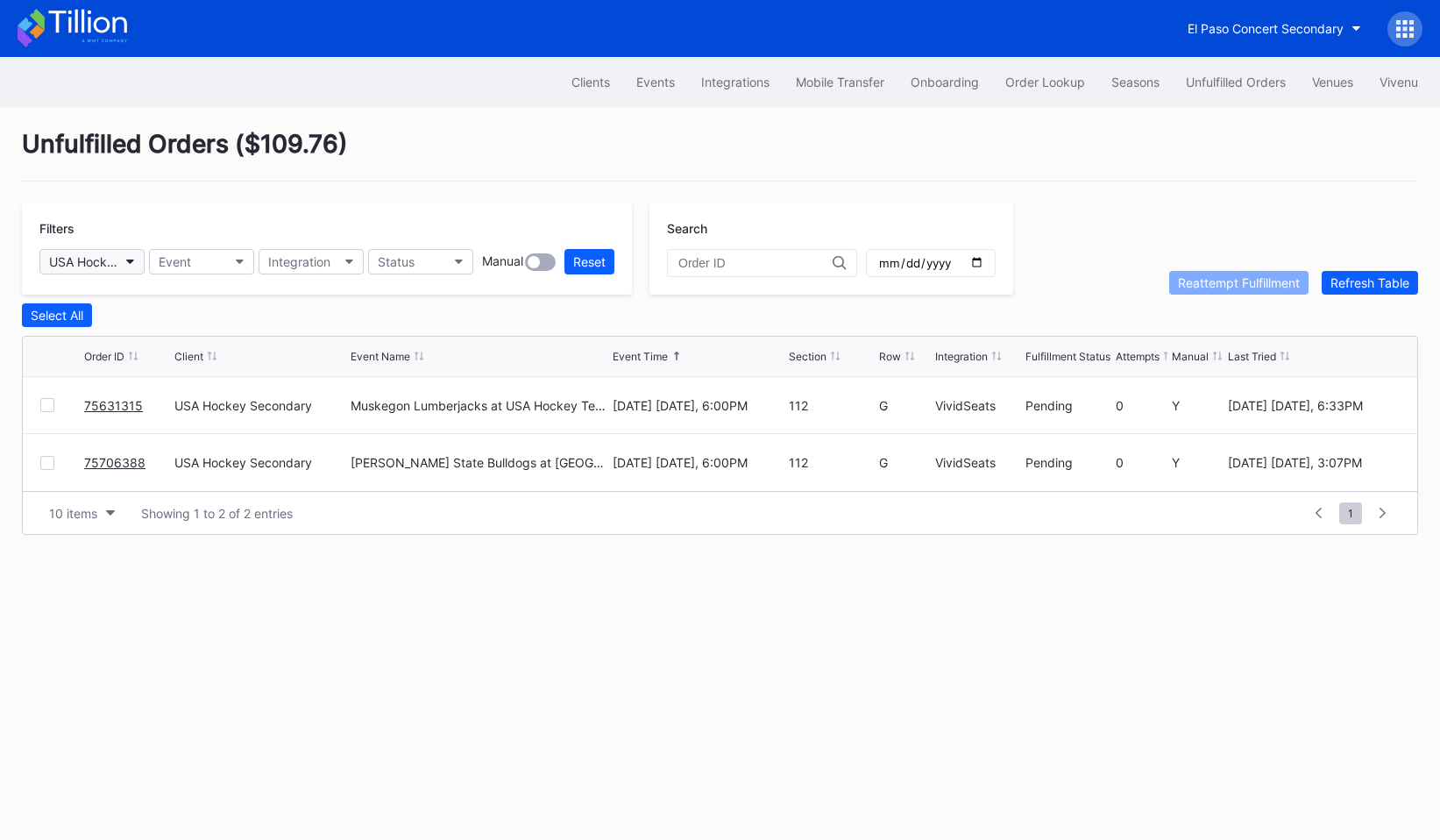
click at [113, 272] on button "USA Hockey Secondary" at bounding box center [92, 261] width 105 height 25
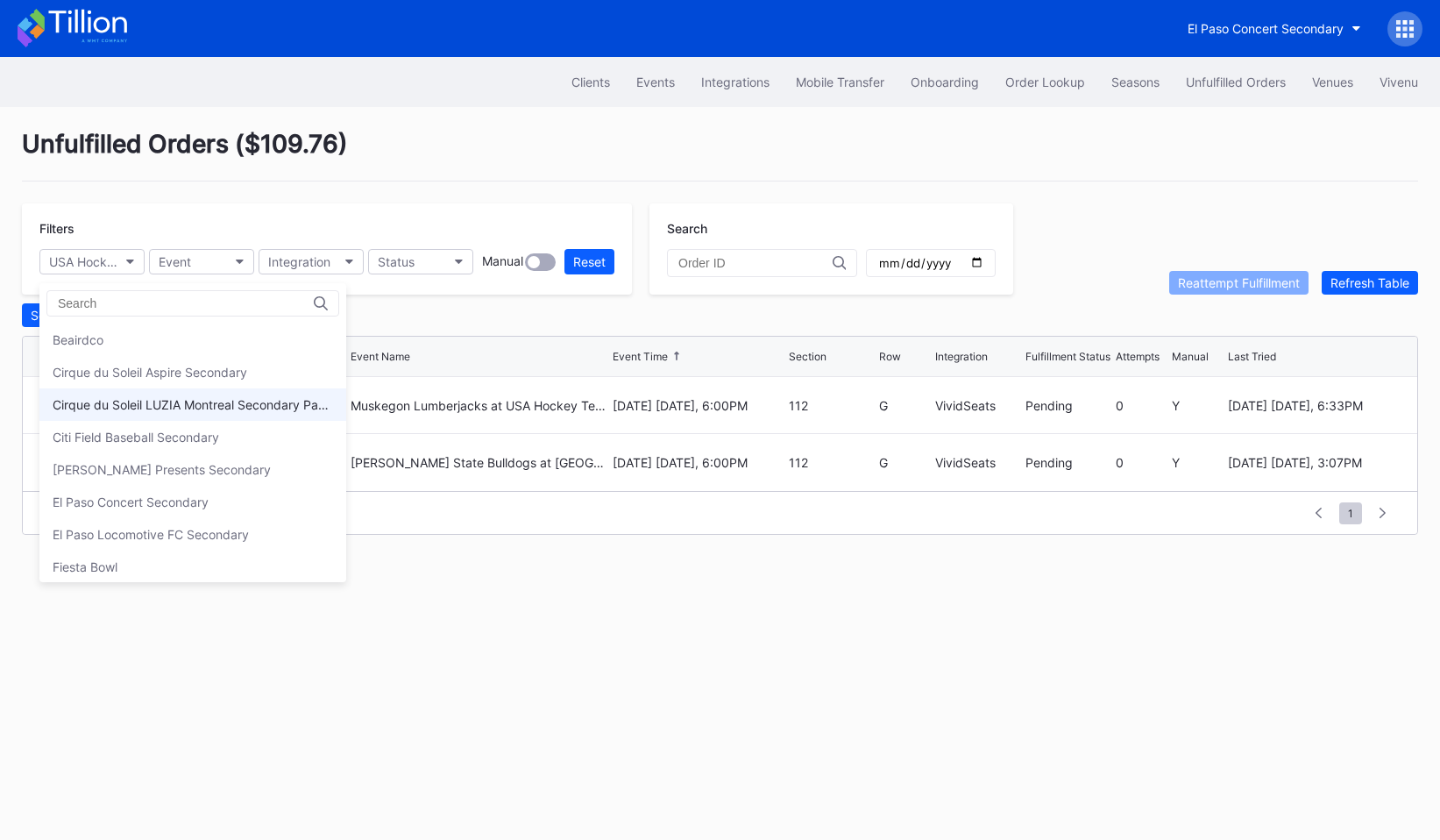
scroll to position [525, 0]
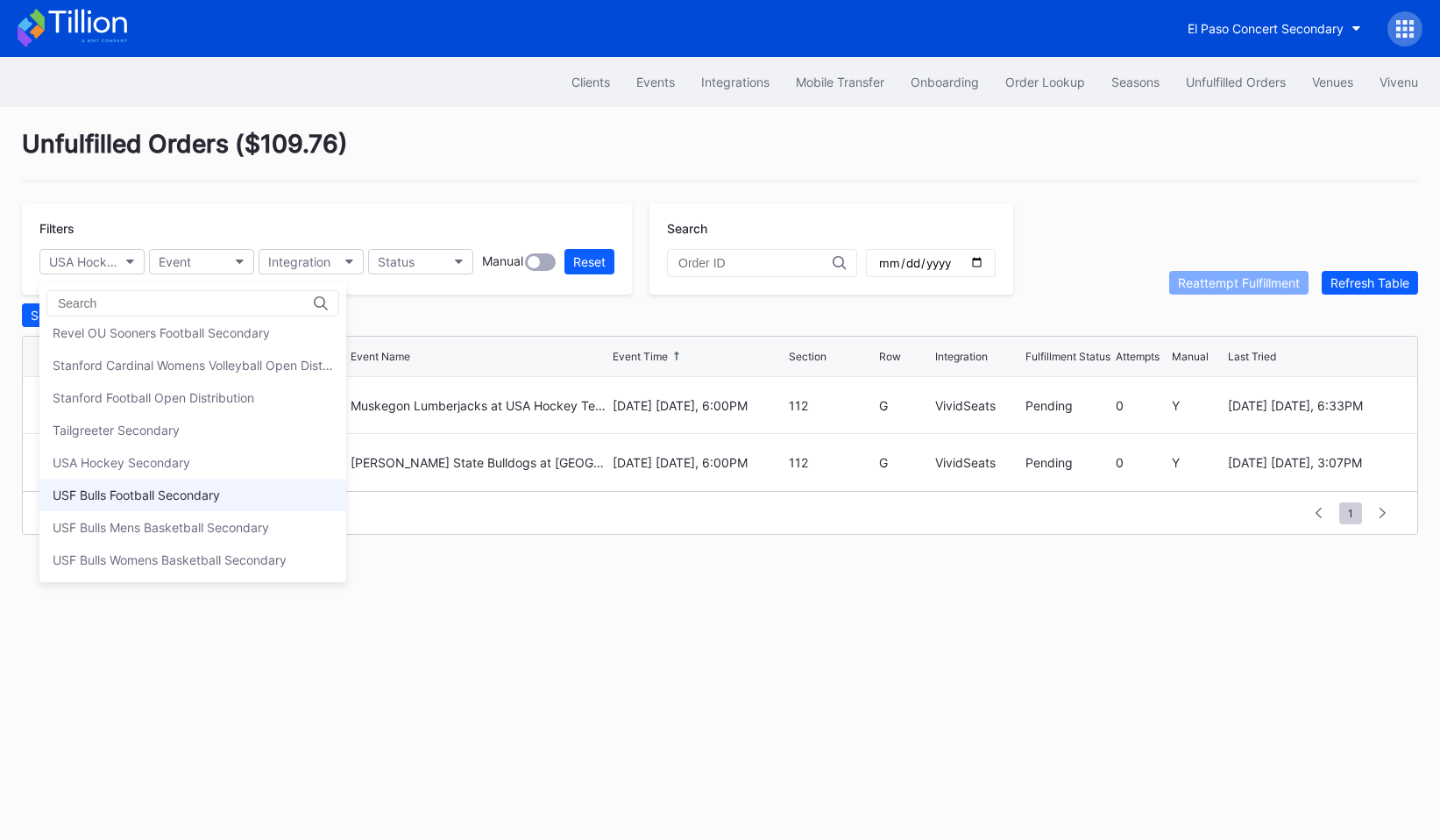
click at [123, 495] on div "USF Bulls Football Secondary" at bounding box center [135, 495] width 167 height 15
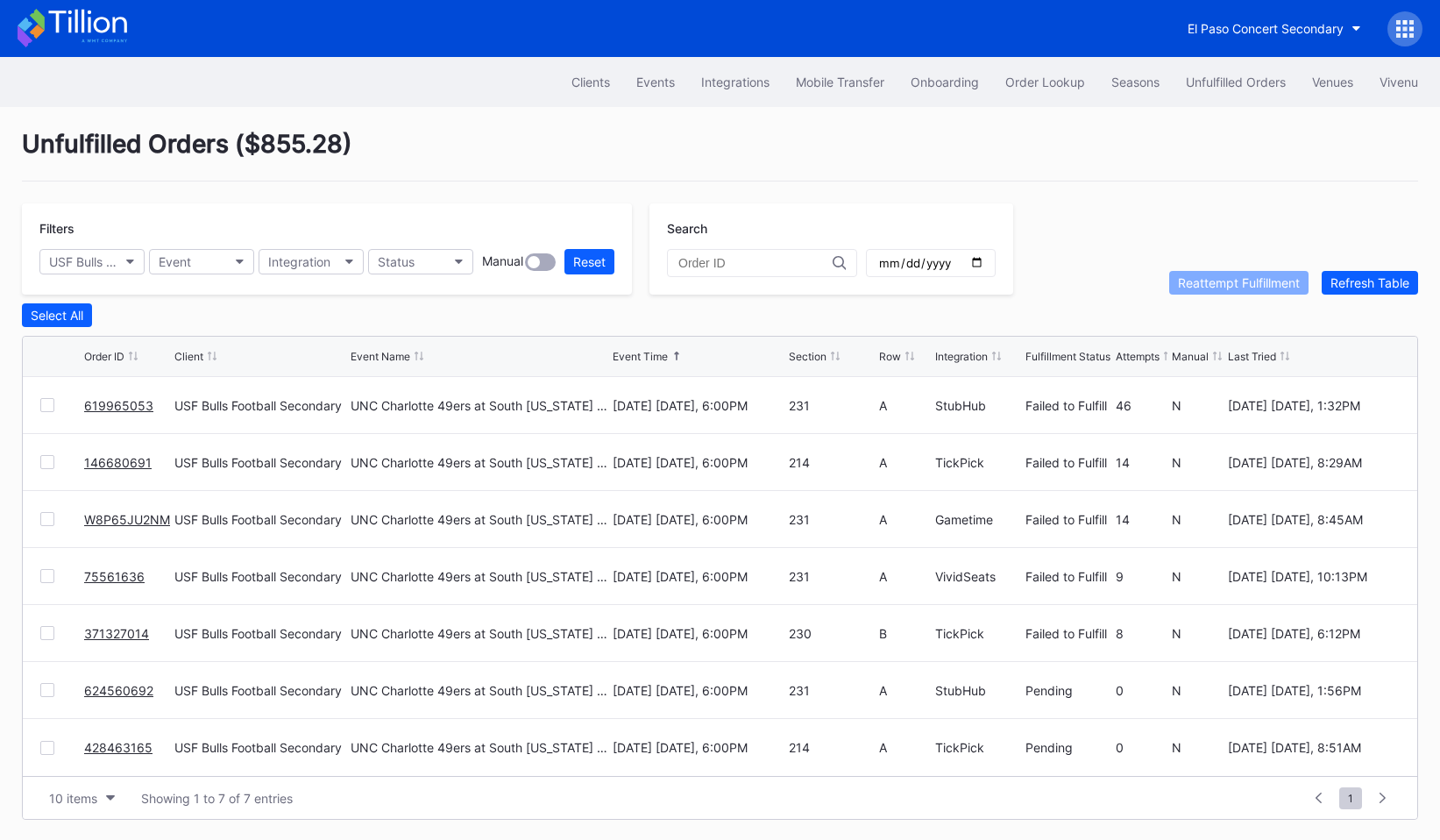
click at [105, 277] on div "Filters USF Bulls Football Secondary Event Integration Status Manual Reset" at bounding box center [327, 249] width 610 height 91
click at [105, 267] on div "USF Bulls Football Secondary" at bounding box center [83, 261] width 69 height 15
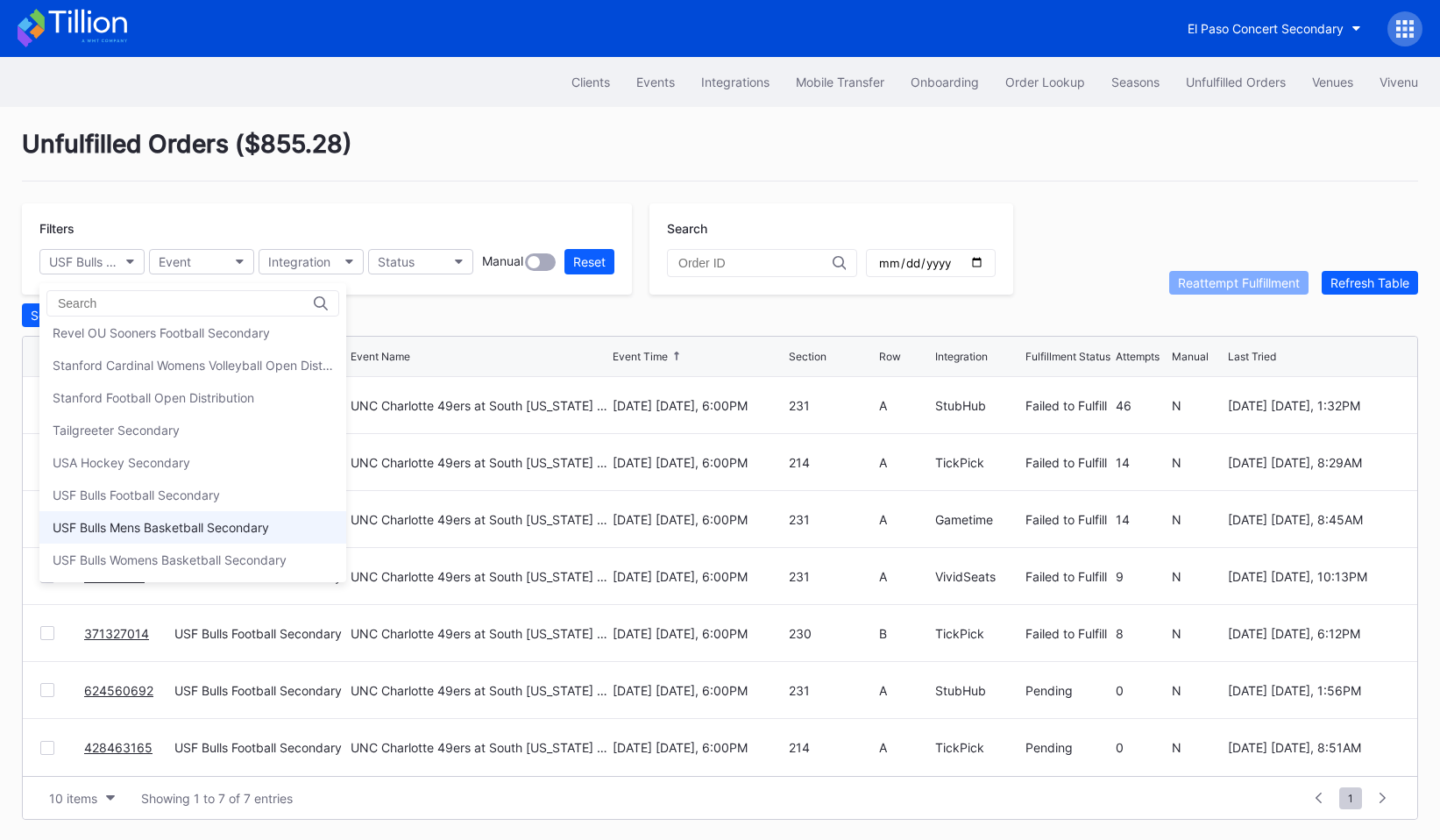
click at [132, 525] on div "USF Bulls Mens Basketball Secondary" at bounding box center [161, 526] width 217 height 15
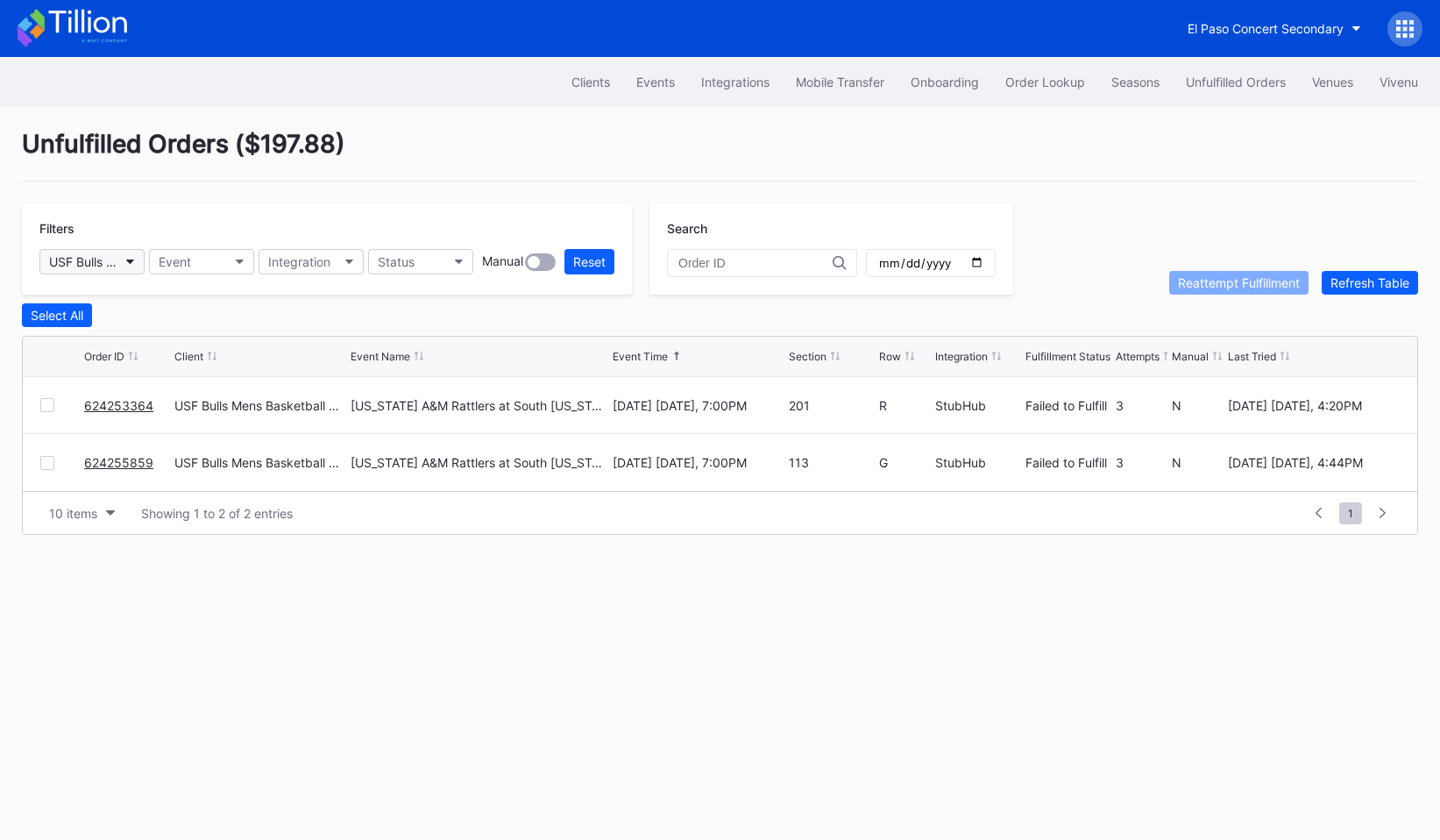
click at [108, 263] on div "USF Bulls Mens Basketball Secondary" at bounding box center [83, 261] width 69 height 15
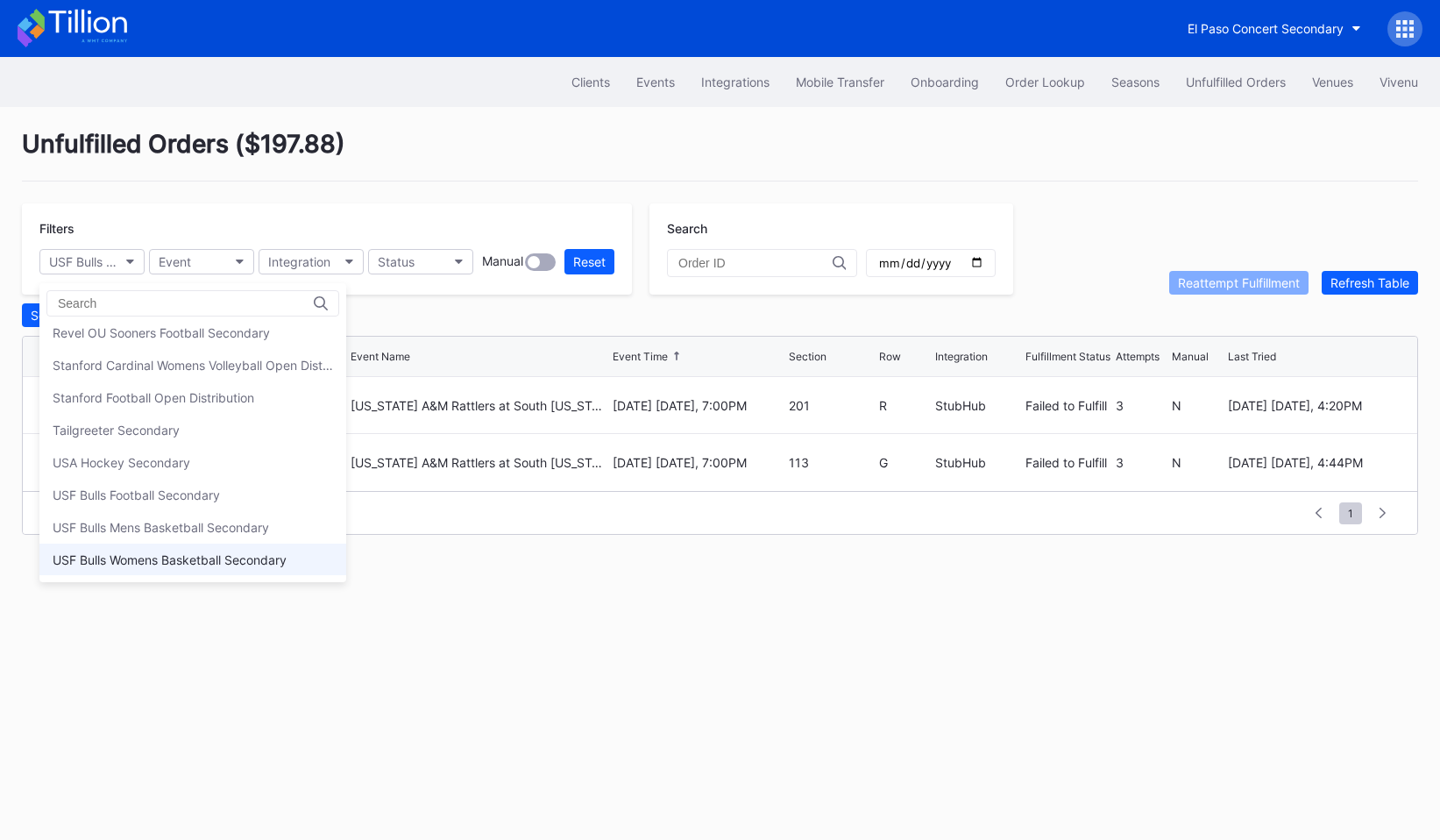
click at [106, 554] on div "USF Bulls Womens Basketball Secondary" at bounding box center [169, 559] width 234 height 15
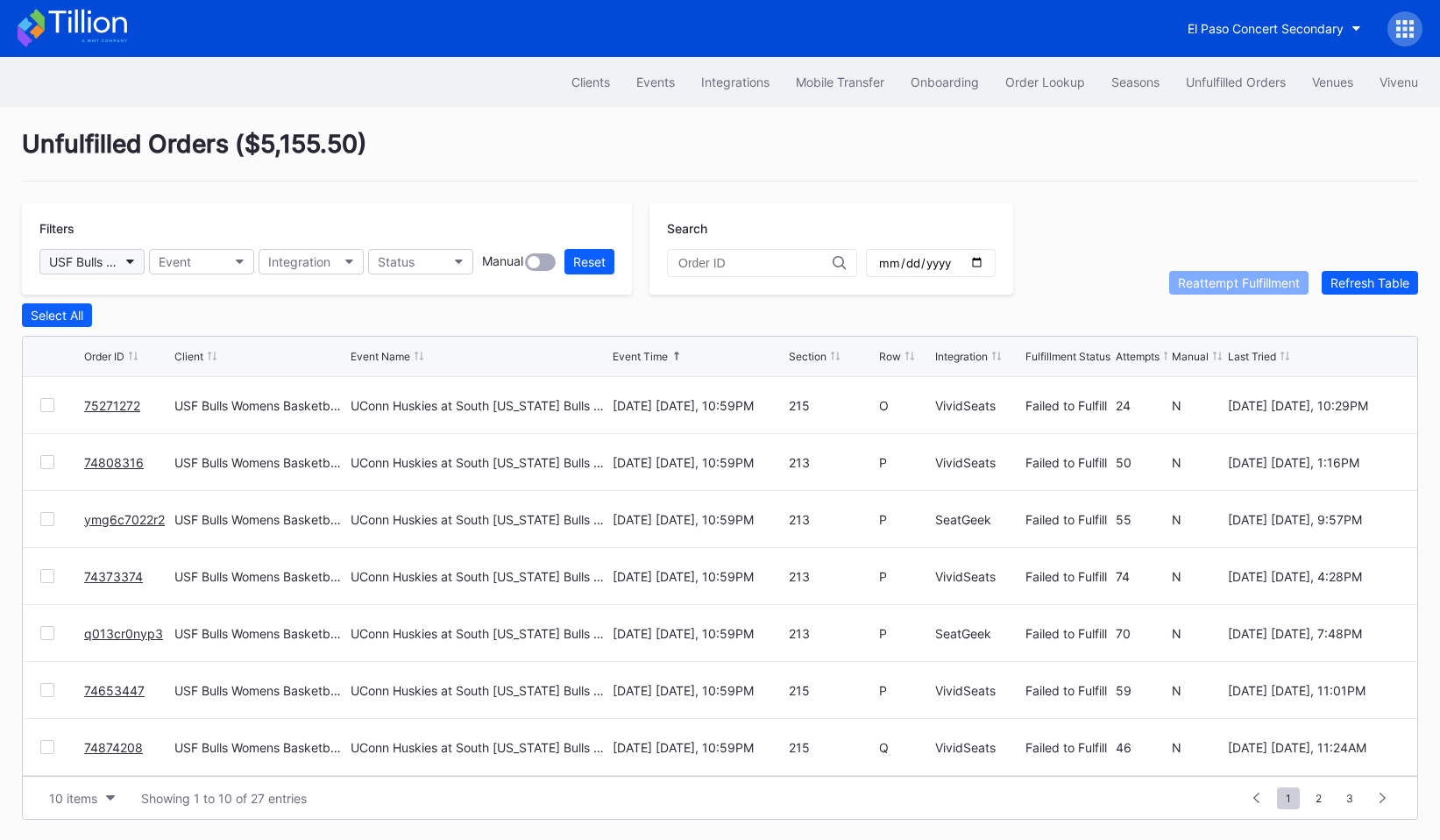
click at [125, 256] on button "USF Bulls Womens Basketball Secondary" at bounding box center [92, 261] width 105 height 25
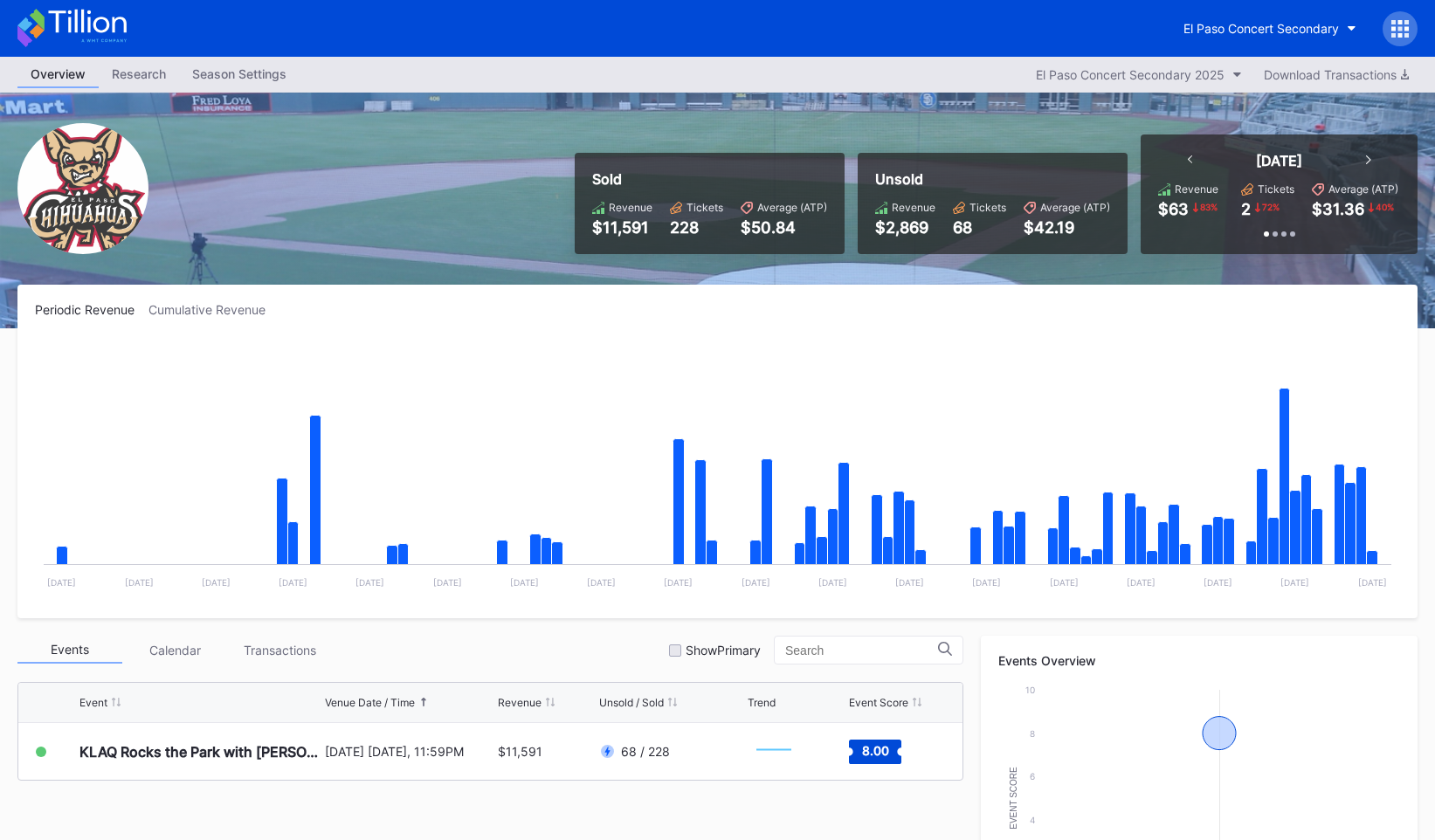
click at [1403, 30] on icon at bounding box center [1400, 29] width 17 height 17
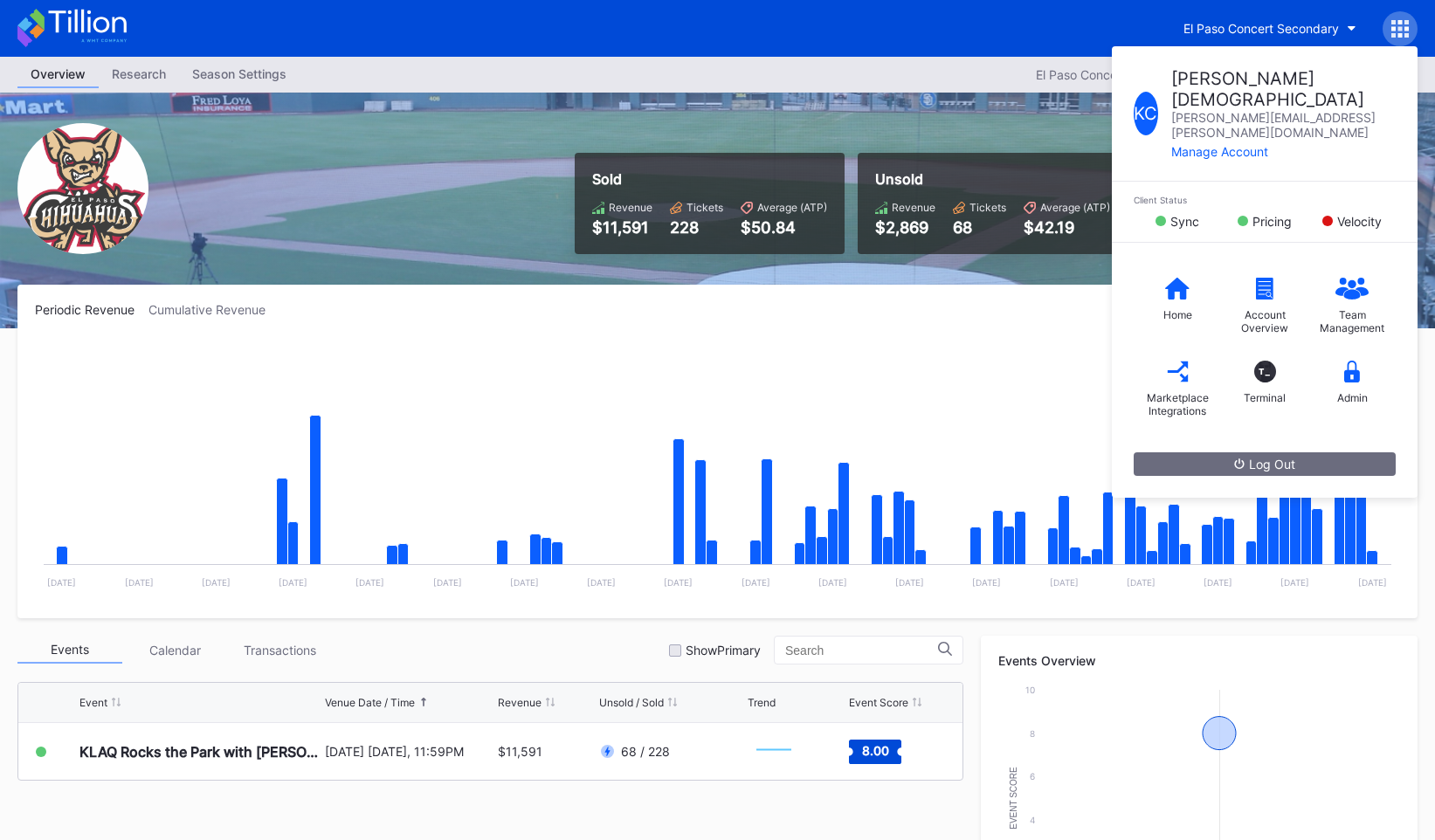
click at [1348, 349] on div "Admin" at bounding box center [1352, 382] width 88 height 69
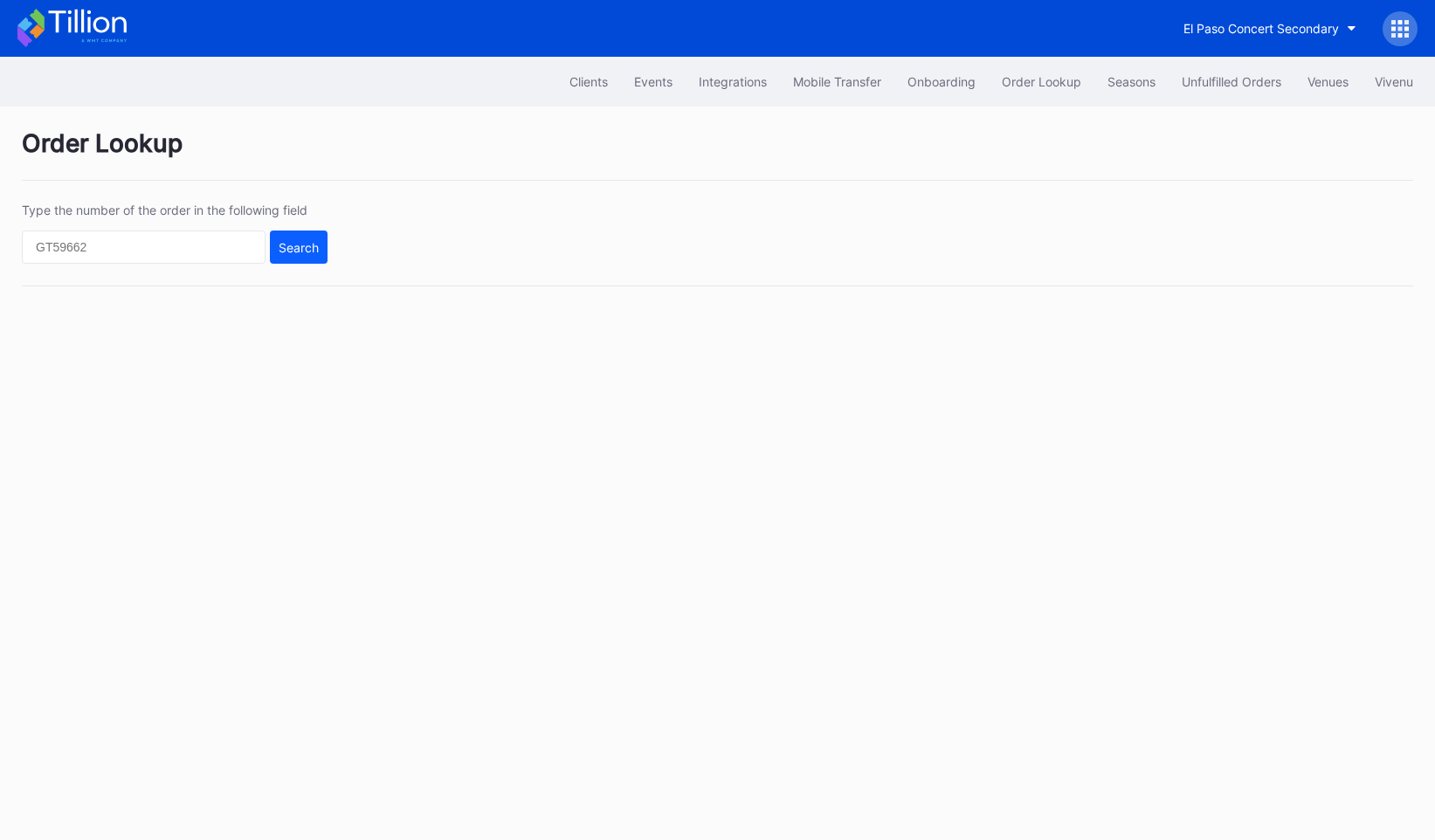
click at [1348, 349] on div "Clients Events Integrations Mobile Transfer Onboarding Order Lookup Seasons Unf…" at bounding box center [718, 448] width 1435 height 783
click at [1038, 87] on div "Order Lookup" at bounding box center [1042, 81] width 79 height 14
click at [95, 233] on input "text" at bounding box center [144, 247] width 244 height 33
paste input "17063687"
type input "17063687"
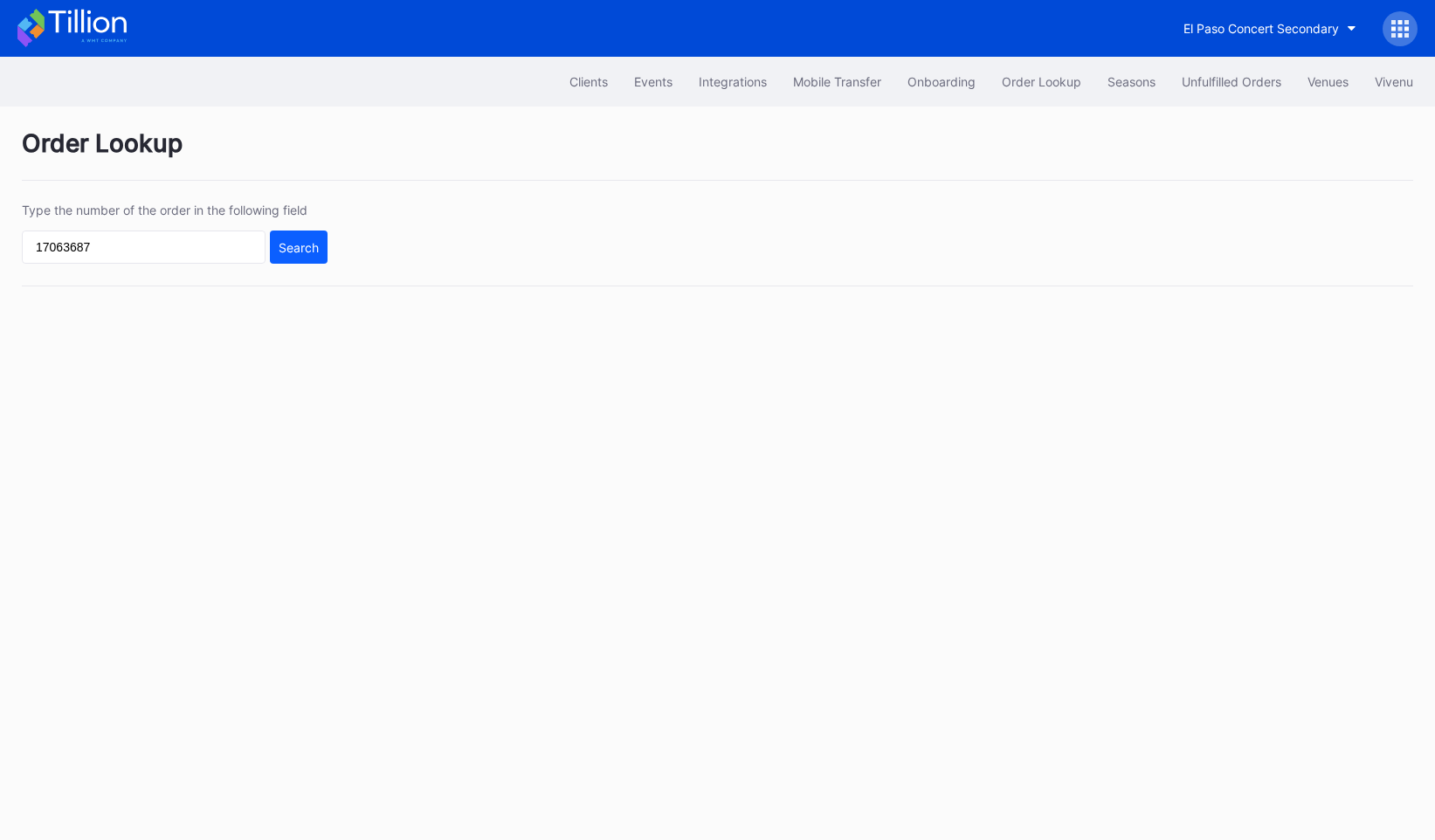
click at [330, 257] on div "Type the number of the order in the following field 17063687 Search" at bounding box center [718, 244] width 1392 height 84
click at [301, 246] on div "Search" at bounding box center [299, 247] width 41 height 14
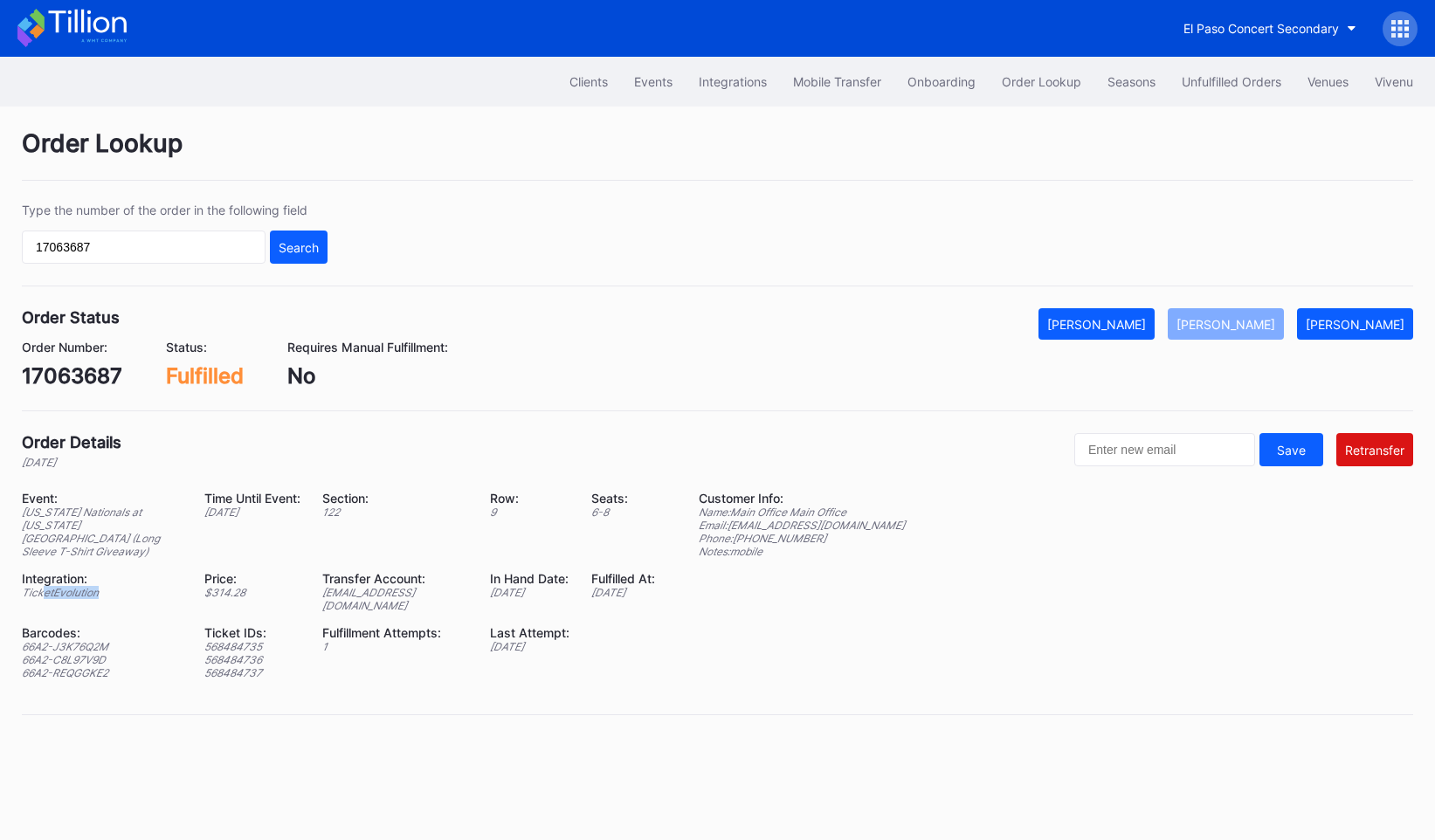
drag, startPoint x: 41, startPoint y: 579, endPoint x: 156, endPoint y: 579, distance: 115.0
click at [156, 586] on div "TicketEvolution" at bounding box center [102, 593] width 161 height 14
click at [71, 586] on div "TicketEvolution" at bounding box center [102, 593] width 161 height 14
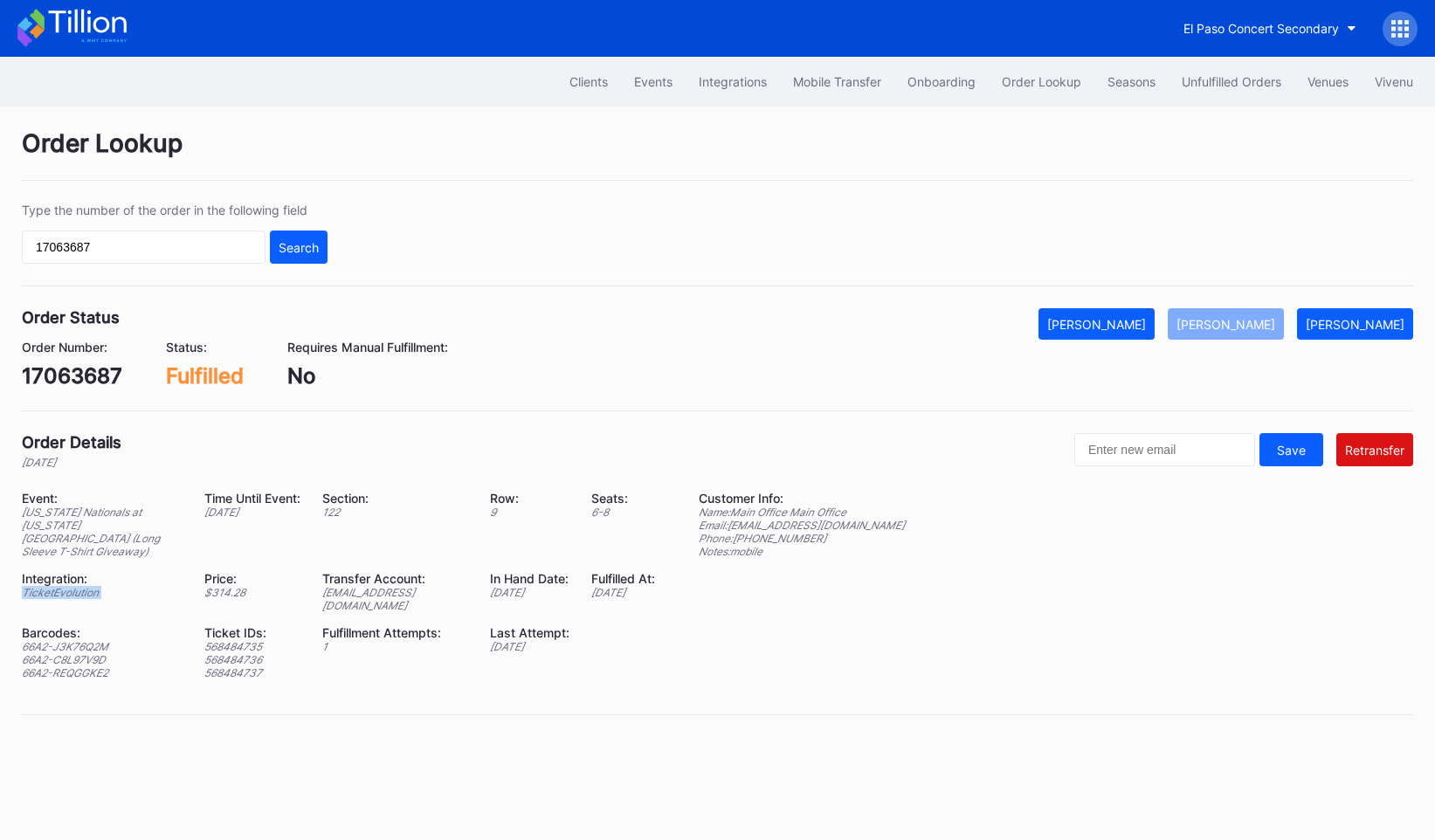
click at [71, 586] on div "TicketEvolution" at bounding box center [102, 593] width 161 height 14
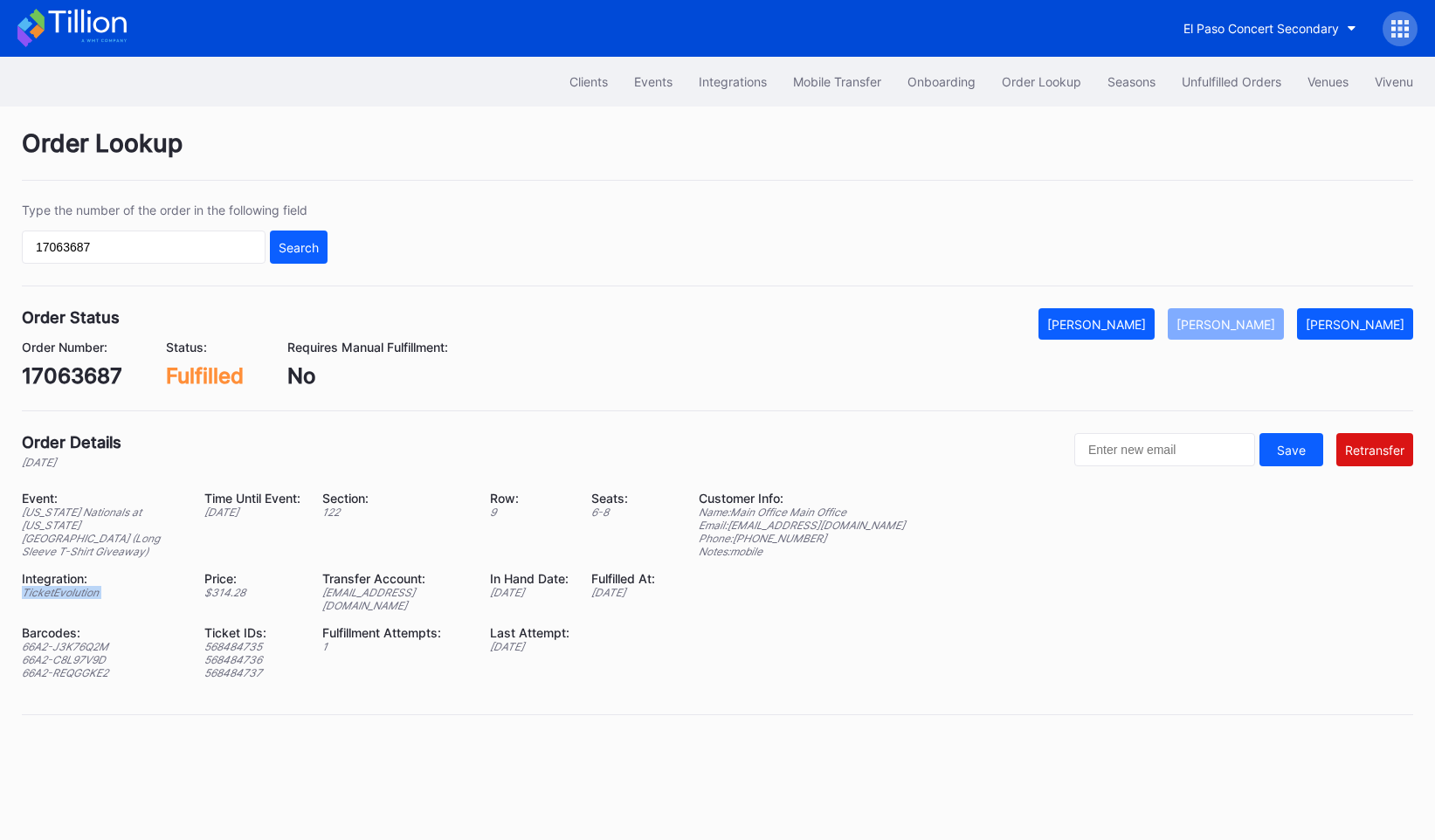
click at [71, 586] on div "TicketEvolution" at bounding box center [102, 593] width 161 height 14
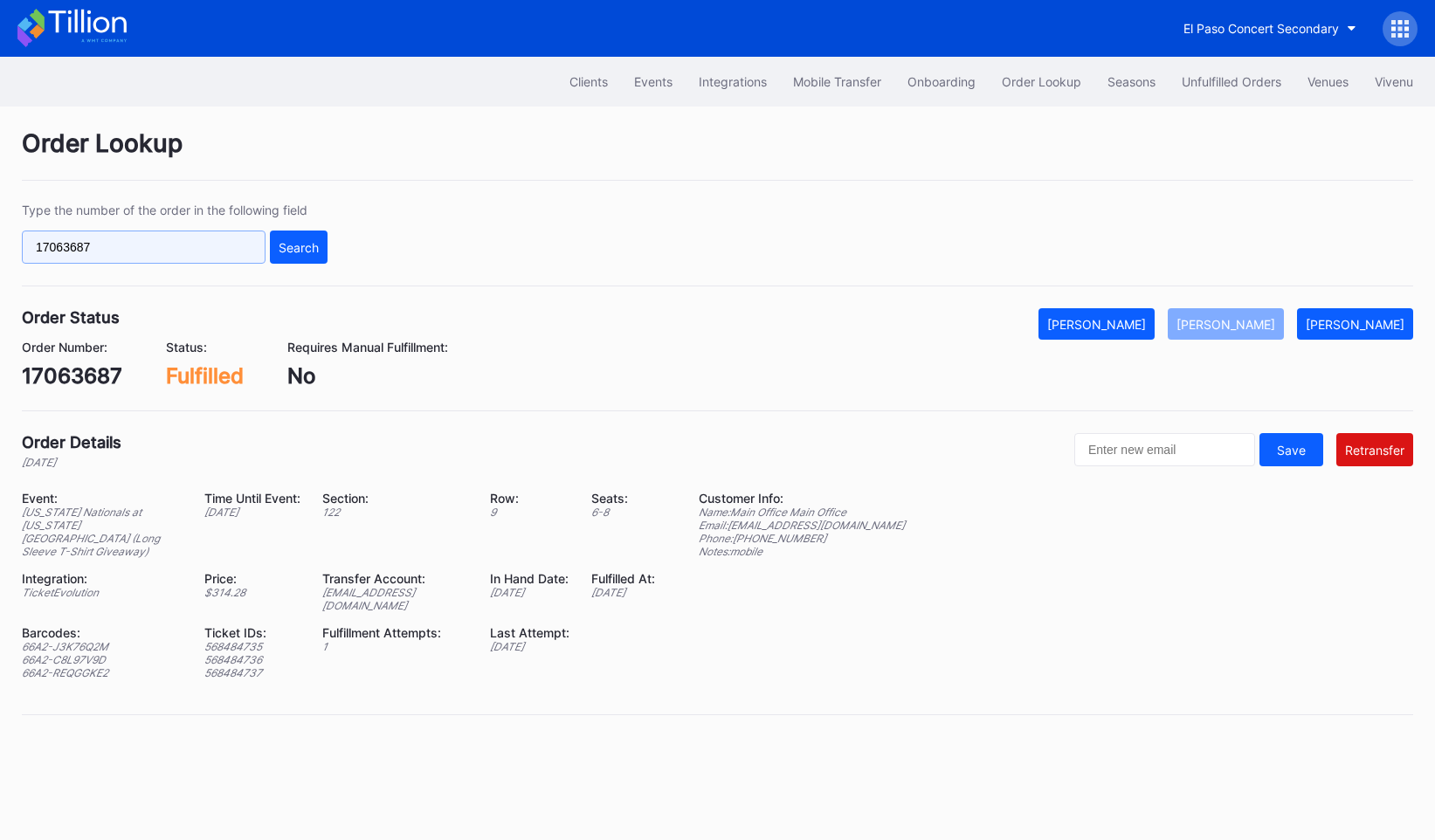
click at [177, 236] on input "17063687" at bounding box center [144, 247] width 244 height 33
click at [194, 240] on input "17063687" at bounding box center [144, 247] width 244 height 33
paste input "397827292"
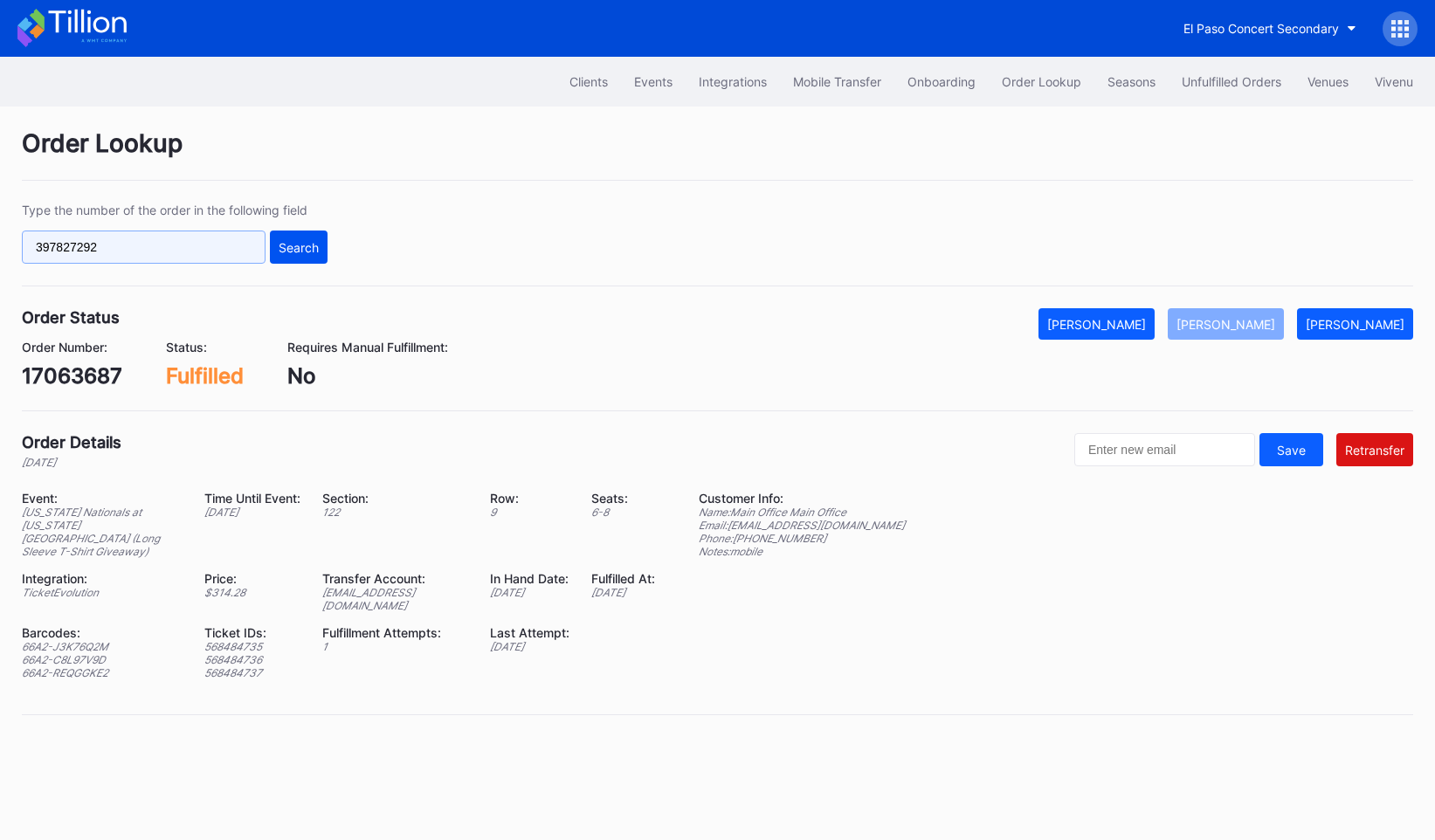
type input "397827292"
click at [293, 253] on div "Search" at bounding box center [299, 247] width 41 height 14
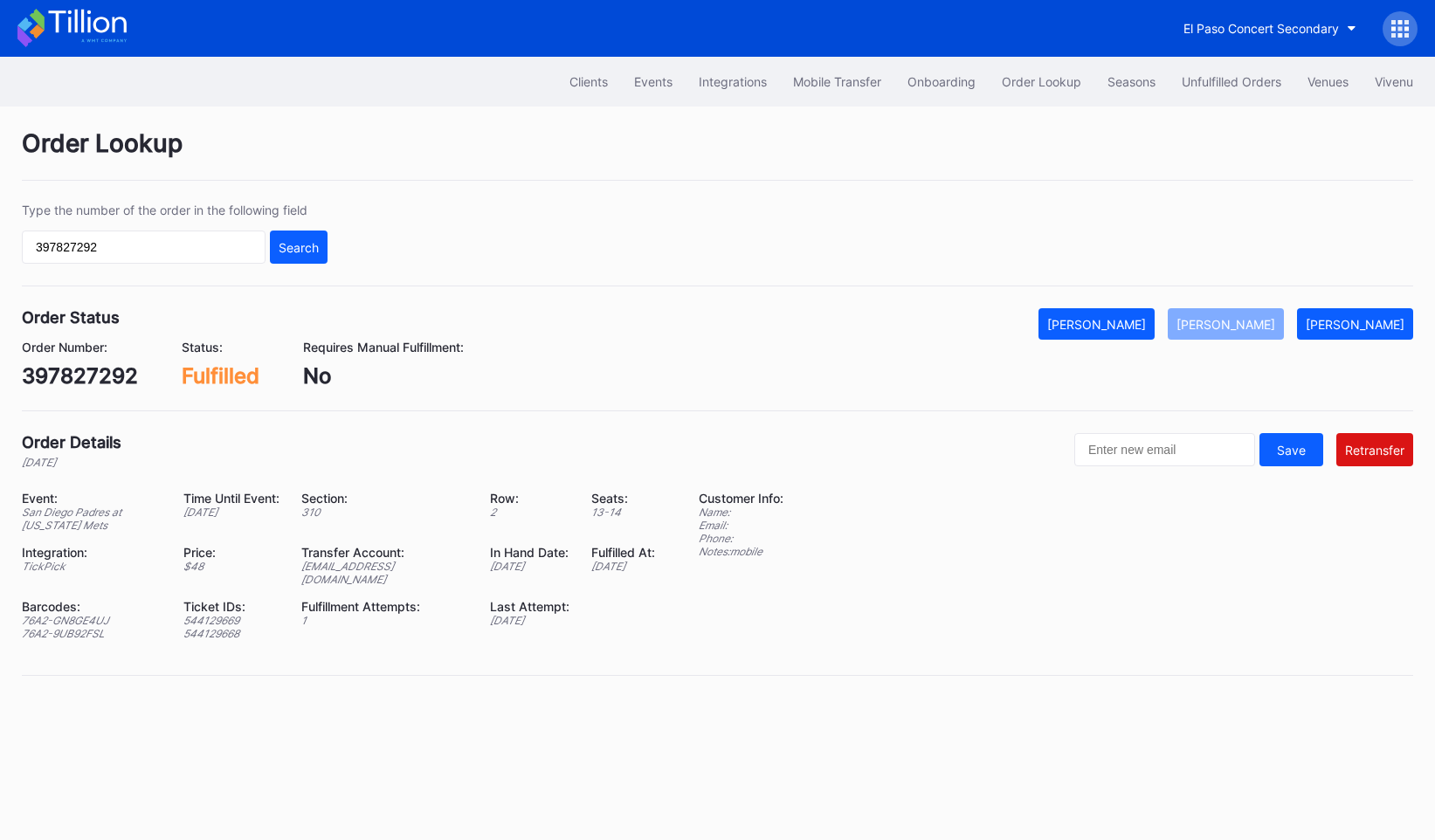
click at [30, 560] on div "TickPick" at bounding box center [92, 567] width 140 height 14
click at [62, 486] on div "Order Details [DATE] Save Retransfer Event: [GEOGRAPHIC_DATA] Padres at [US_STA…" at bounding box center [718, 555] width 1392 height 243
click at [39, 555] on div "Integration:" at bounding box center [92, 552] width 140 height 14
